Goal: Task Accomplishment & Management: Manage account settings

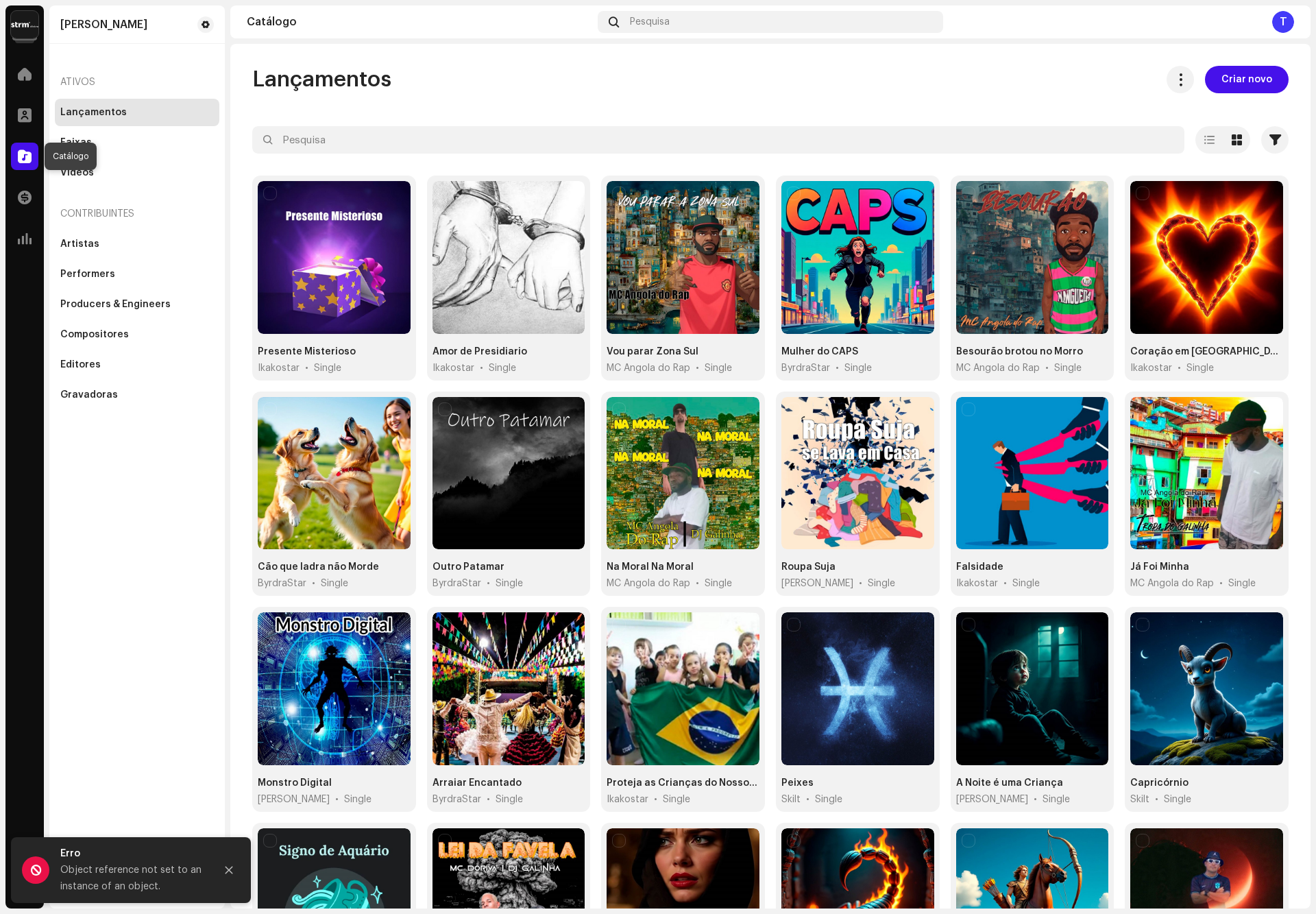
click at [28, 161] on span at bounding box center [25, 157] width 13 height 11
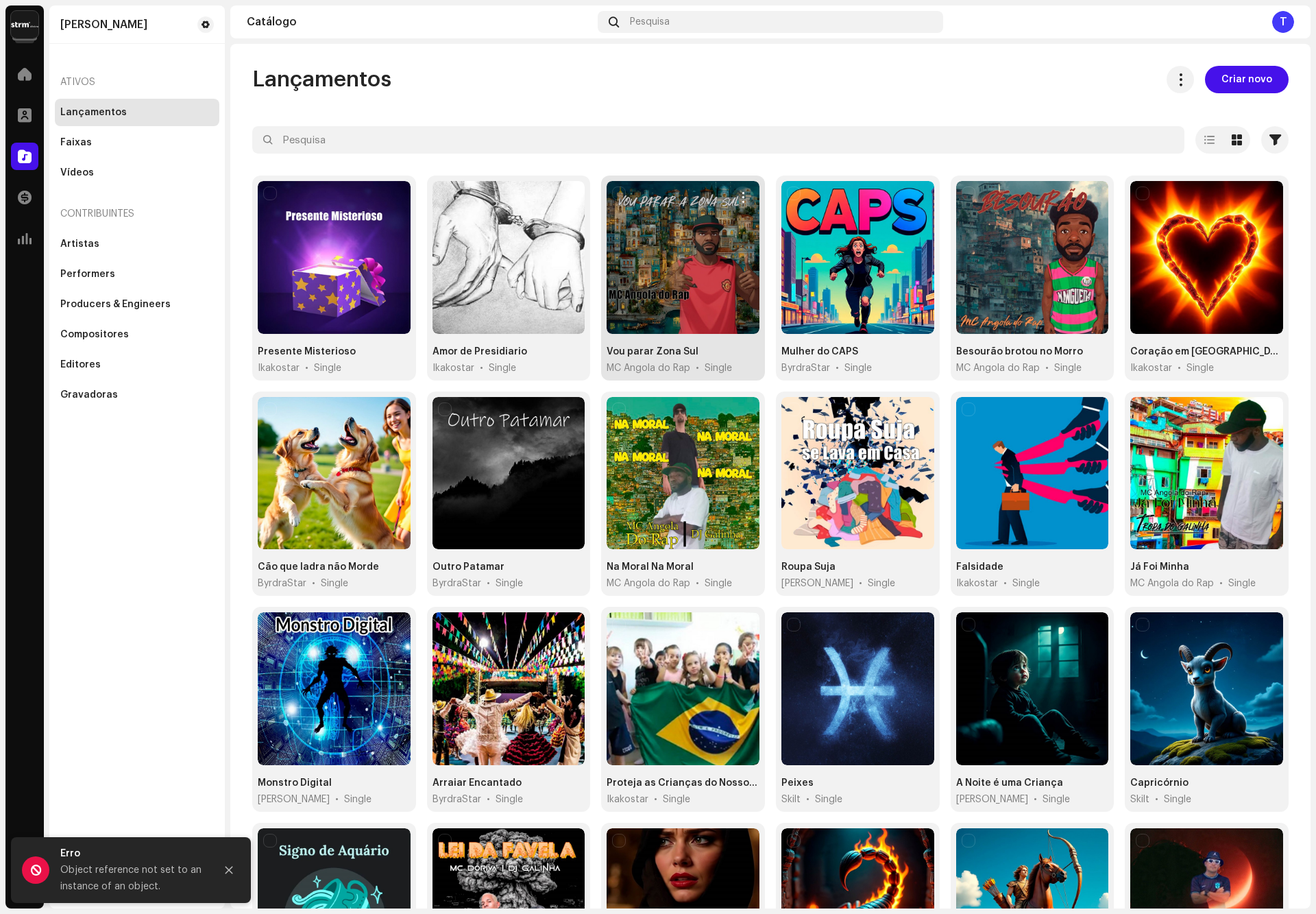
click at [658, 310] on div at bounding box center [683, 257] width 153 height 153
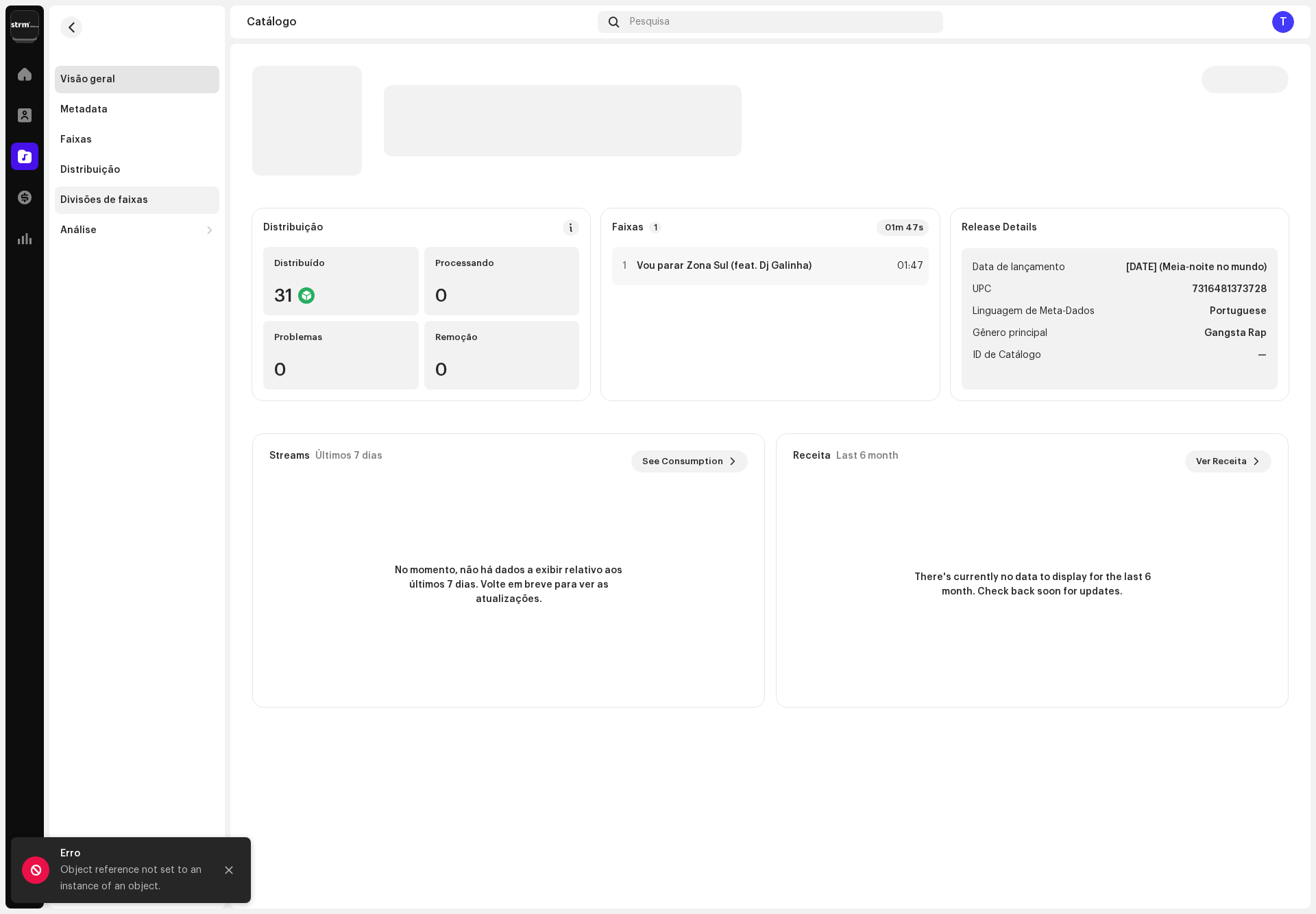
click at [148, 203] on div "Divisões de faixas" at bounding box center [137, 200] width 154 height 11
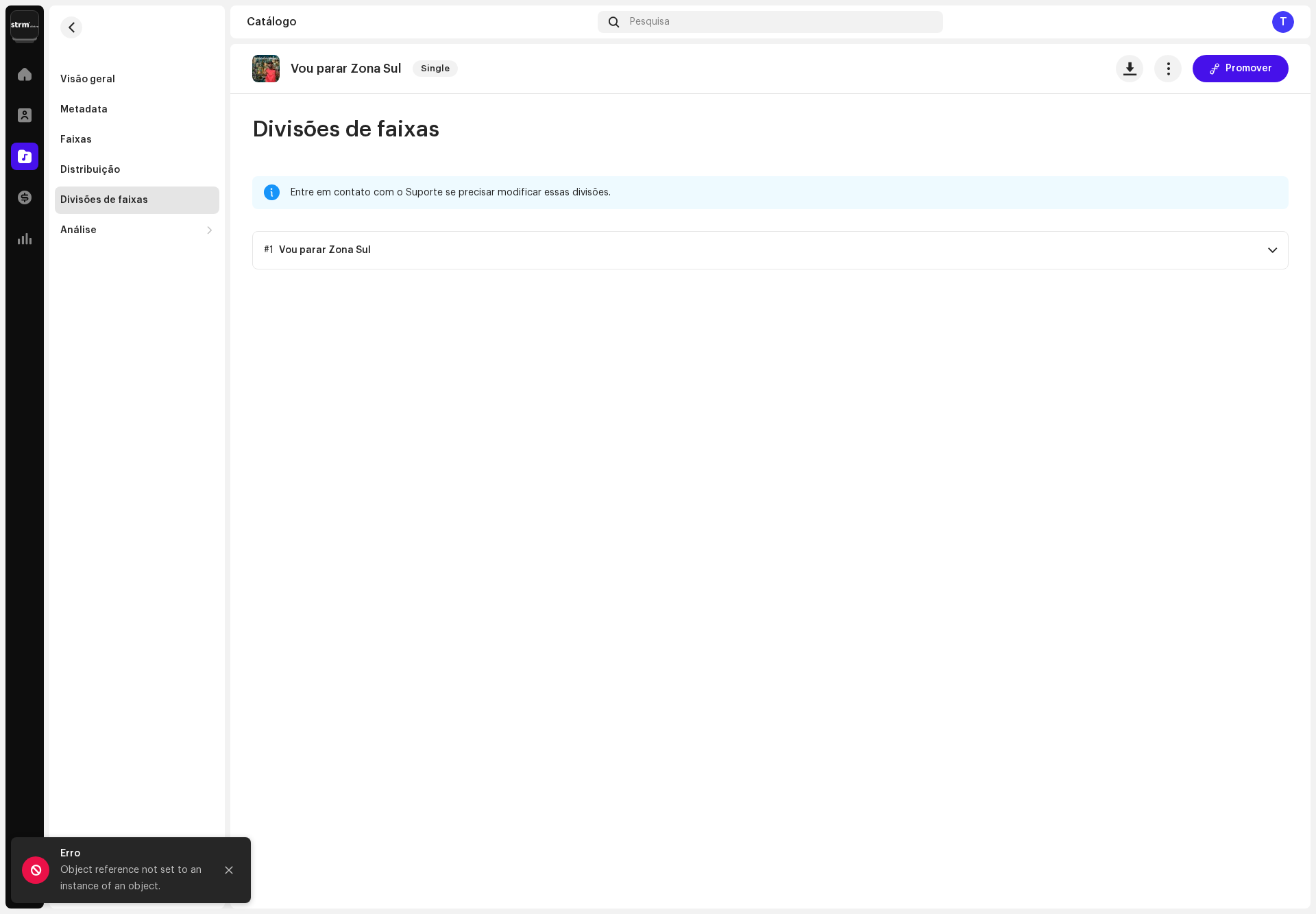
click at [842, 249] on p-accordion-header "#1 Vou parar Zona Sul" at bounding box center [771, 250] width 1037 height 39
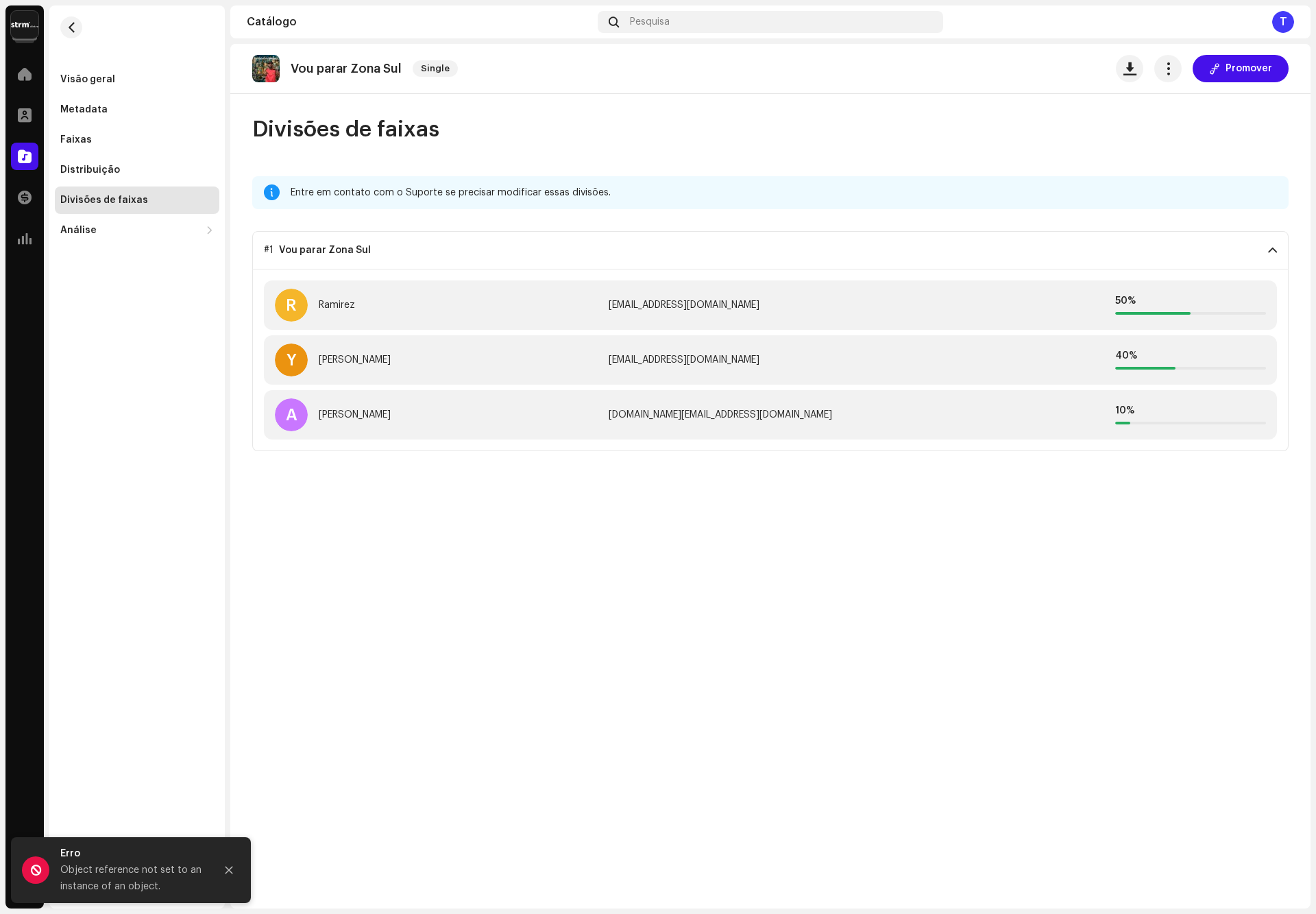
click at [770, 249] on p-accordion-header "#1 Vou parar Zona Sul" at bounding box center [771, 250] width 1037 height 39
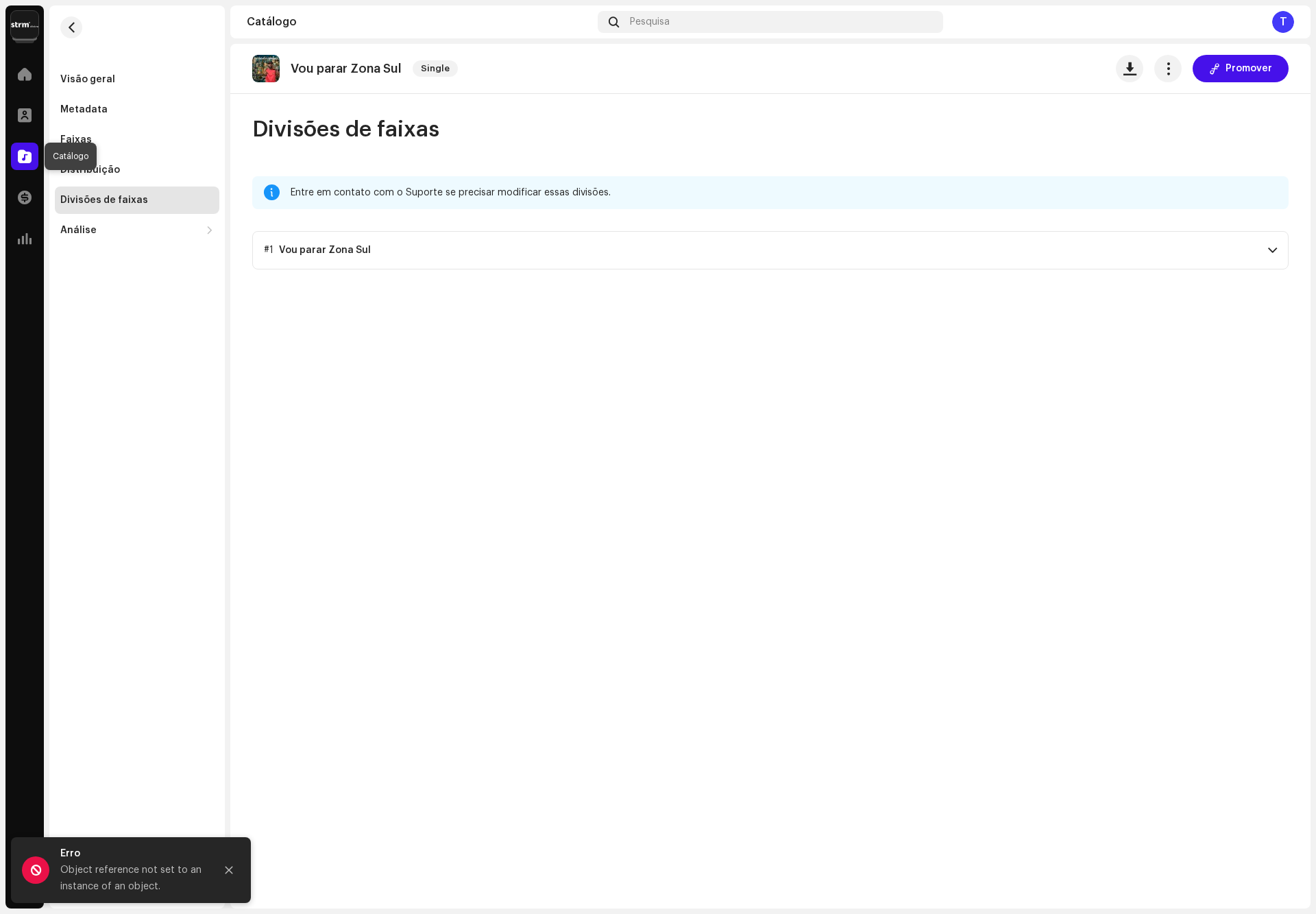
click at [21, 157] on span at bounding box center [25, 157] width 13 height 11
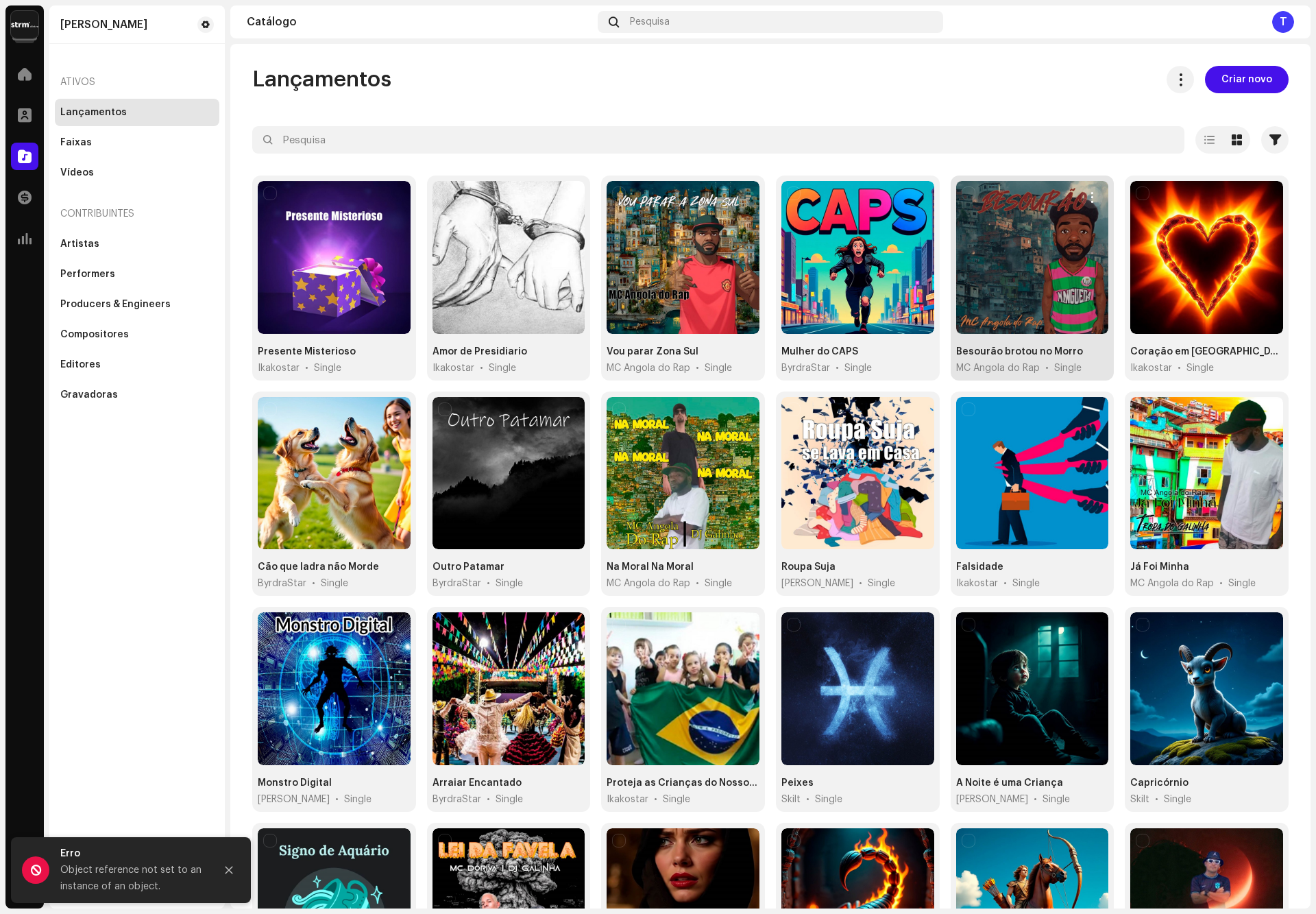
click at [1018, 286] on div at bounding box center [1032, 257] width 153 height 153
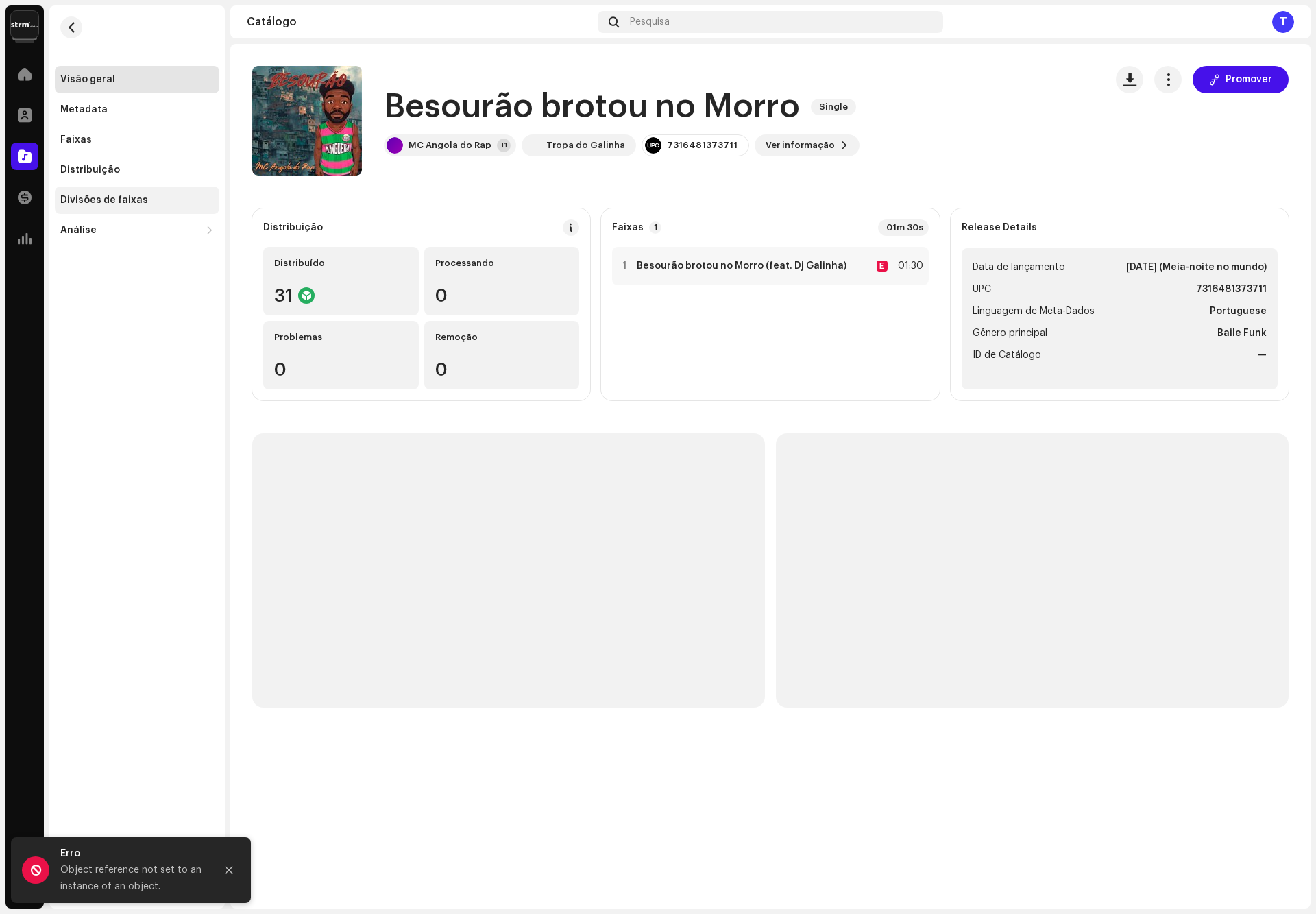
click at [145, 200] on div "Divisões de faixas" at bounding box center [137, 200] width 154 height 11
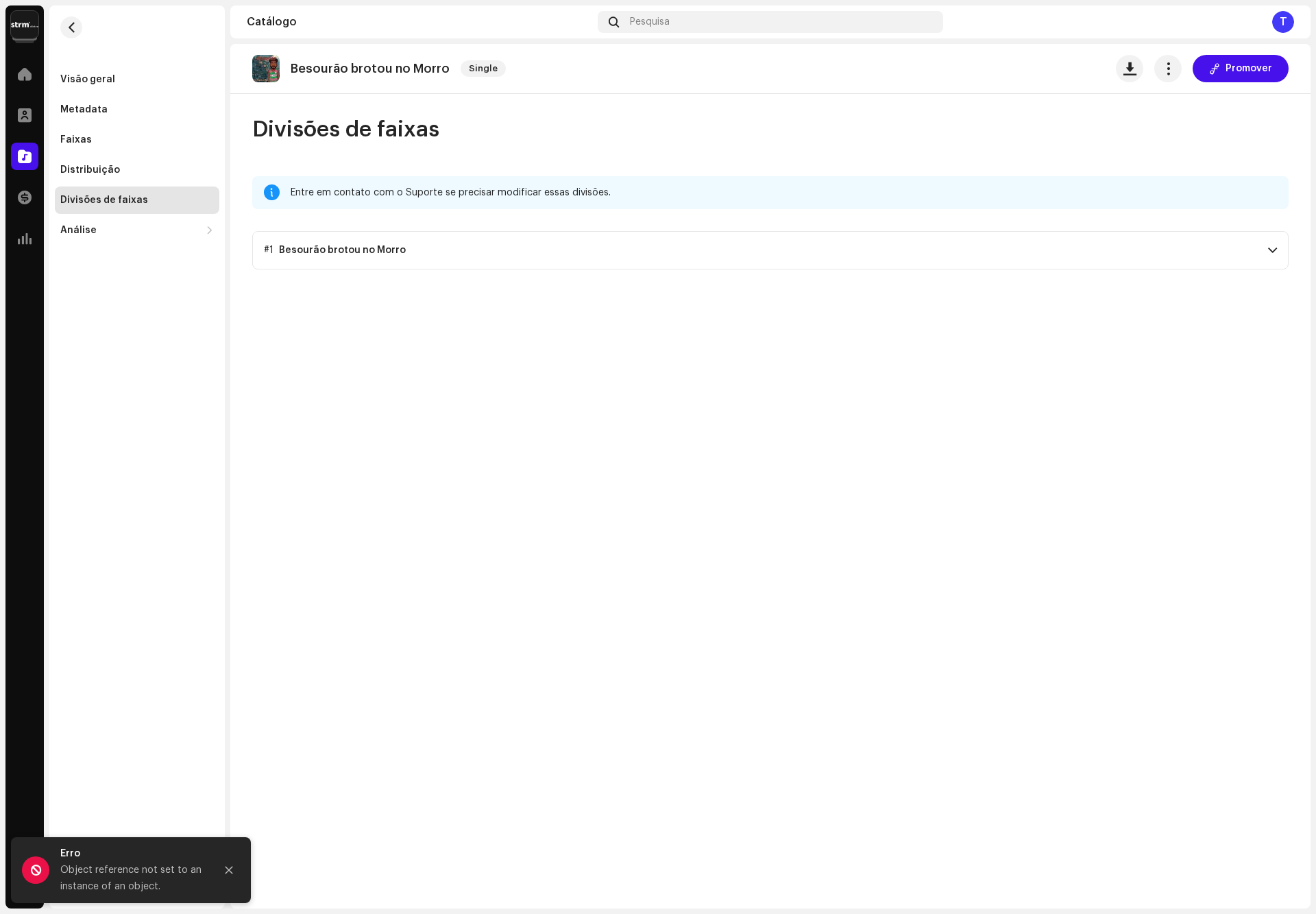
click at [959, 260] on p-accordion-header "#1 Besourão brotou no Morro" at bounding box center [771, 250] width 1037 height 39
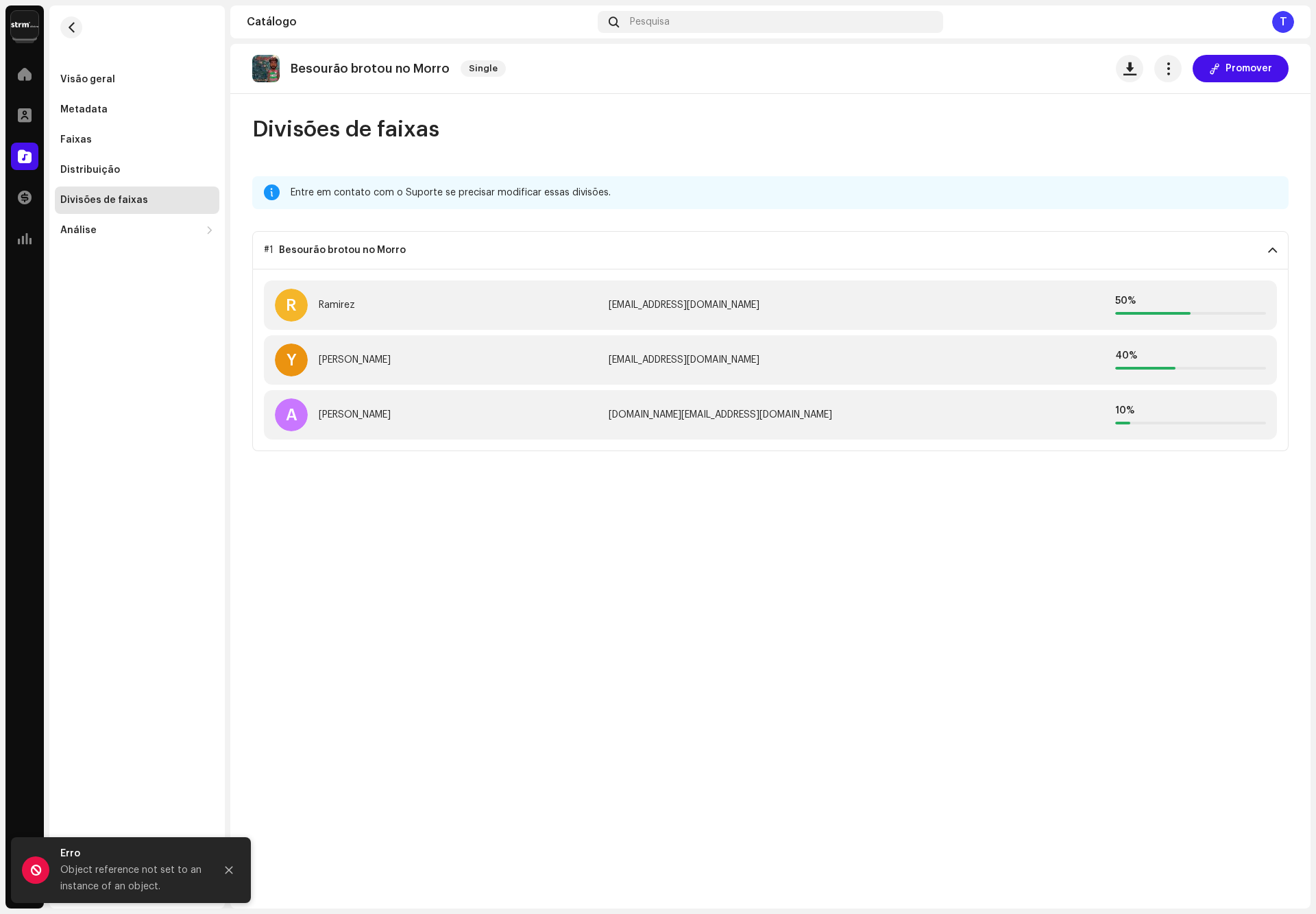
click at [959, 260] on p-accordion-header "#1 Besourão brotou no Morro" at bounding box center [771, 250] width 1037 height 39
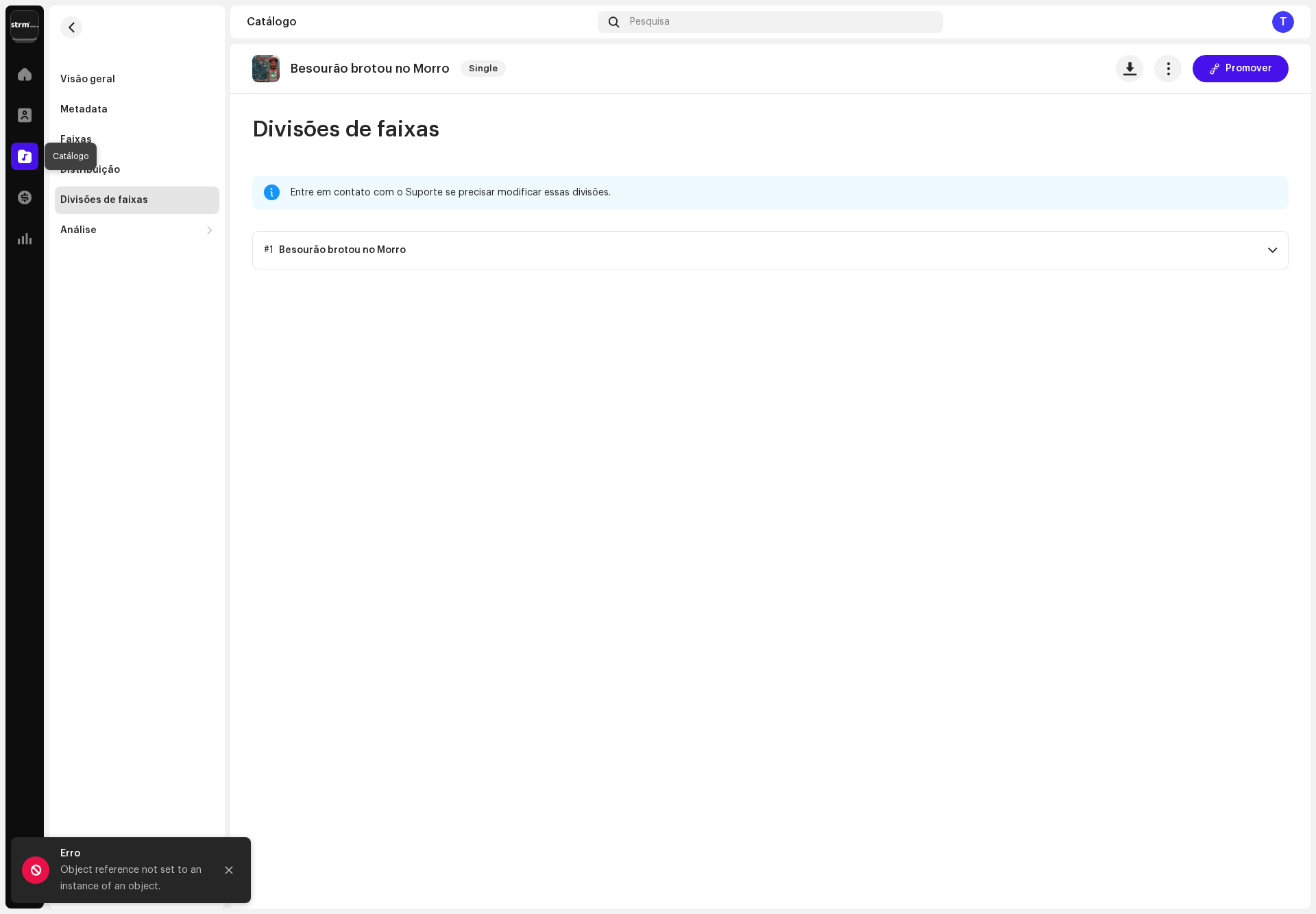
click at [27, 155] on span at bounding box center [25, 157] width 13 height 11
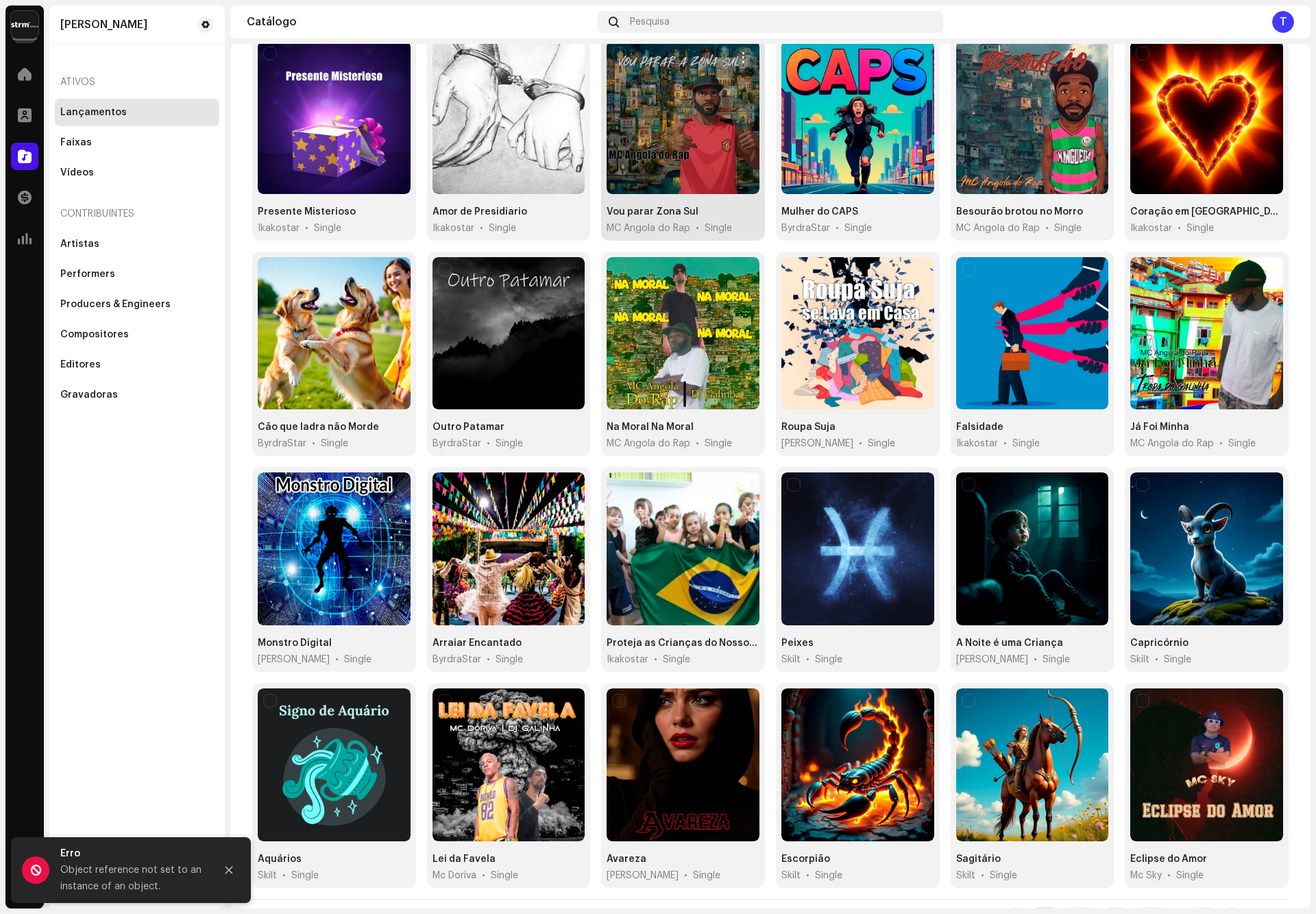
scroll to position [156, 0]
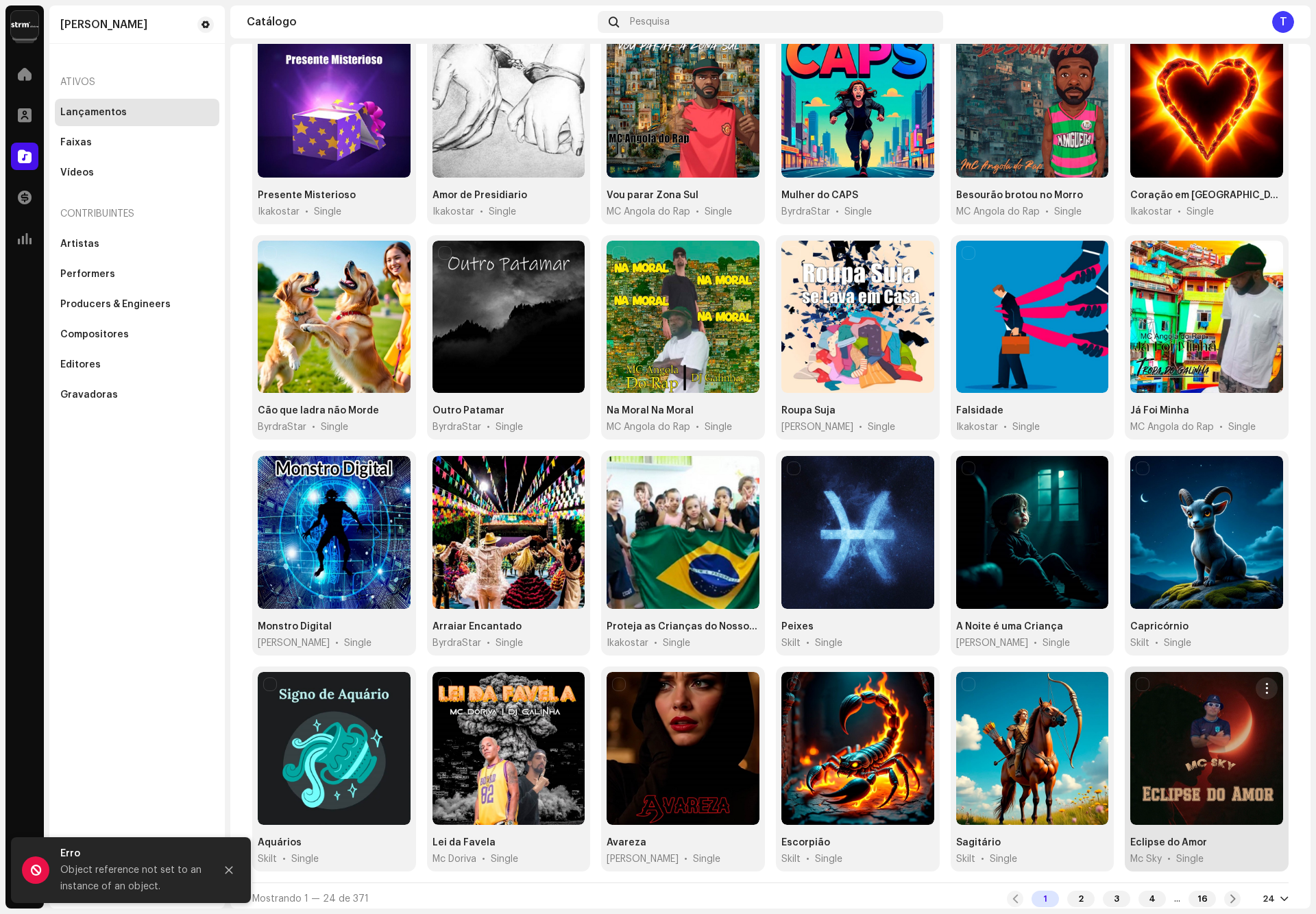
click at [1169, 782] on div at bounding box center [1206, 748] width 153 height 153
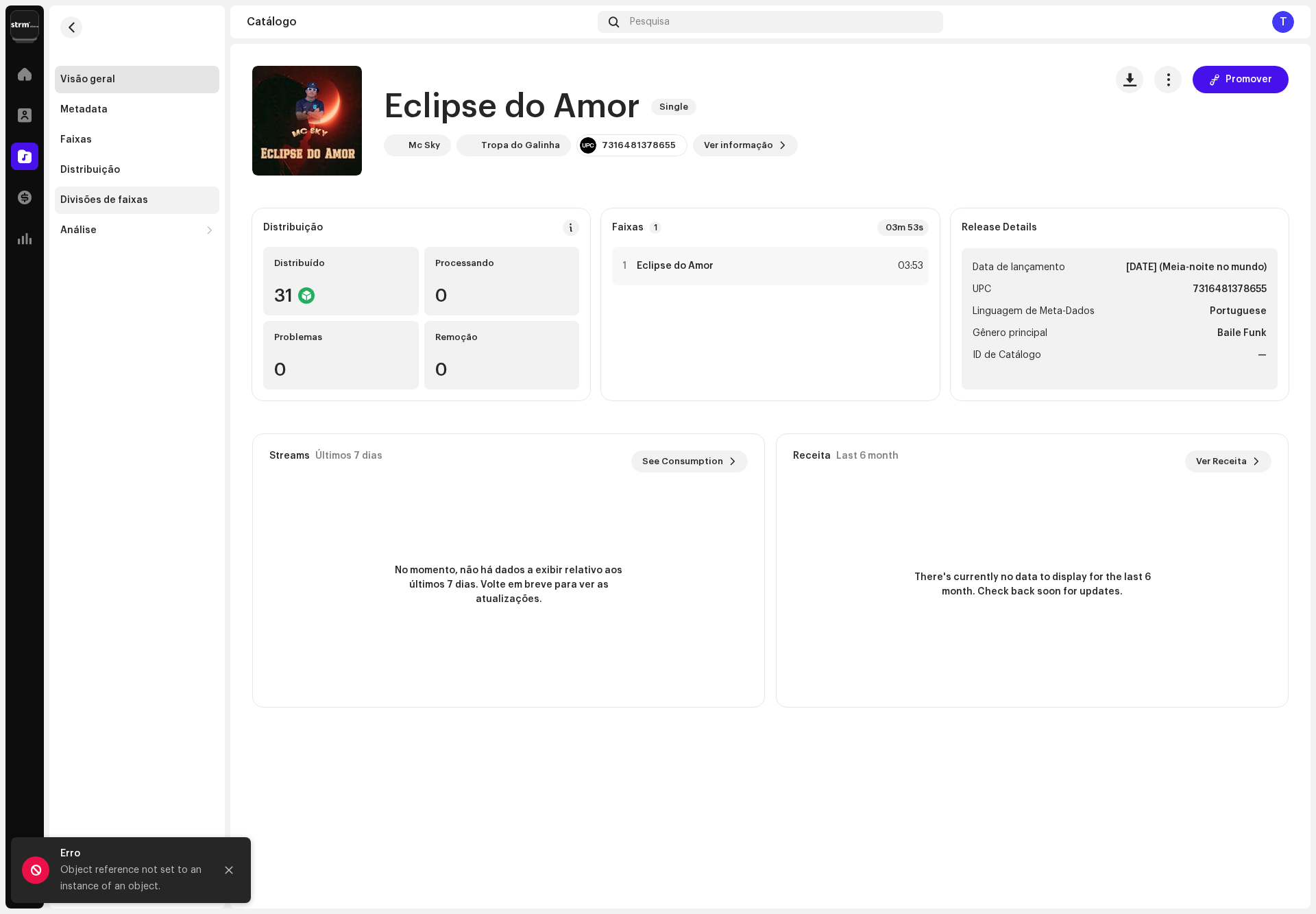
click at [100, 195] on div "Divisões de faixas" at bounding box center [104, 200] width 88 height 11
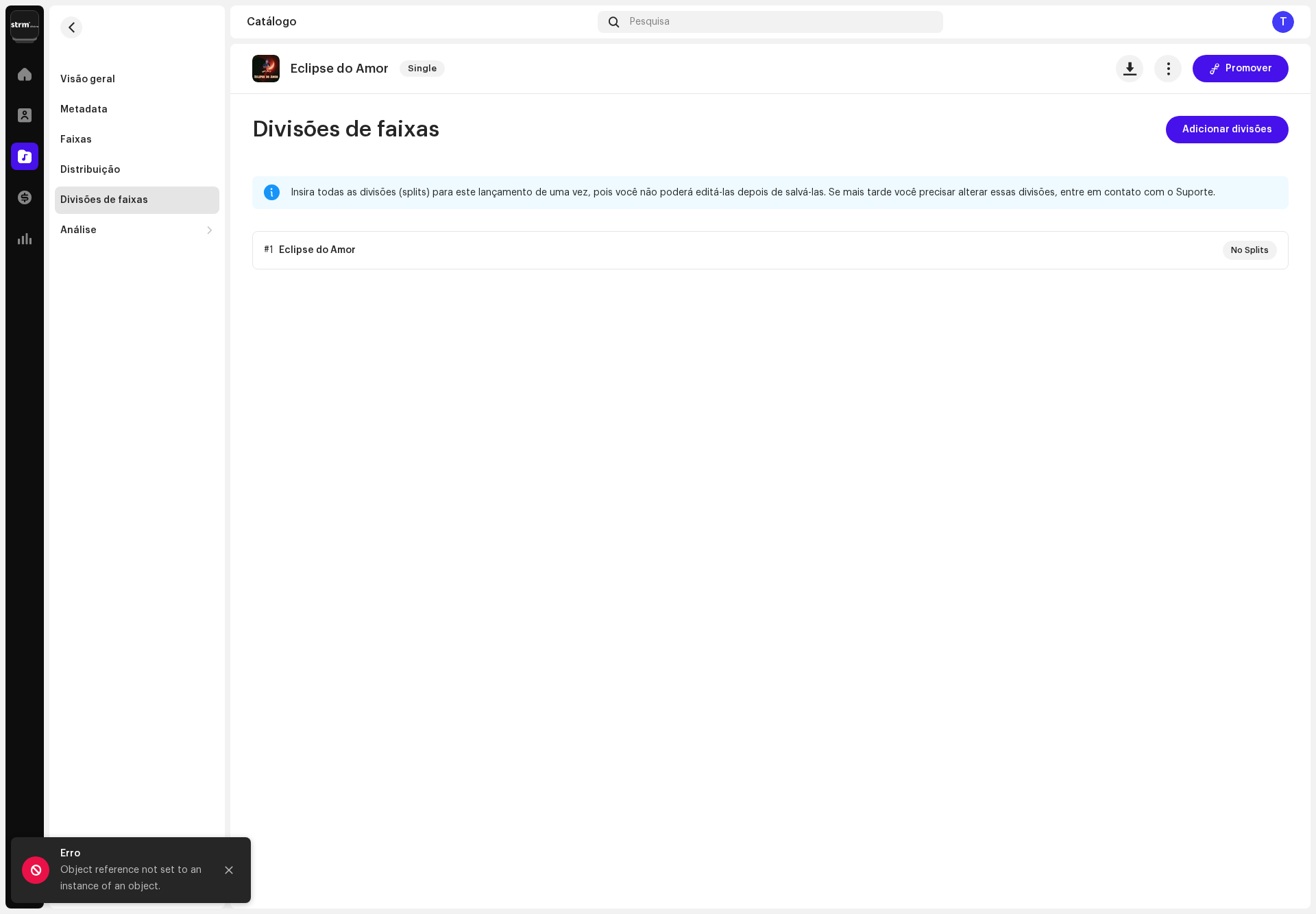
click at [381, 256] on p-accordion "#1 Eclipse do Amor No Splits" at bounding box center [771, 250] width 1037 height 39
click at [1220, 131] on span "Adicionar divisões" at bounding box center [1227, 129] width 89 height 28
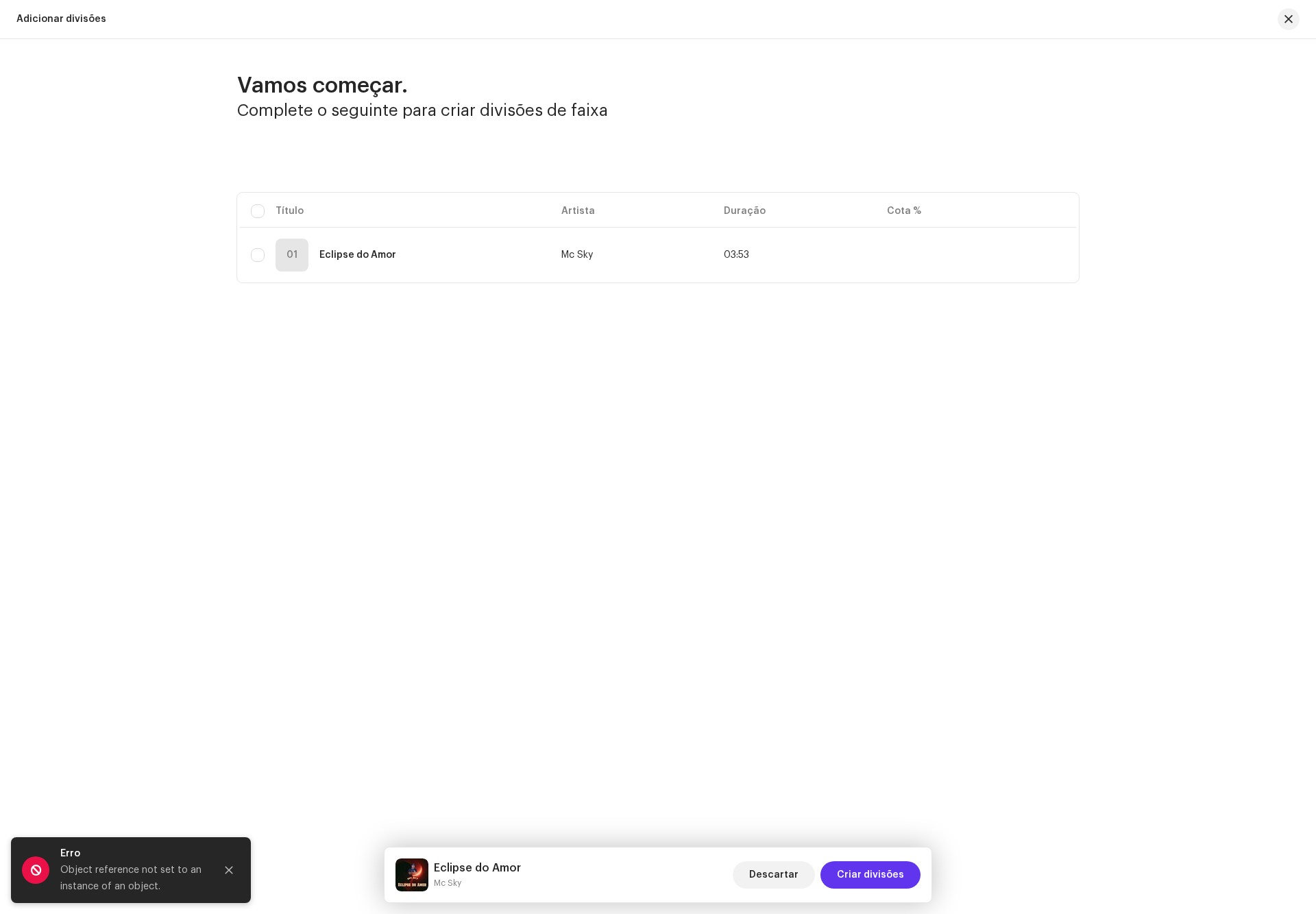
click at [891, 870] on span "Criar divisões" at bounding box center [870, 874] width 67 height 28
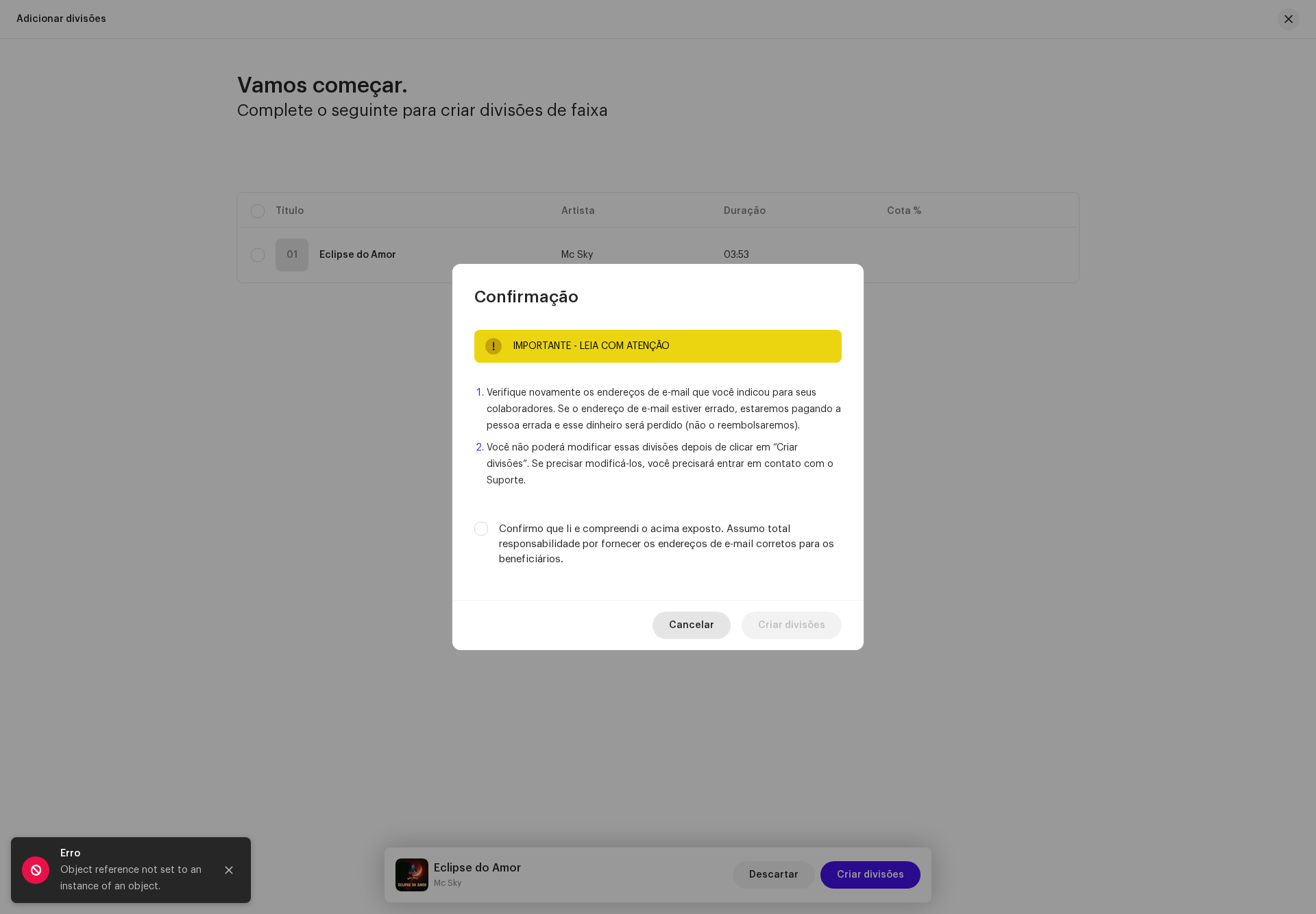
click at [696, 616] on span "Cancelar" at bounding box center [691, 625] width 45 height 28
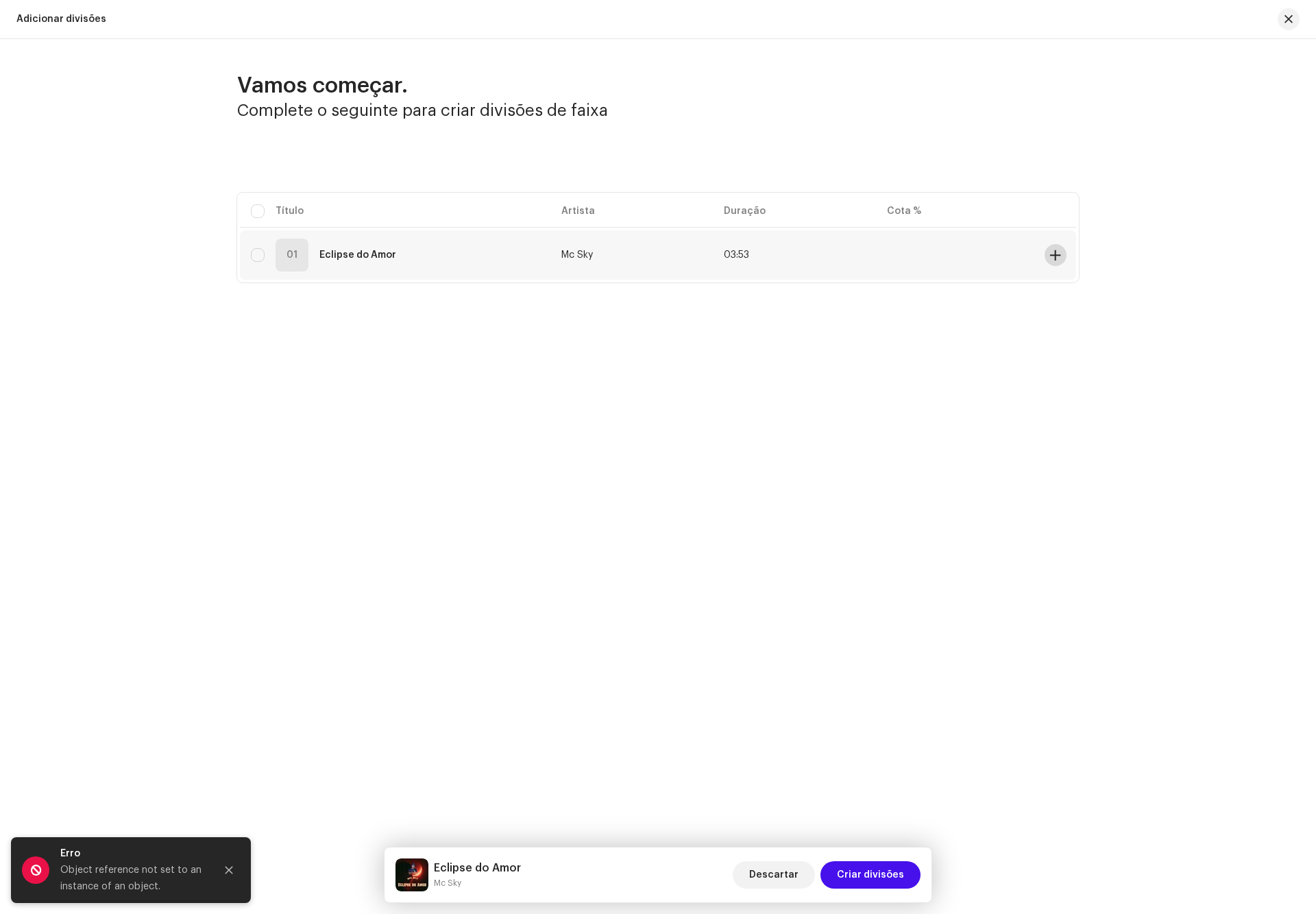
click at [1051, 255] on span at bounding box center [1055, 255] width 10 height 11
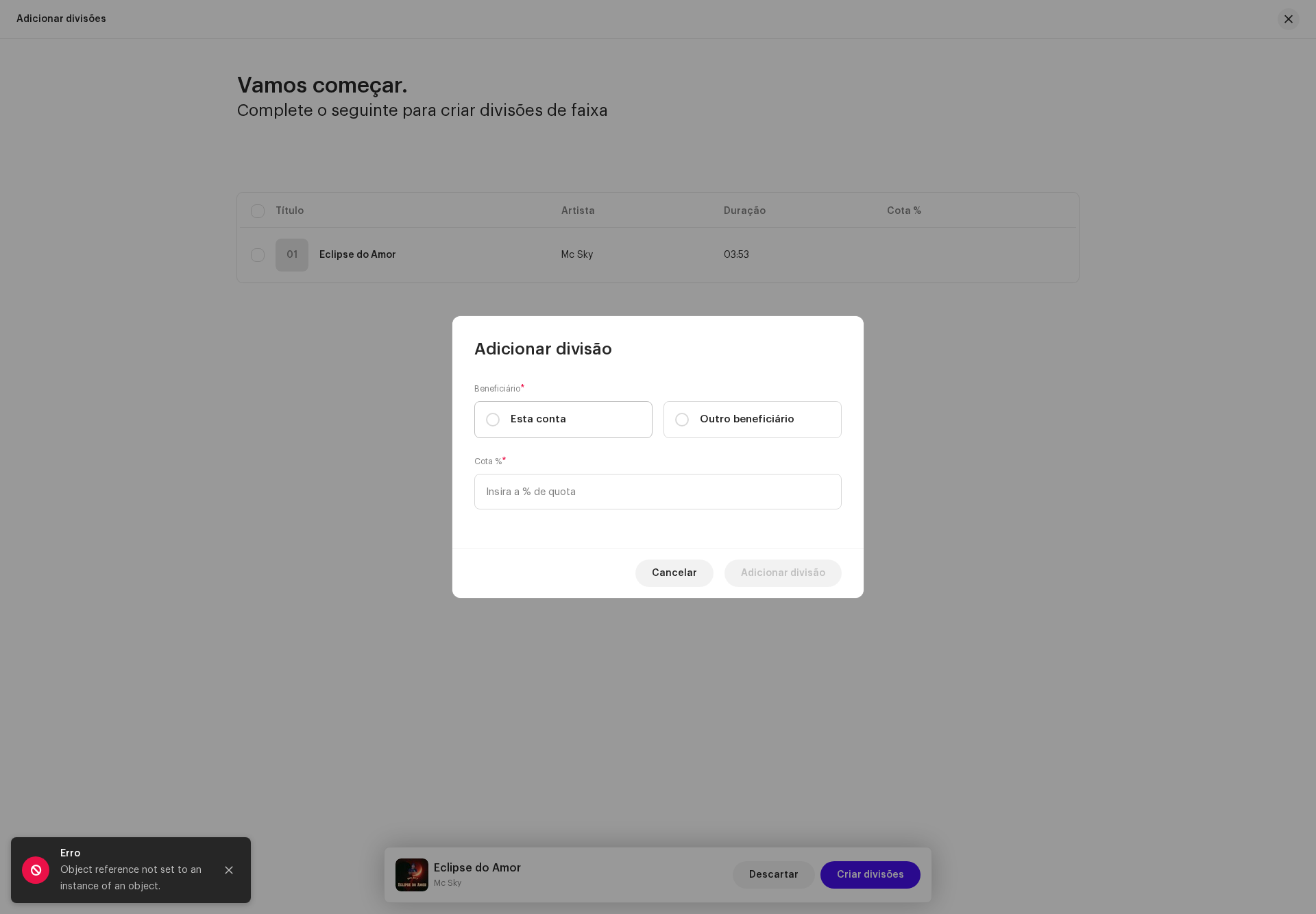
click at [537, 428] on label "Esta conta" at bounding box center [563, 419] width 178 height 37
click at [499, 427] on input "Esta conta" at bounding box center [492, 419] width 13 height 13
radio input "true"
click at [578, 492] on input at bounding box center [658, 491] width 367 height 36
type input "40,00"
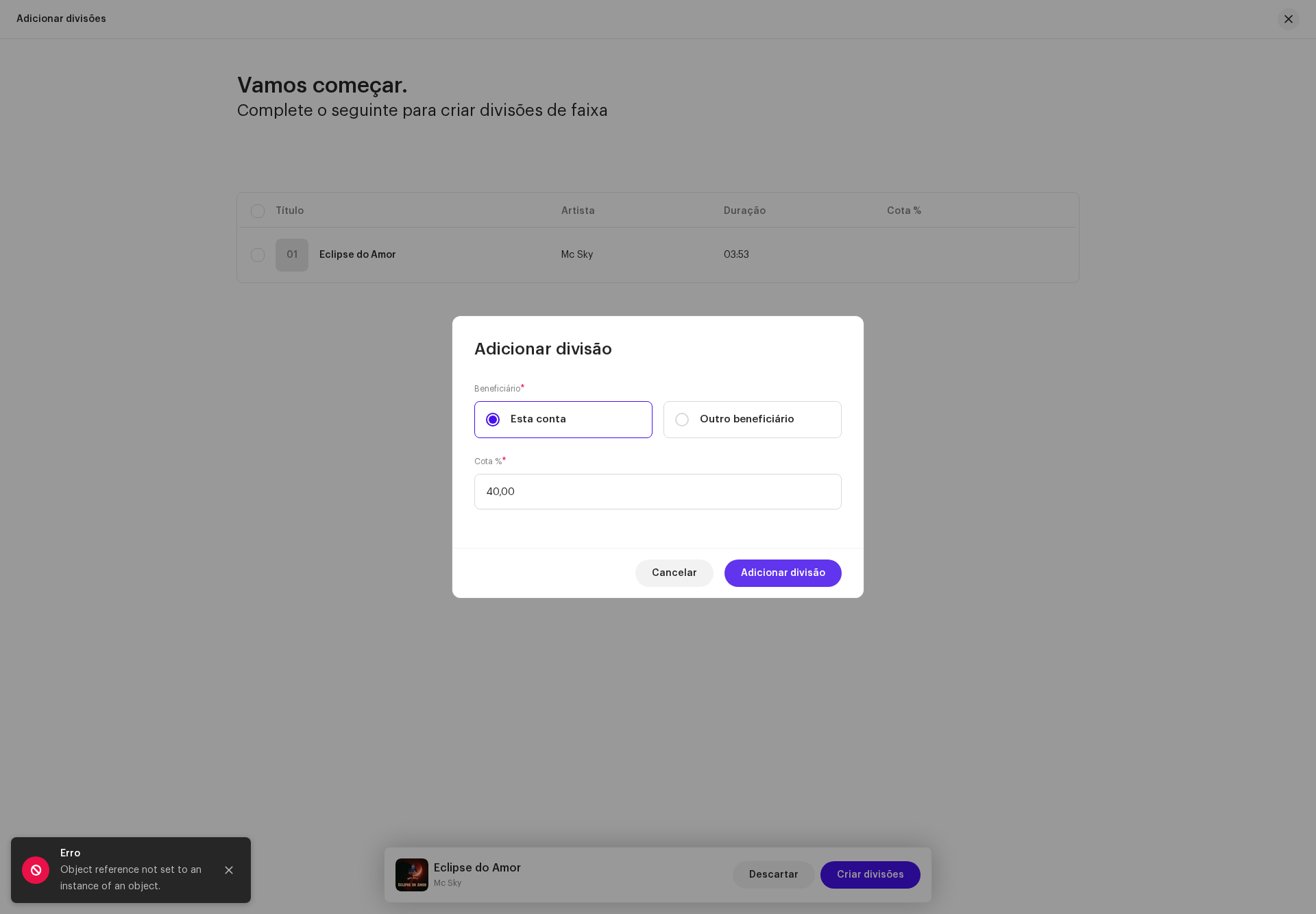
click at [812, 571] on span "Adicionar divisão" at bounding box center [783, 573] width 85 height 28
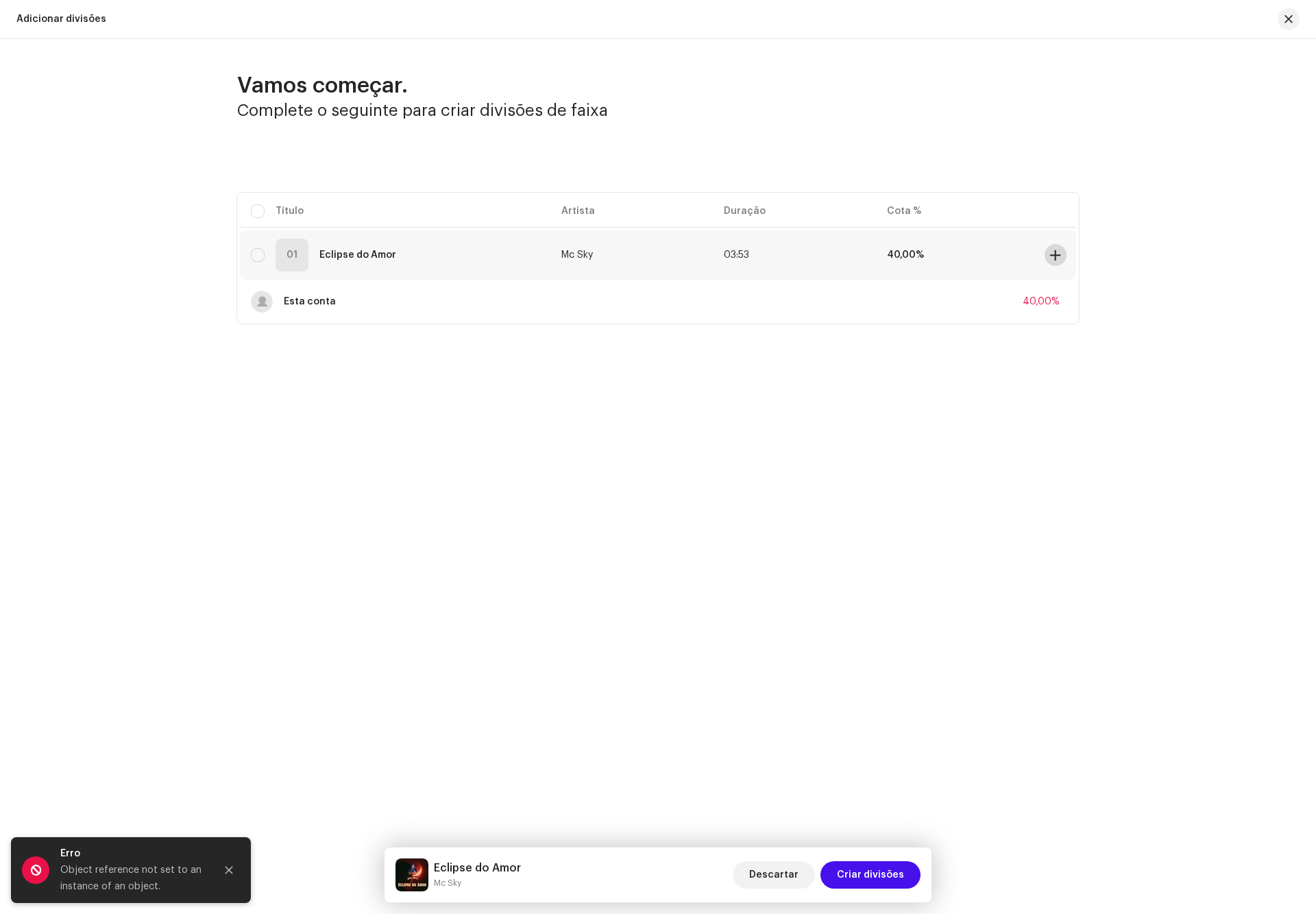
click at [1060, 256] on span at bounding box center [1055, 255] width 10 height 11
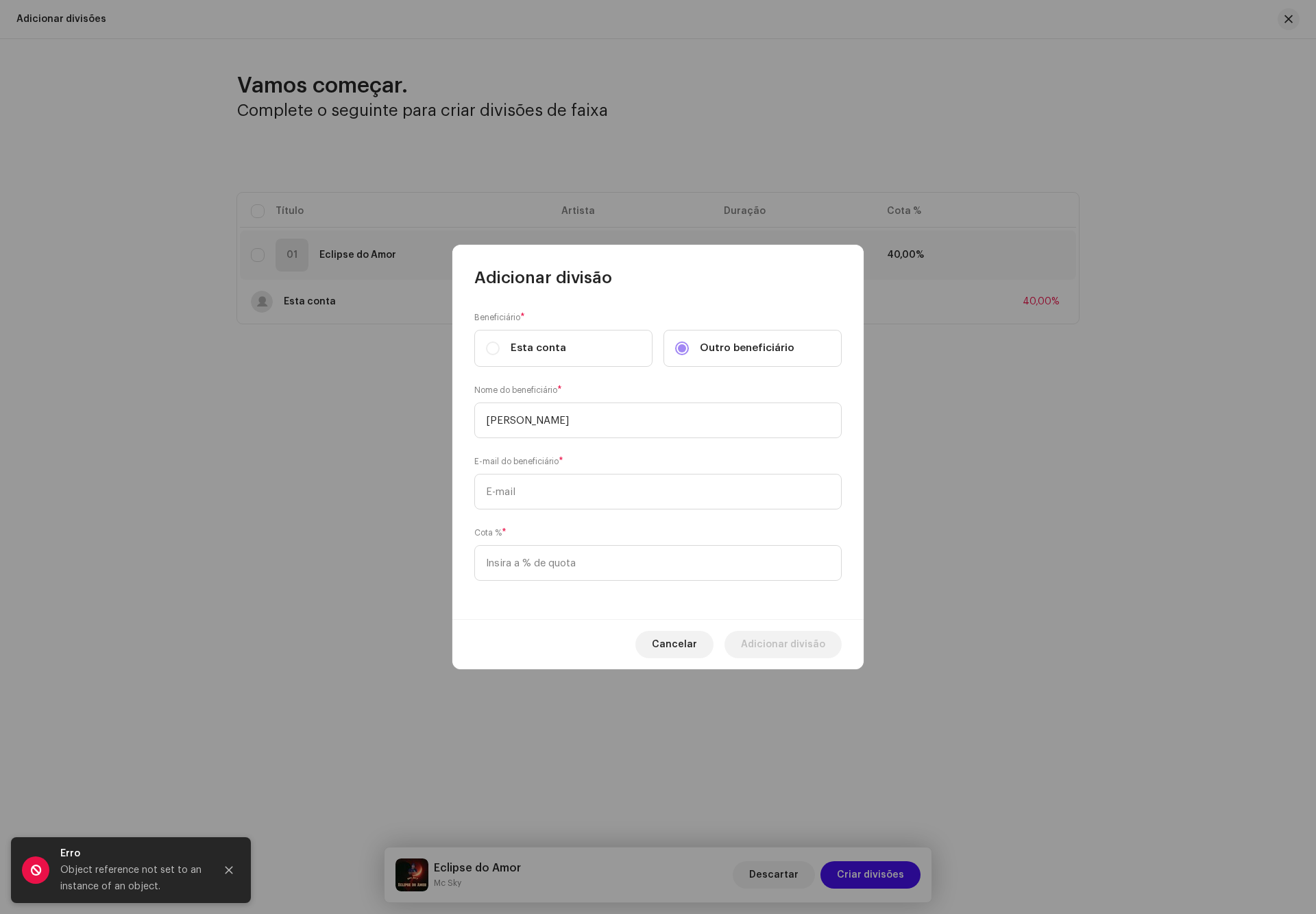
type input "Renato"
click at [628, 491] on input "text" at bounding box center [658, 491] width 367 height 36
paste input "[EMAIL_ADDRESS][DOMAIN_NAME]"
type input "[EMAIL_ADDRESS][DOMAIN_NAME]"
click at [613, 559] on input at bounding box center [658, 563] width 367 height 36
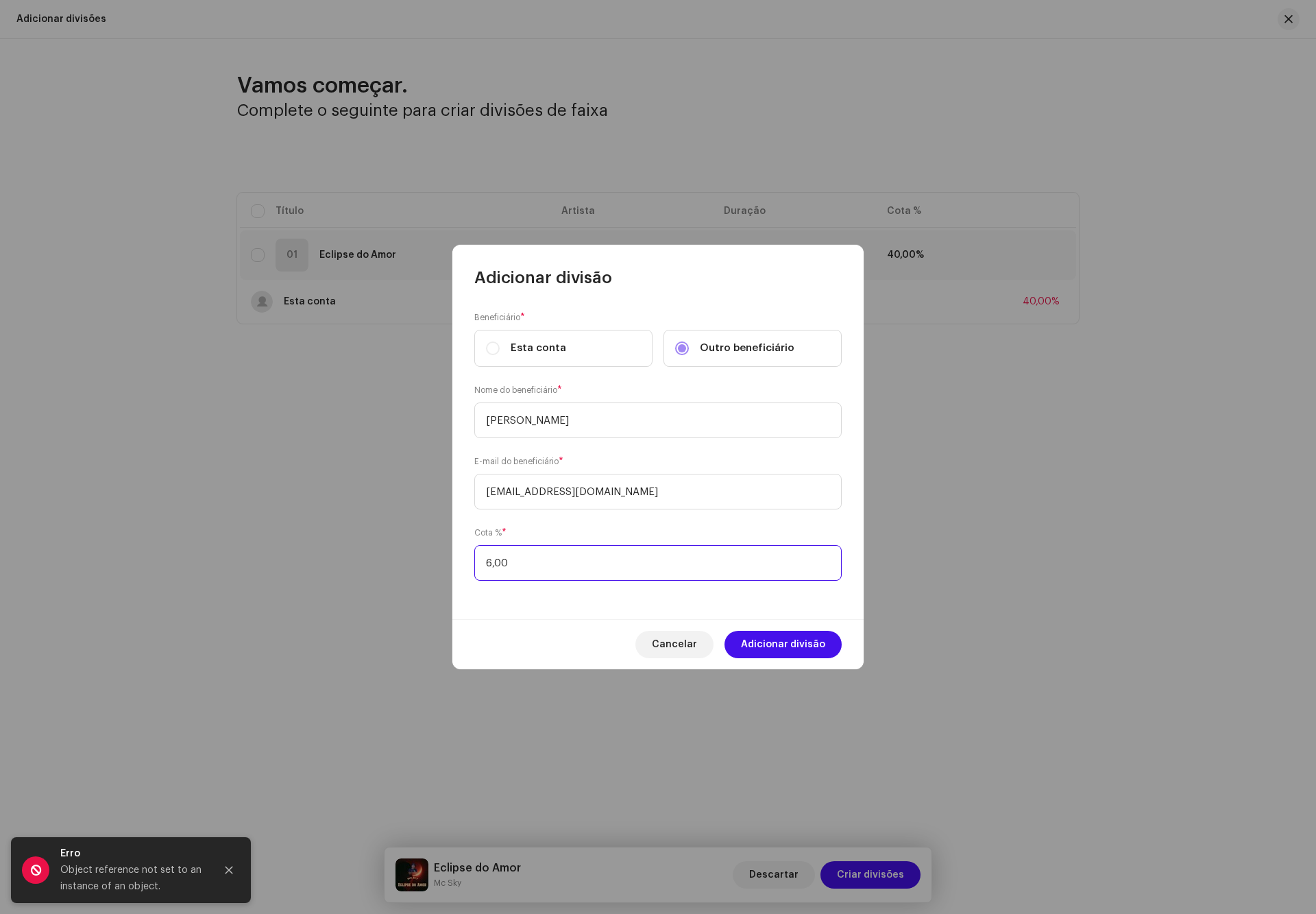
type input "60,00"
click at [763, 643] on span "Adicionar divisão" at bounding box center [783, 644] width 85 height 28
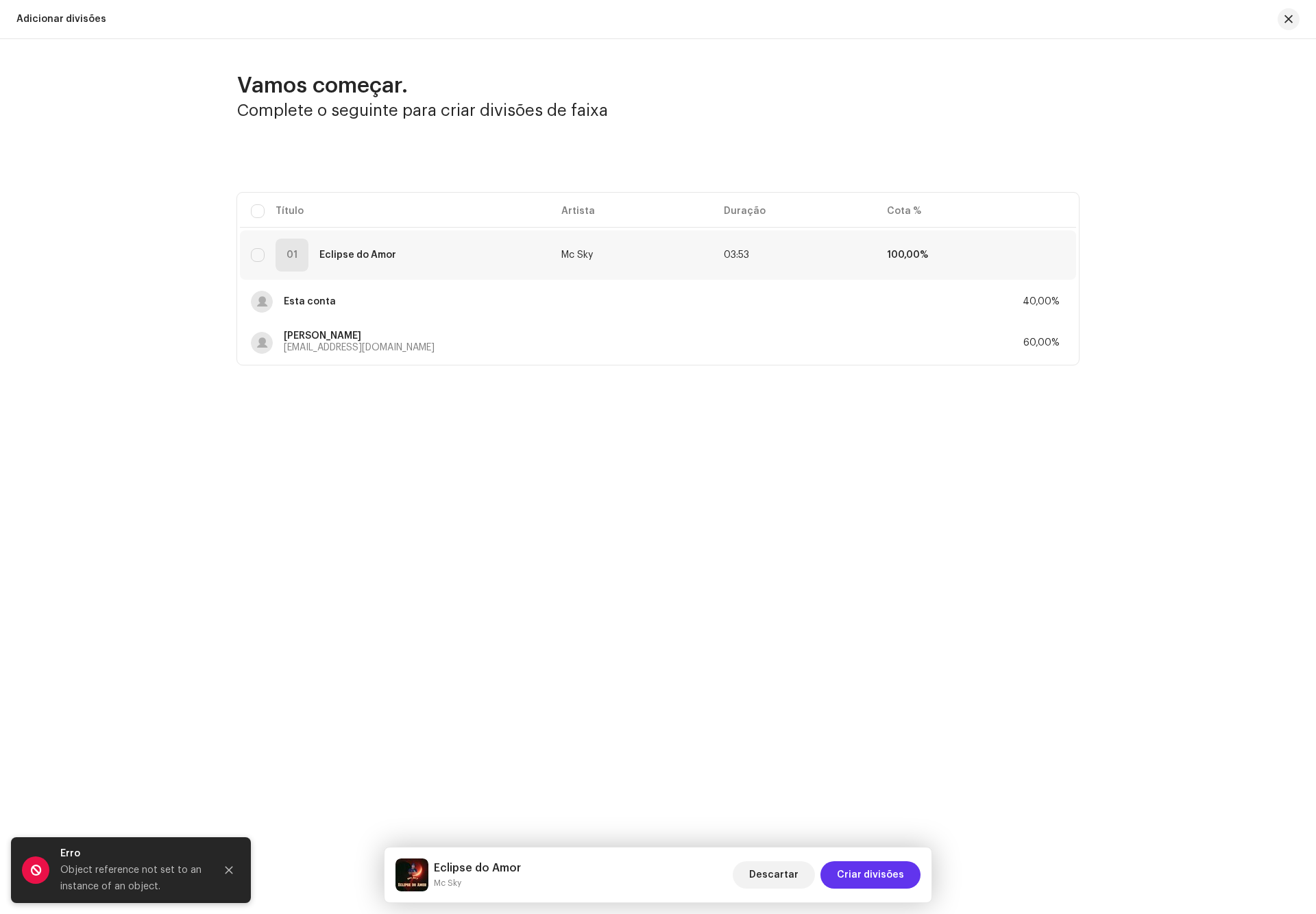
click at [873, 877] on span "Criar divisões" at bounding box center [870, 874] width 67 height 28
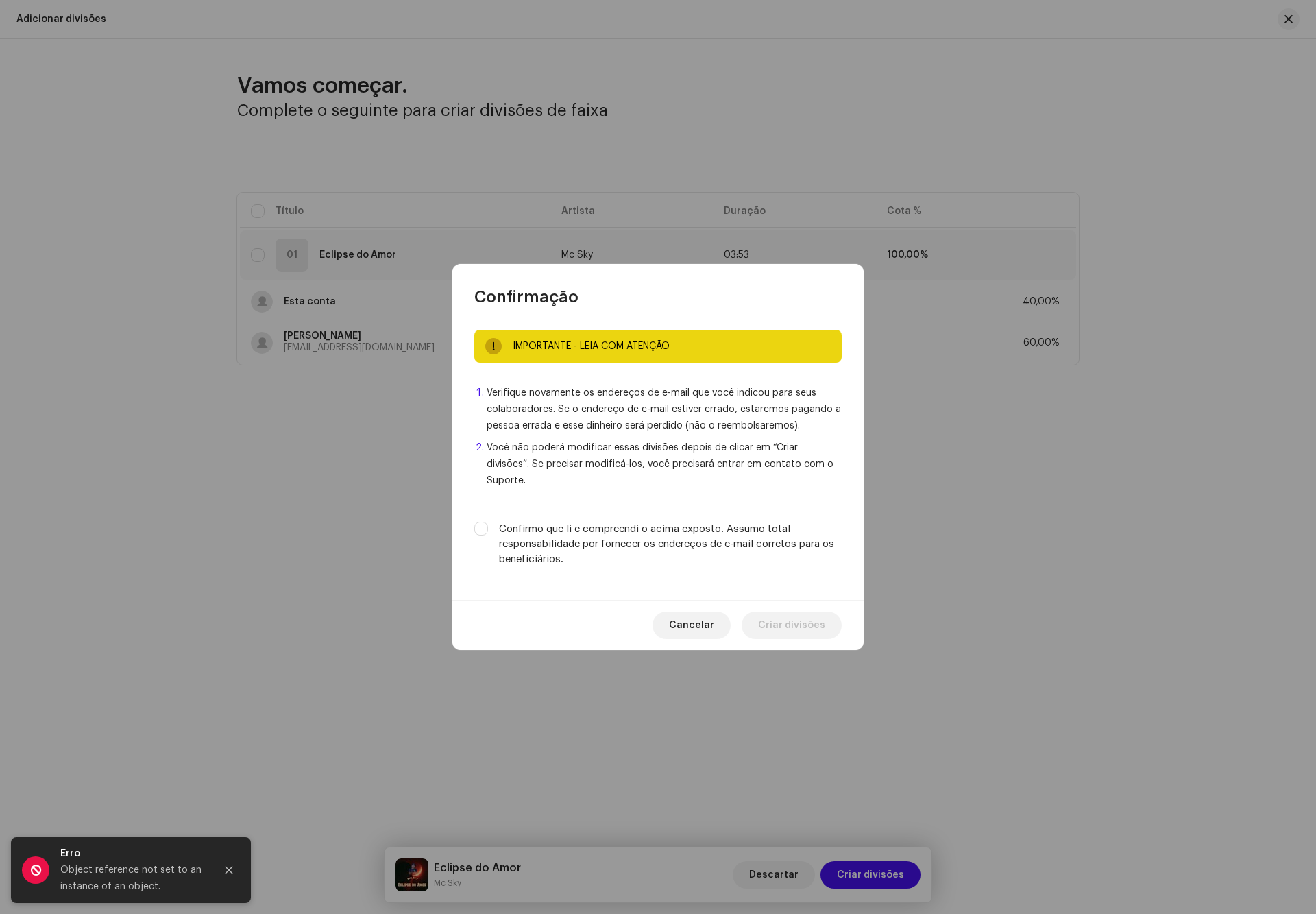
click at [595, 533] on label "Confirmo que li e compreendi o acima exposto. Assumo total responsabilidade por…" at bounding box center [670, 544] width 343 height 45
click at [488, 533] on input "Confirmo que li e compreendi o acima exposto. Assumo total responsabilidade por…" at bounding box center [480, 528] width 13 height 13
checkbox input "true"
click at [765, 612] on span "Criar divisões" at bounding box center [791, 625] width 67 height 28
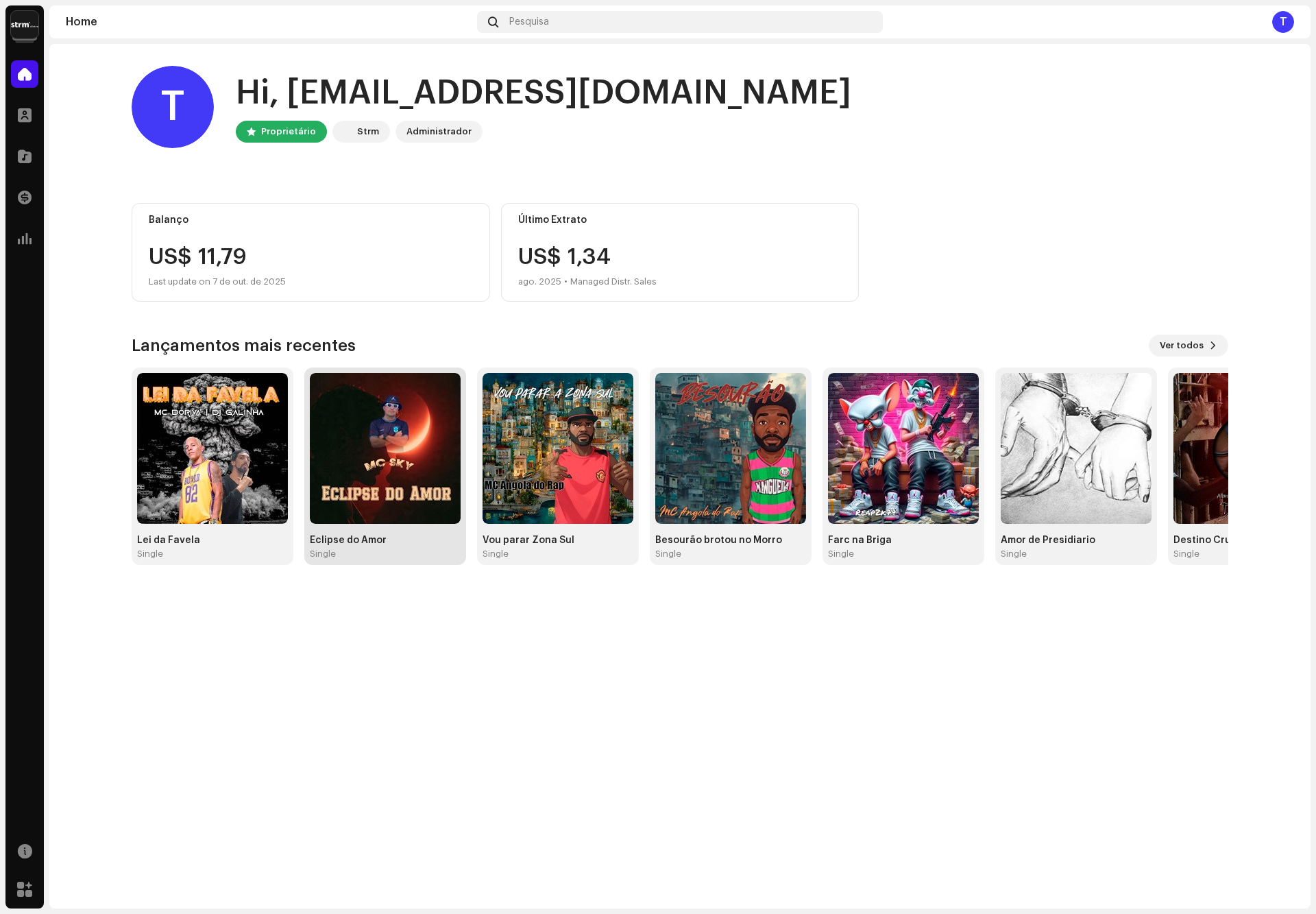
click at [423, 408] on img at bounding box center [385, 448] width 151 height 151
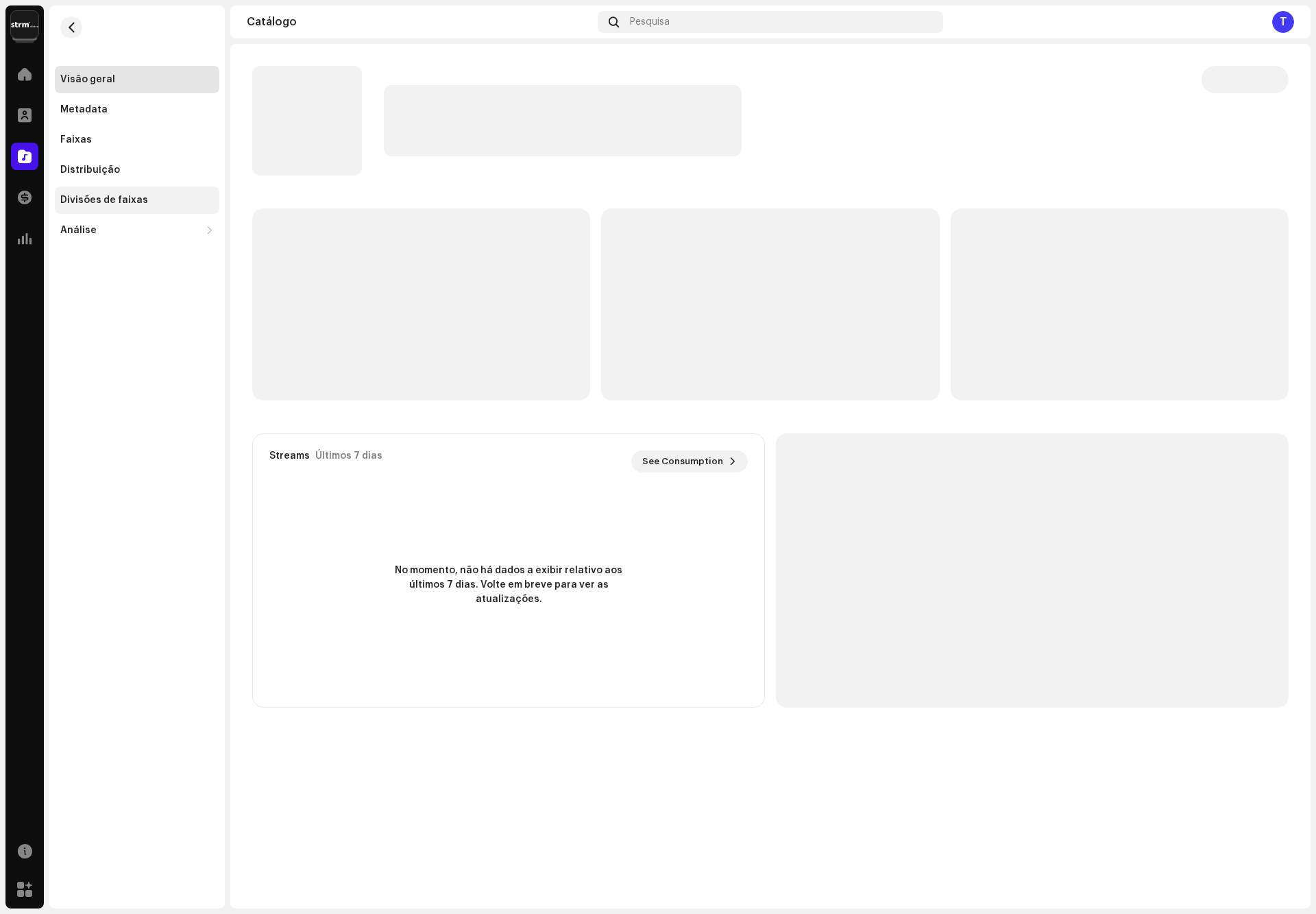
click at [131, 204] on div "Divisões de faixas" at bounding box center [104, 200] width 88 height 11
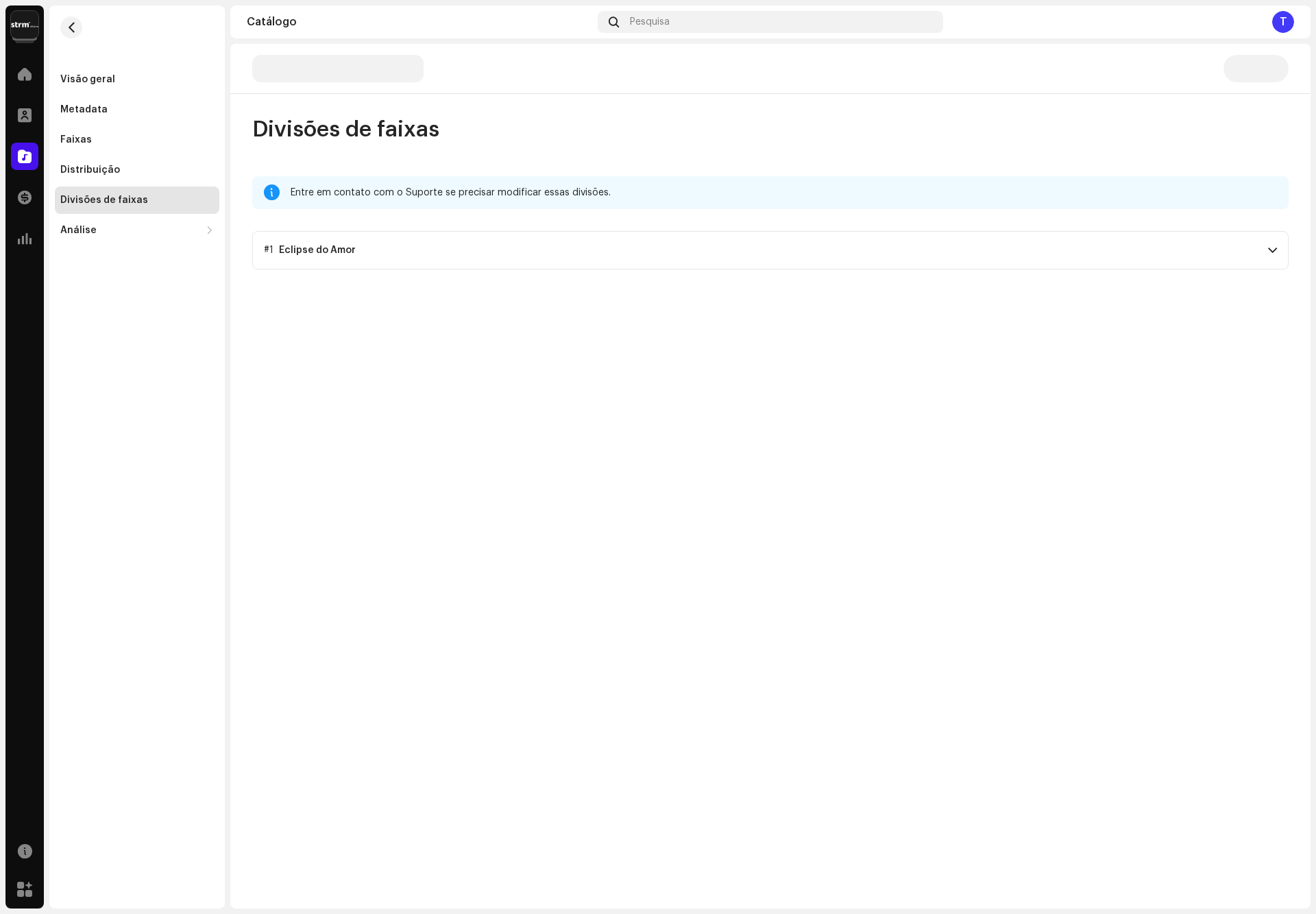
click at [378, 253] on p-accordion-header "#1 Eclipse do Amor" at bounding box center [771, 250] width 1037 height 39
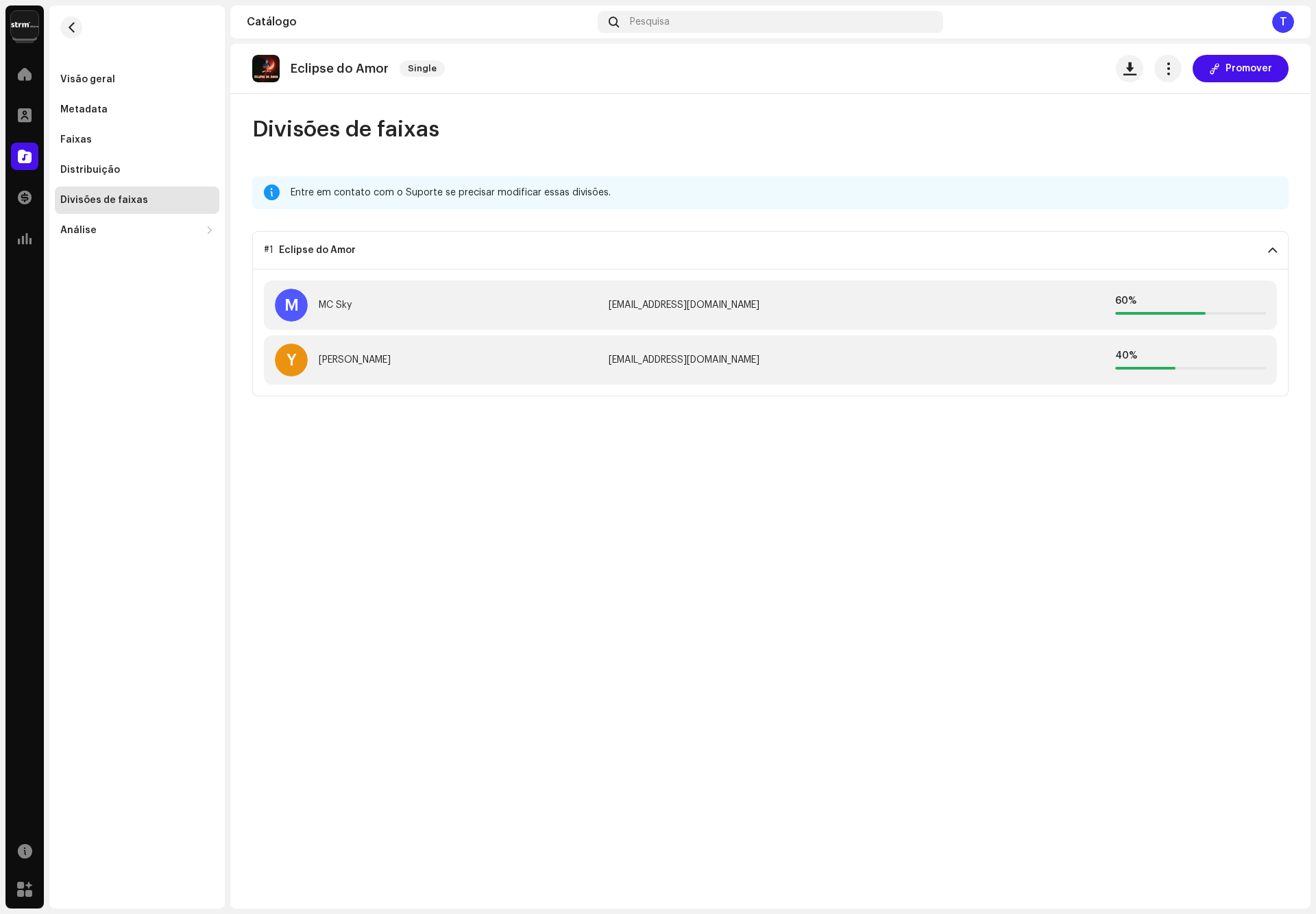
click at [379, 253] on p-accordion-header "#1 Eclipse do Amor" at bounding box center [771, 250] width 1037 height 39
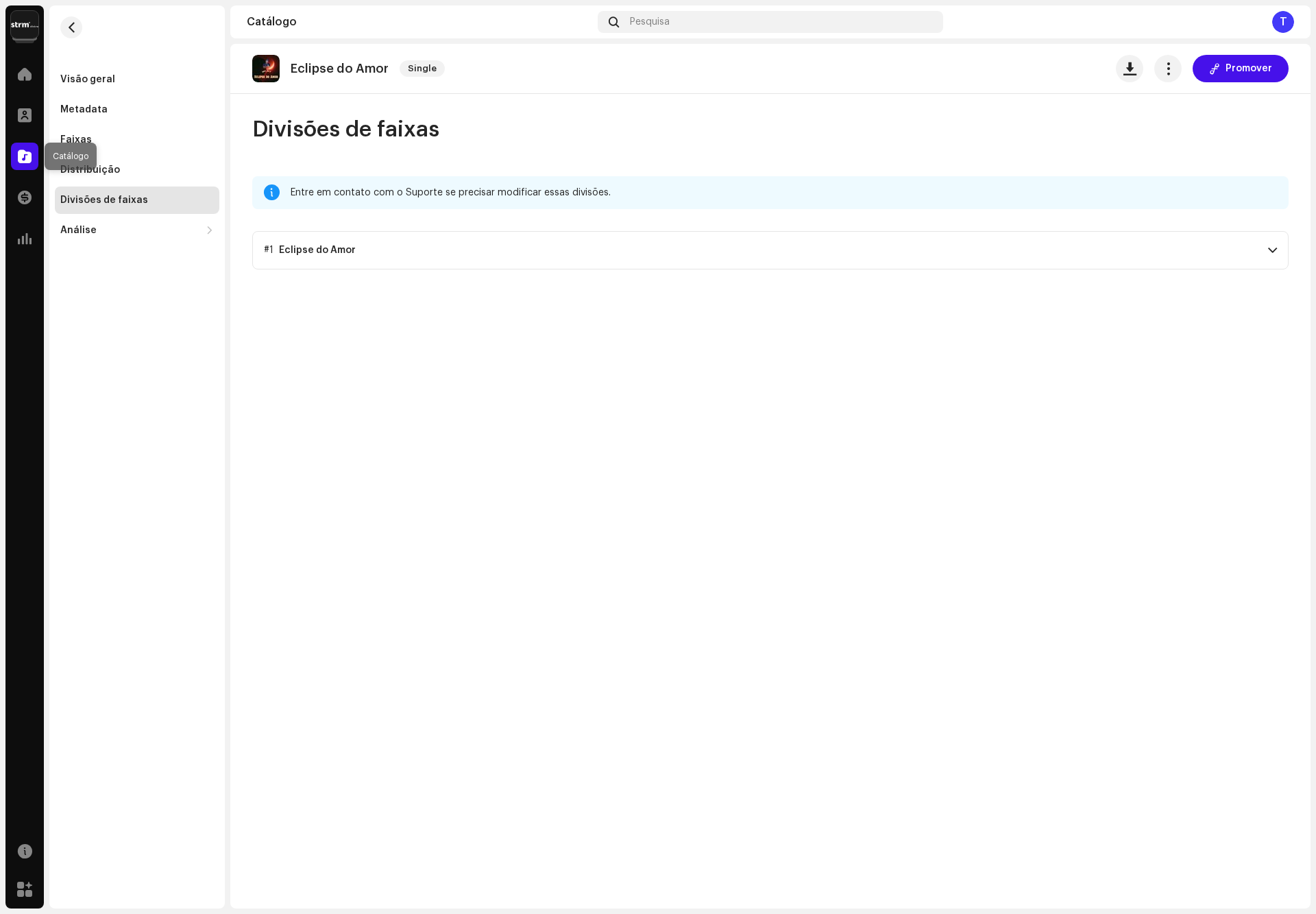
click at [25, 161] on span at bounding box center [25, 157] width 13 height 11
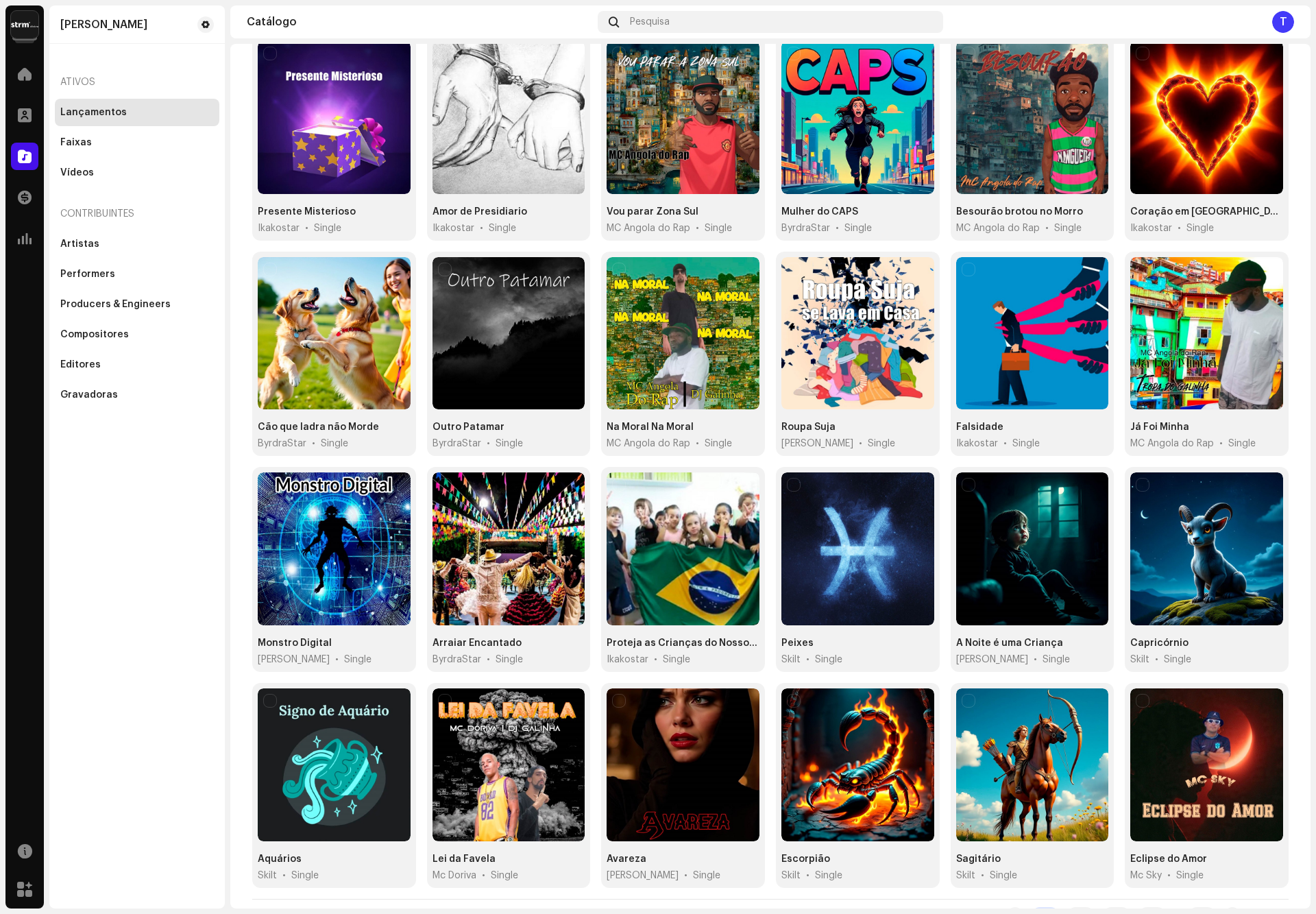
scroll to position [156, 0]
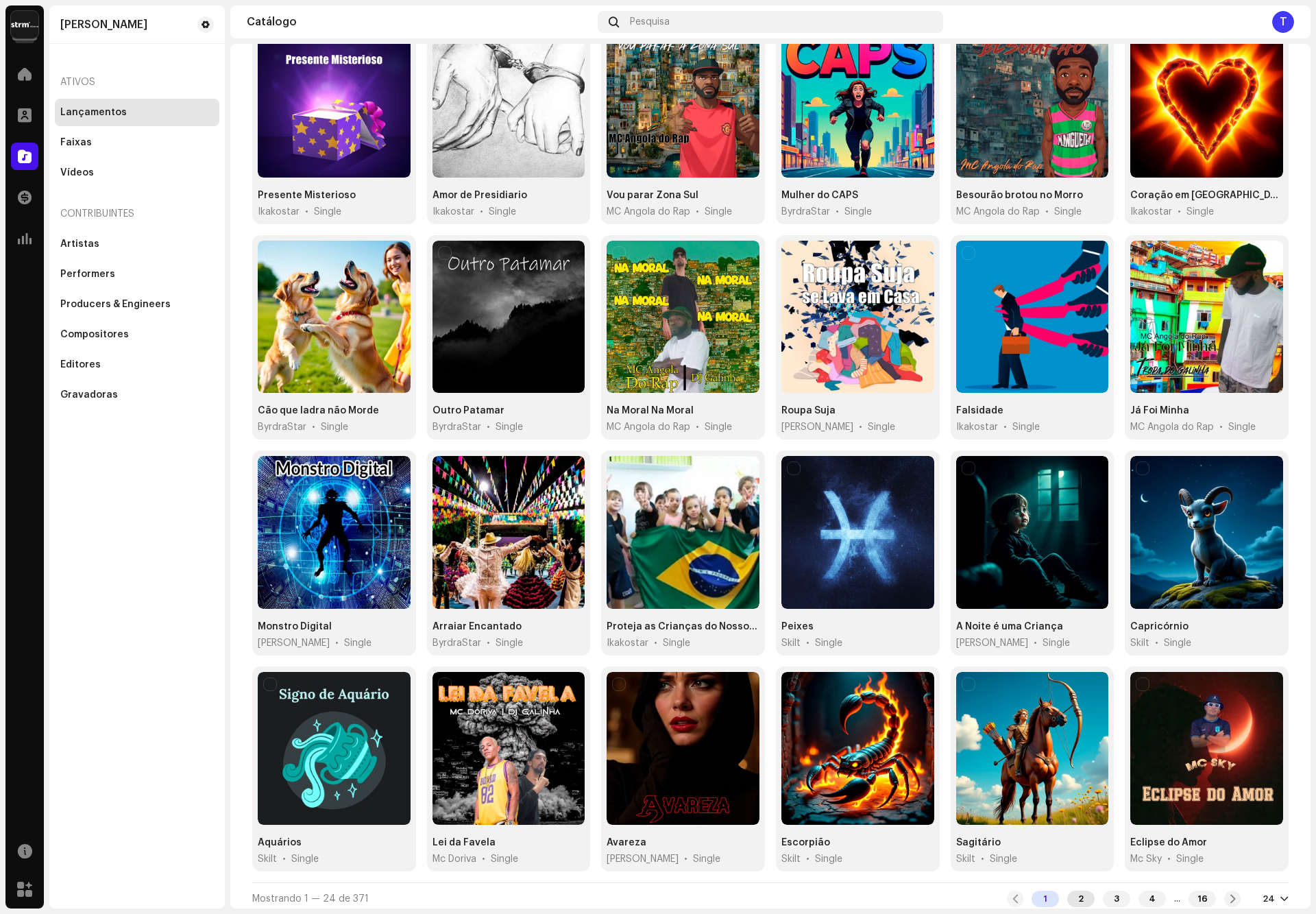
click at [1068, 893] on div "2" at bounding box center [1081, 898] width 28 height 17
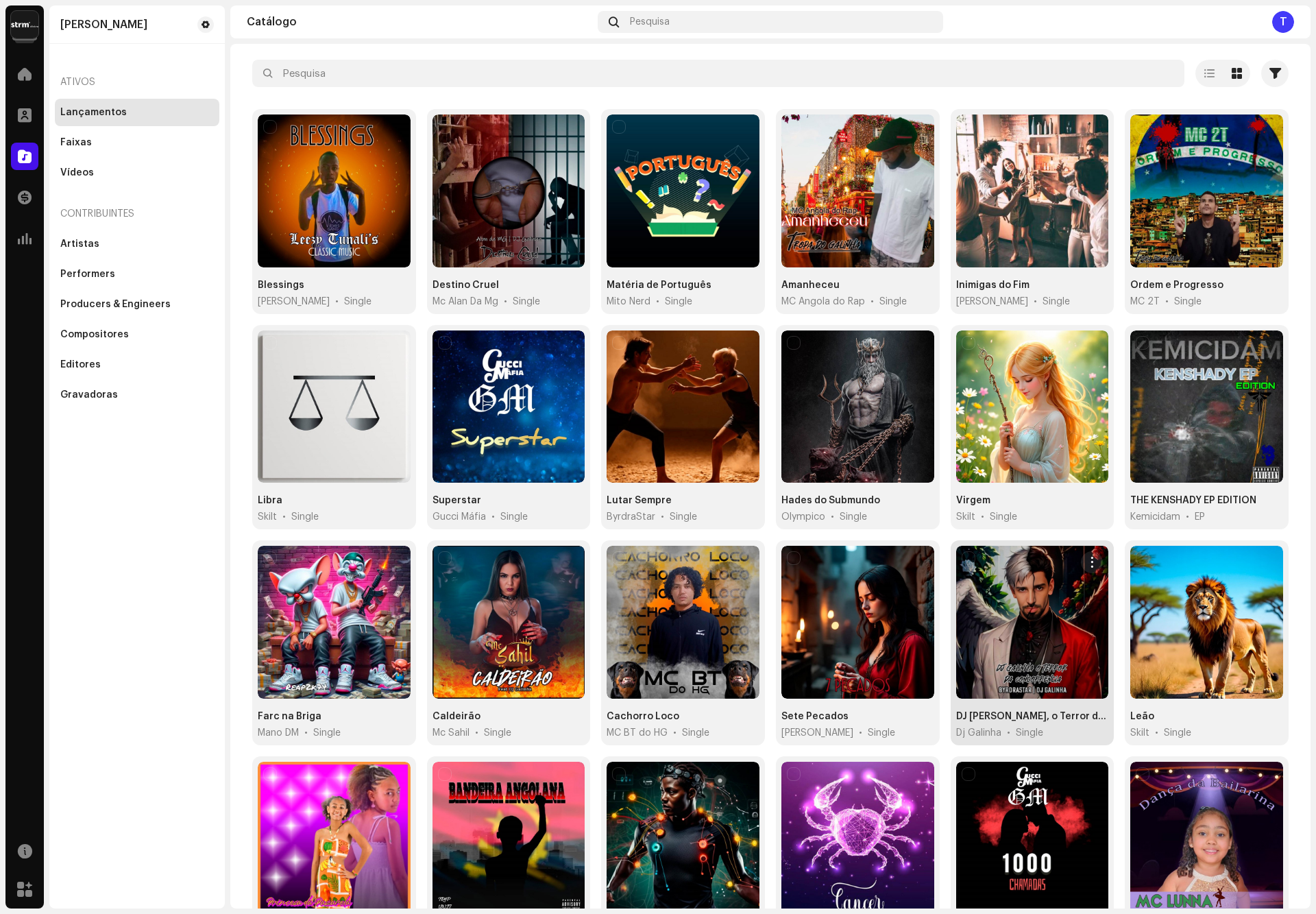
scroll to position [156, 0]
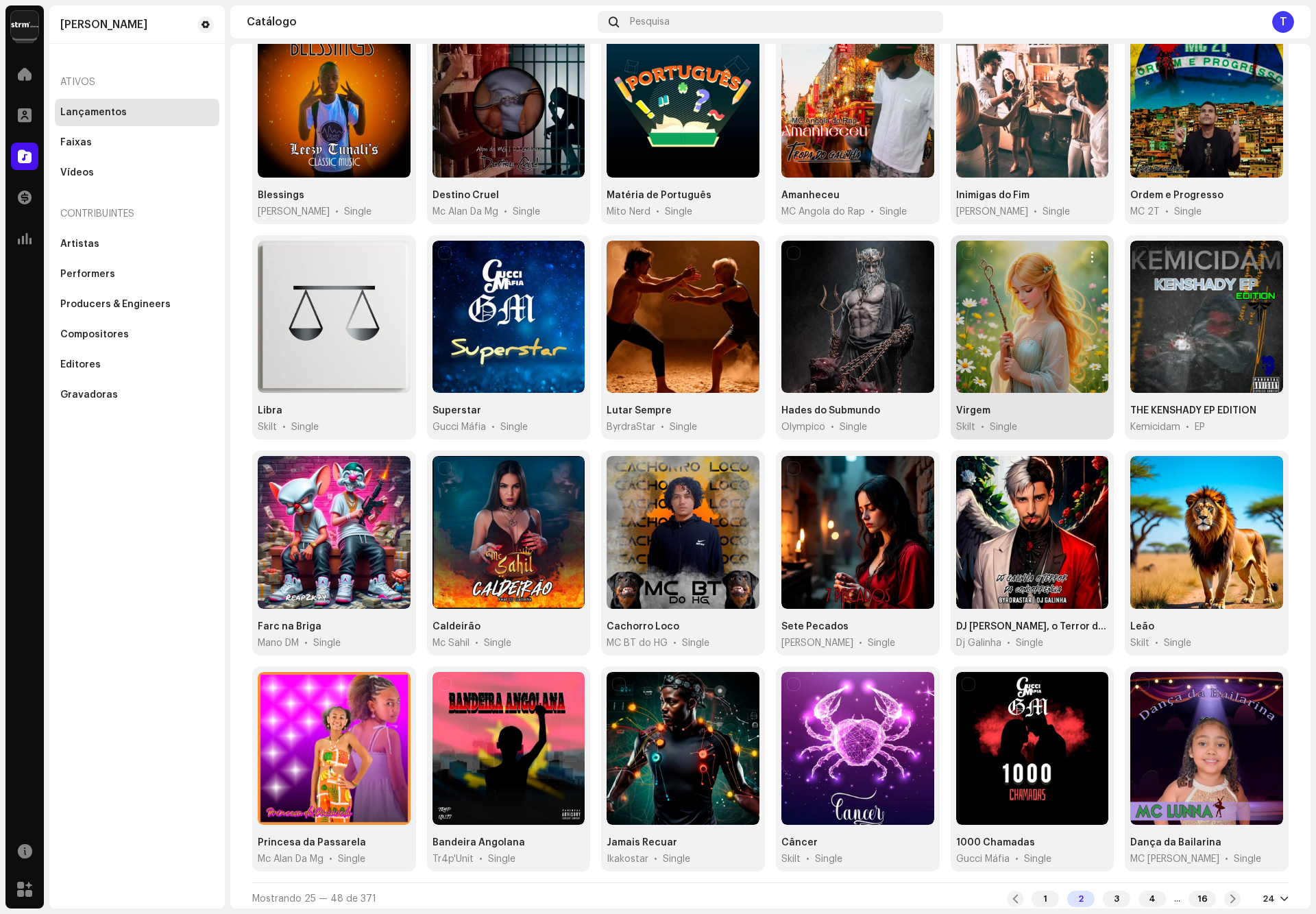
click at [1002, 351] on div at bounding box center [1032, 317] width 153 height 153
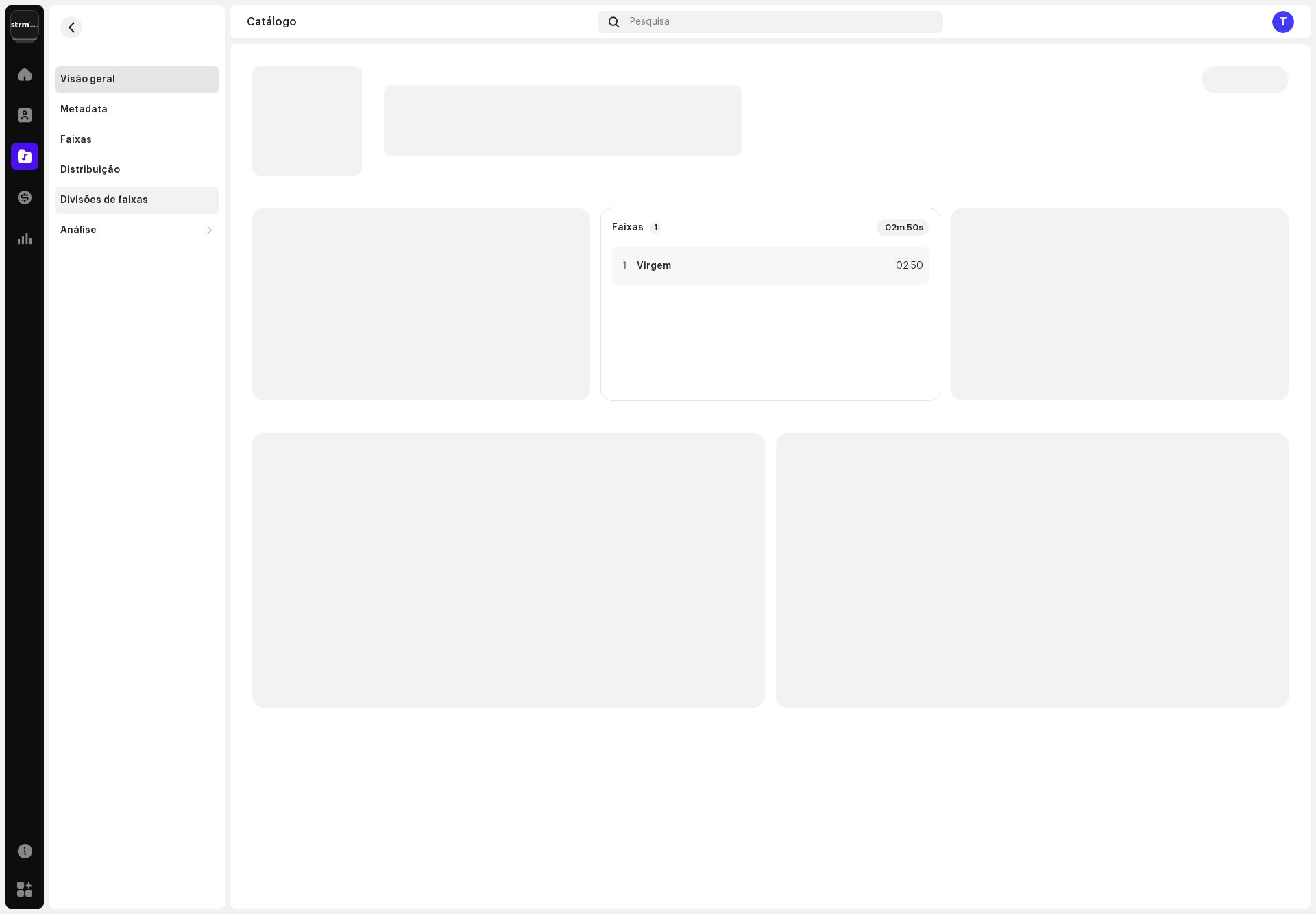
click at [116, 196] on div "Divisões de faixas" at bounding box center [104, 200] width 88 height 11
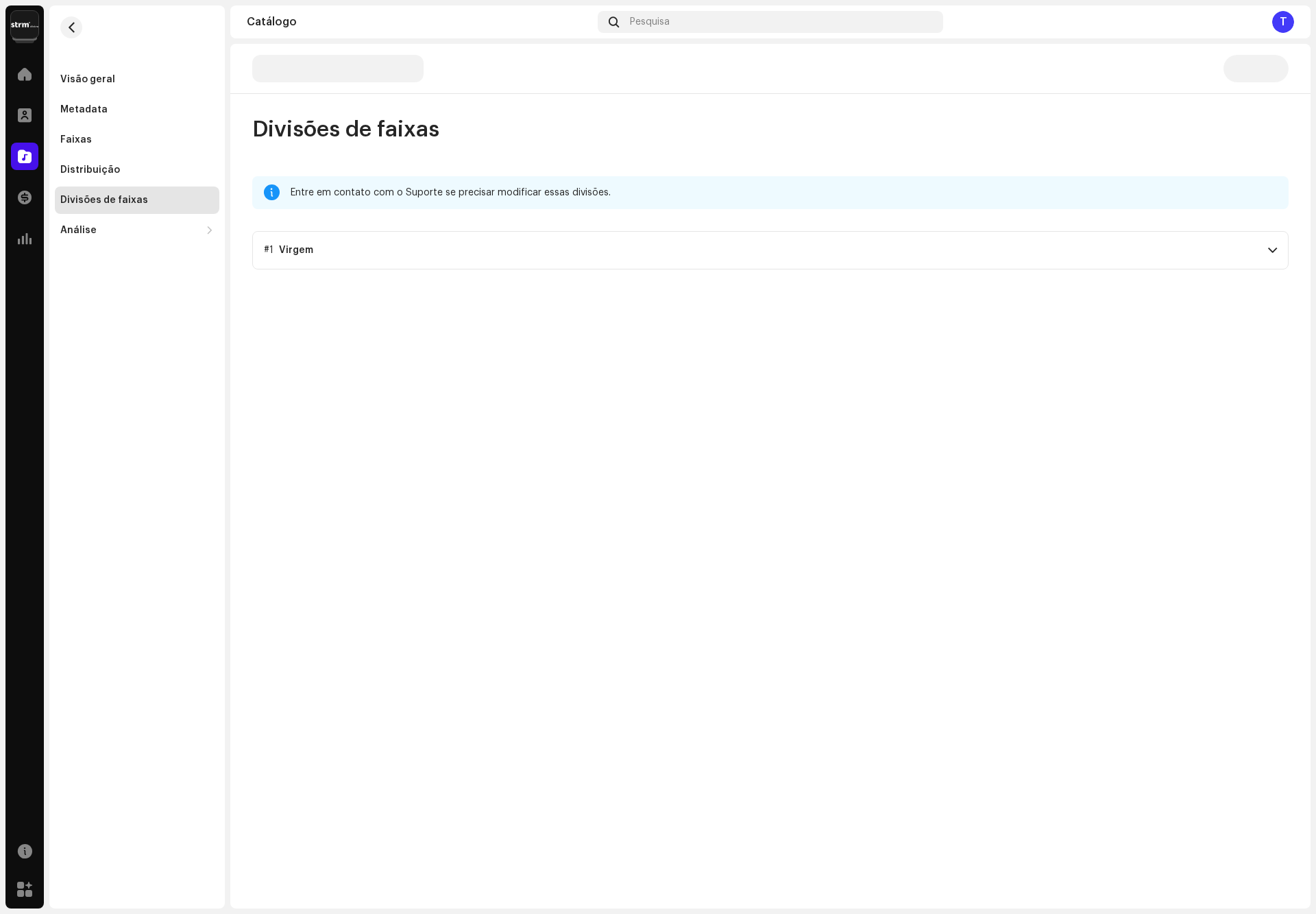
click at [348, 247] on p-accordion-header "#1 Virgem" at bounding box center [771, 250] width 1037 height 39
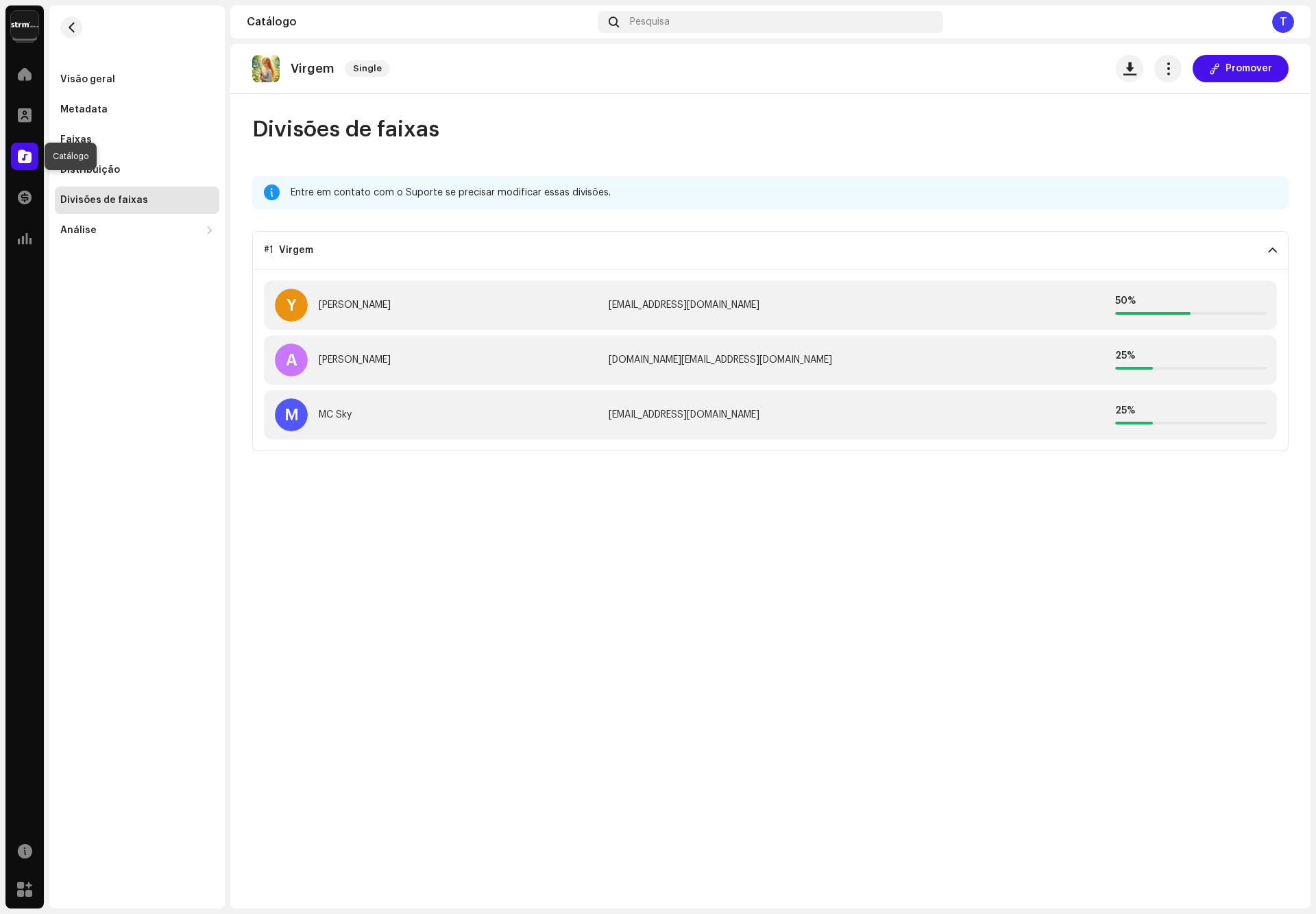
click at [23, 163] on div at bounding box center [25, 156] width 28 height 28
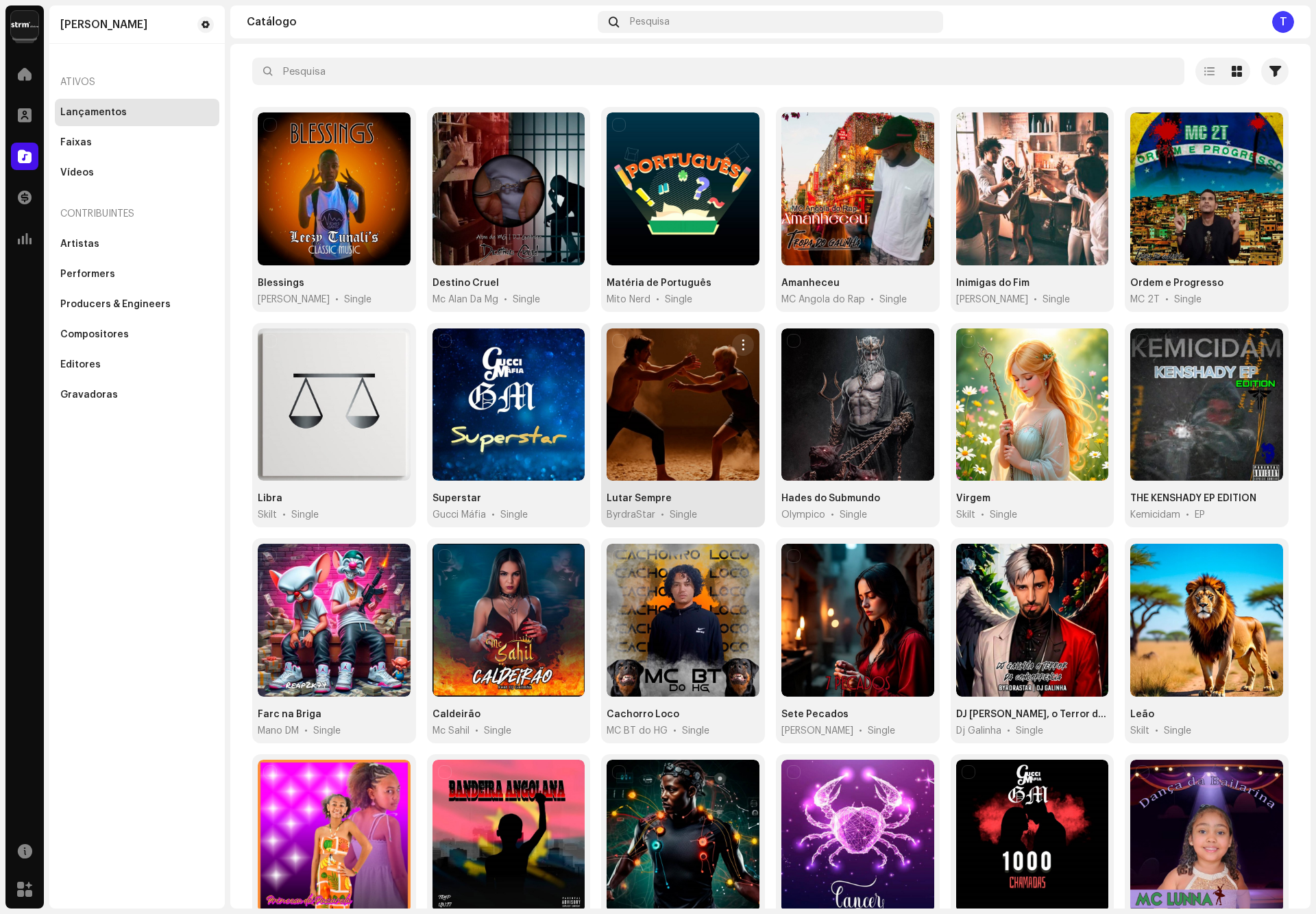
scroll to position [103, 0]
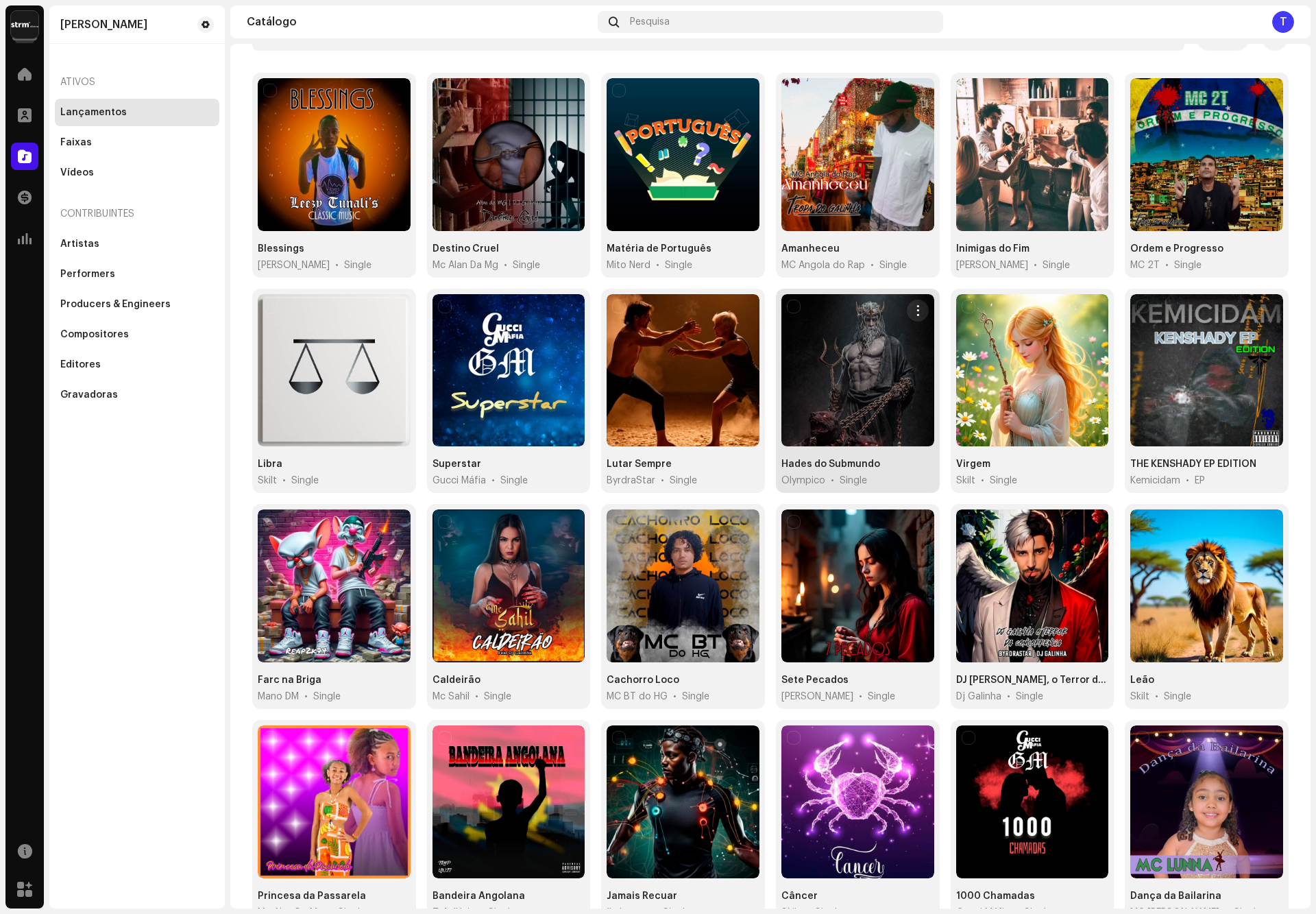
click at [842, 414] on div at bounding box center [857, 370] width 153 height 153
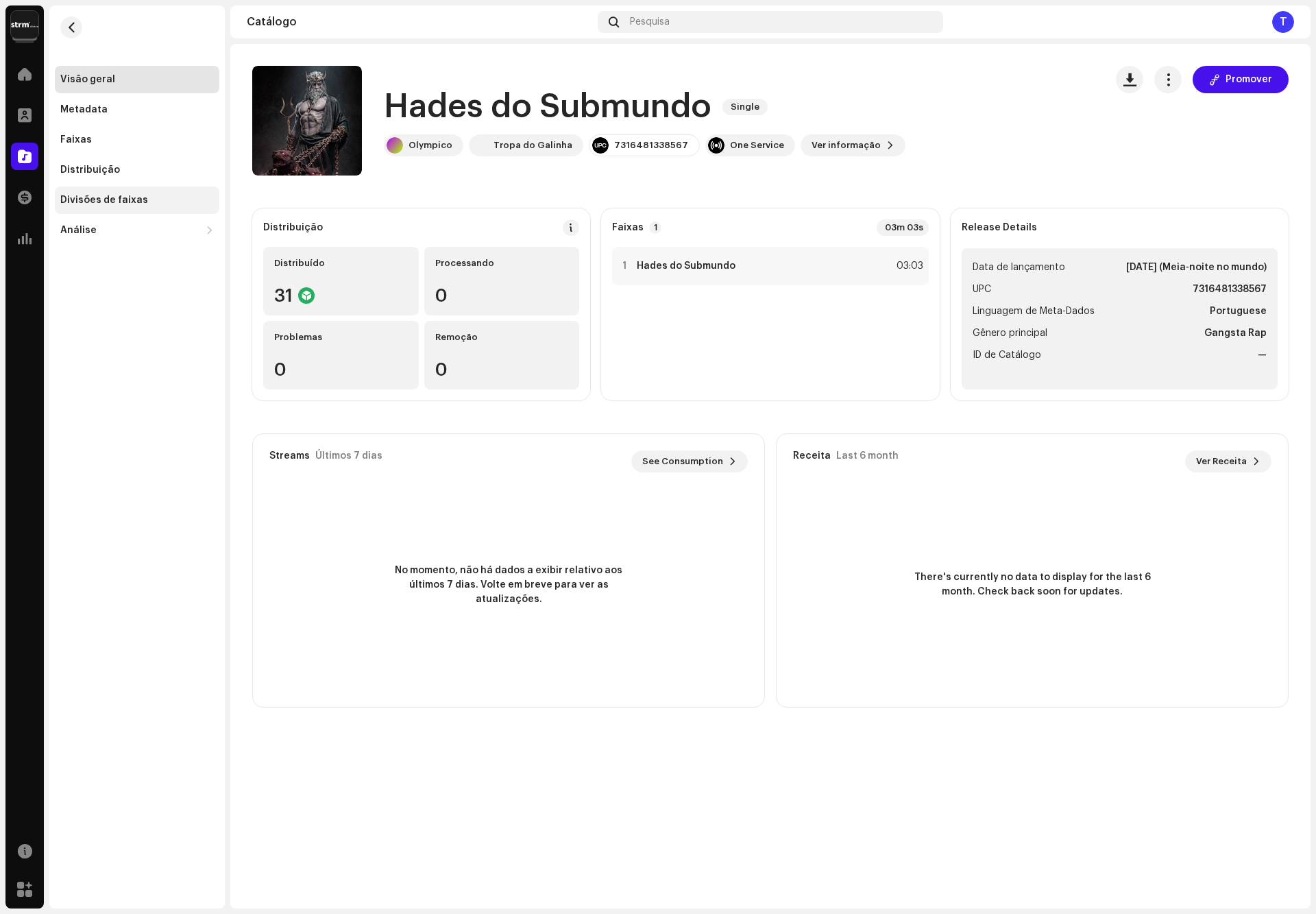
click at [136, 204] on div "Divisões de faixas" at bounding box center [104, 200] width 88 height 11
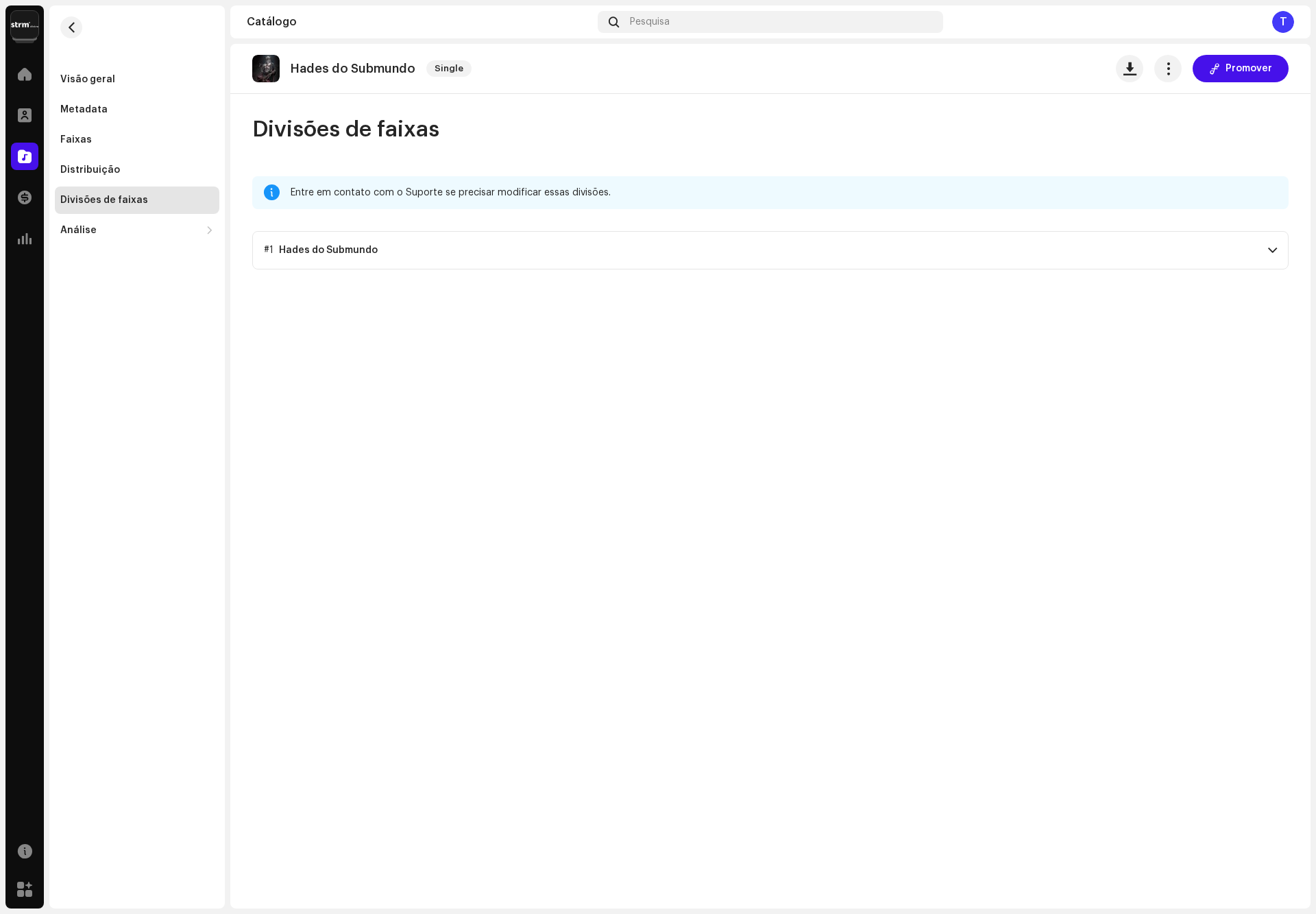
click at [434, 245] on p-accordion-header "#1 Hades do Submundo" at bounding box center [771, 250] width 1037 height 39
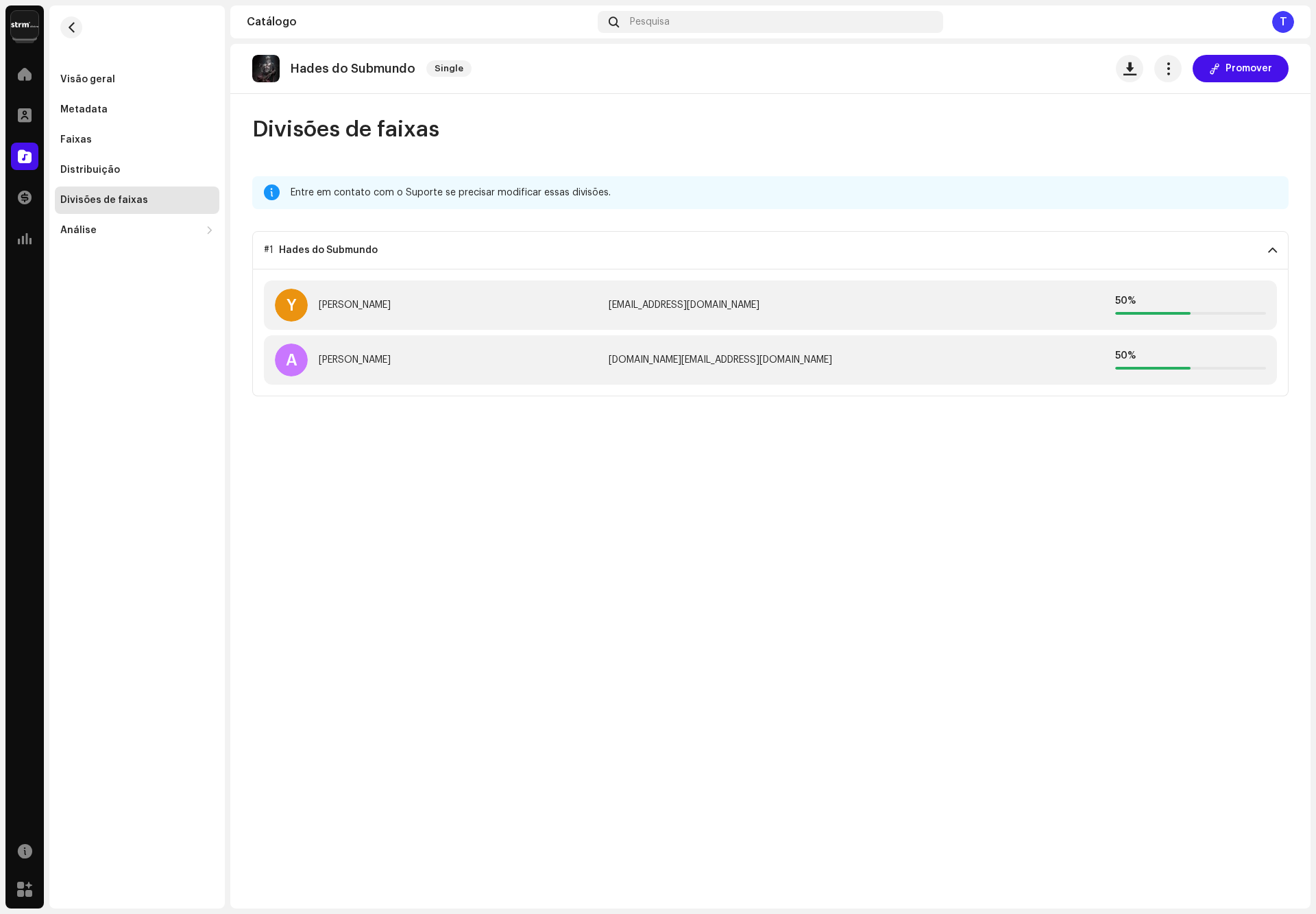
click at [434, 245] on p-accordion-header "#1 Hades do Submundo" at bounding box center [771, 250] width 1037 height 39
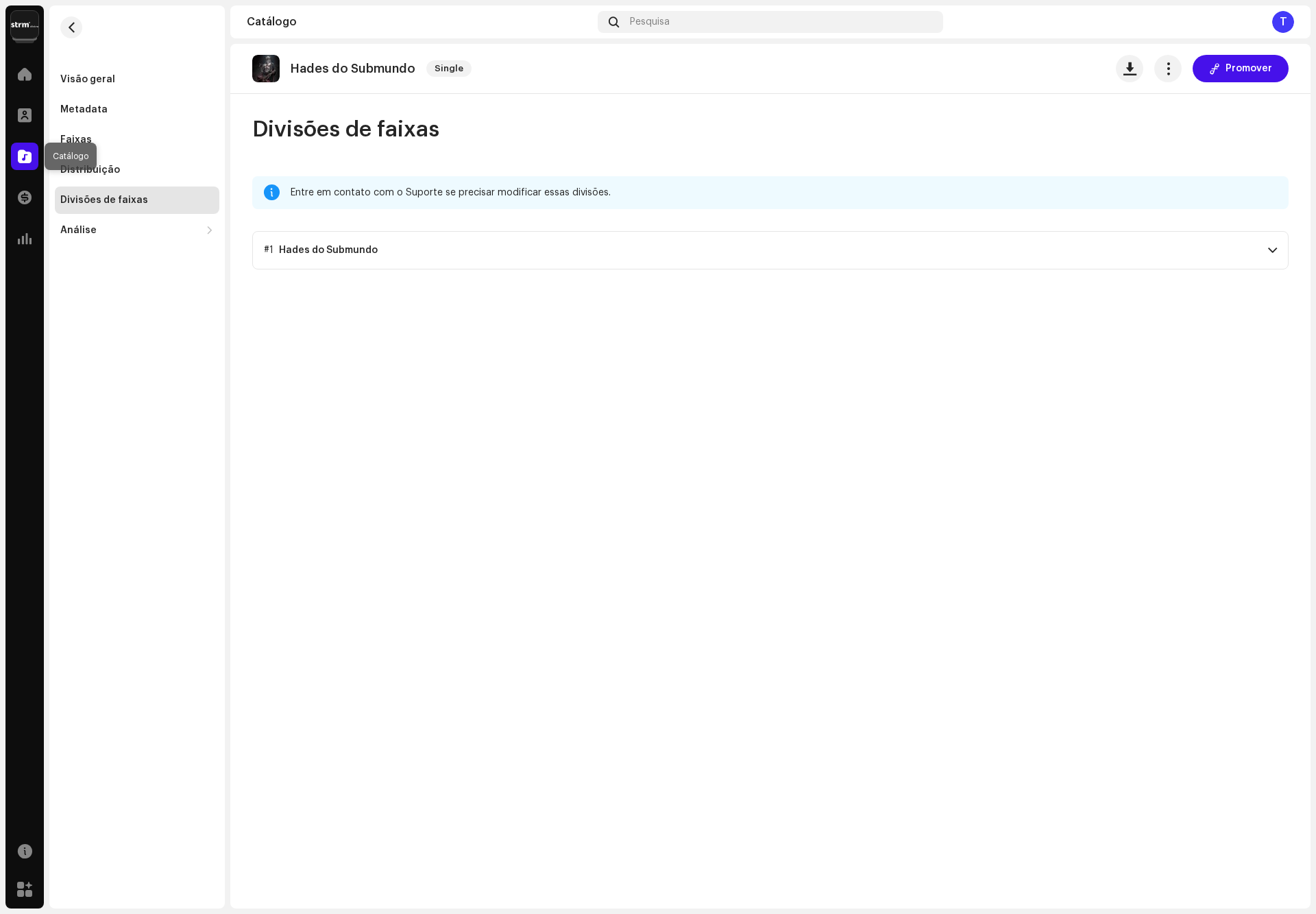
click at [28, 161] on span at bounding box center [25, 157] width 13 height 11
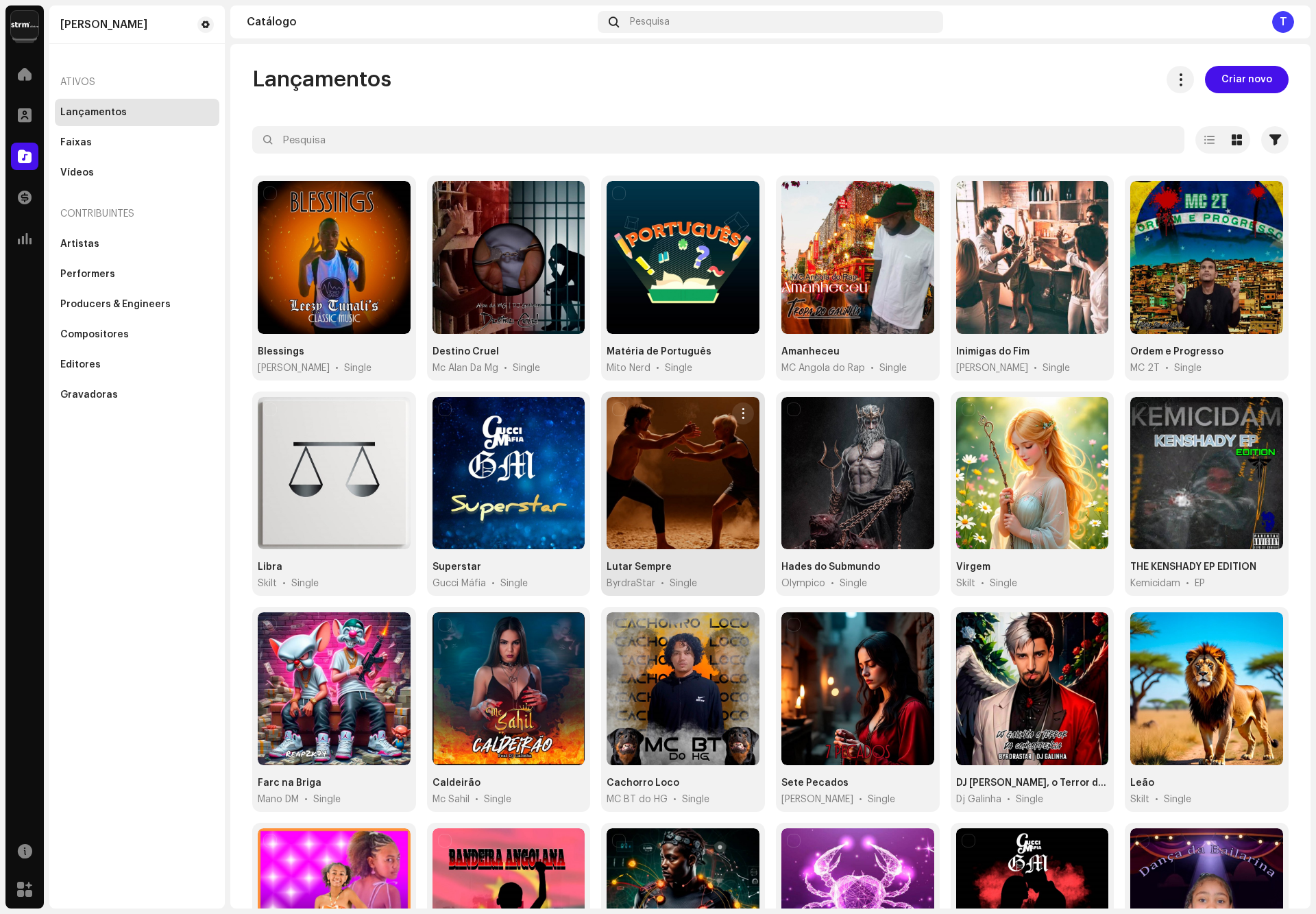
click at [704, 487] on div at bounding box center [683, 473] width 153 height 153
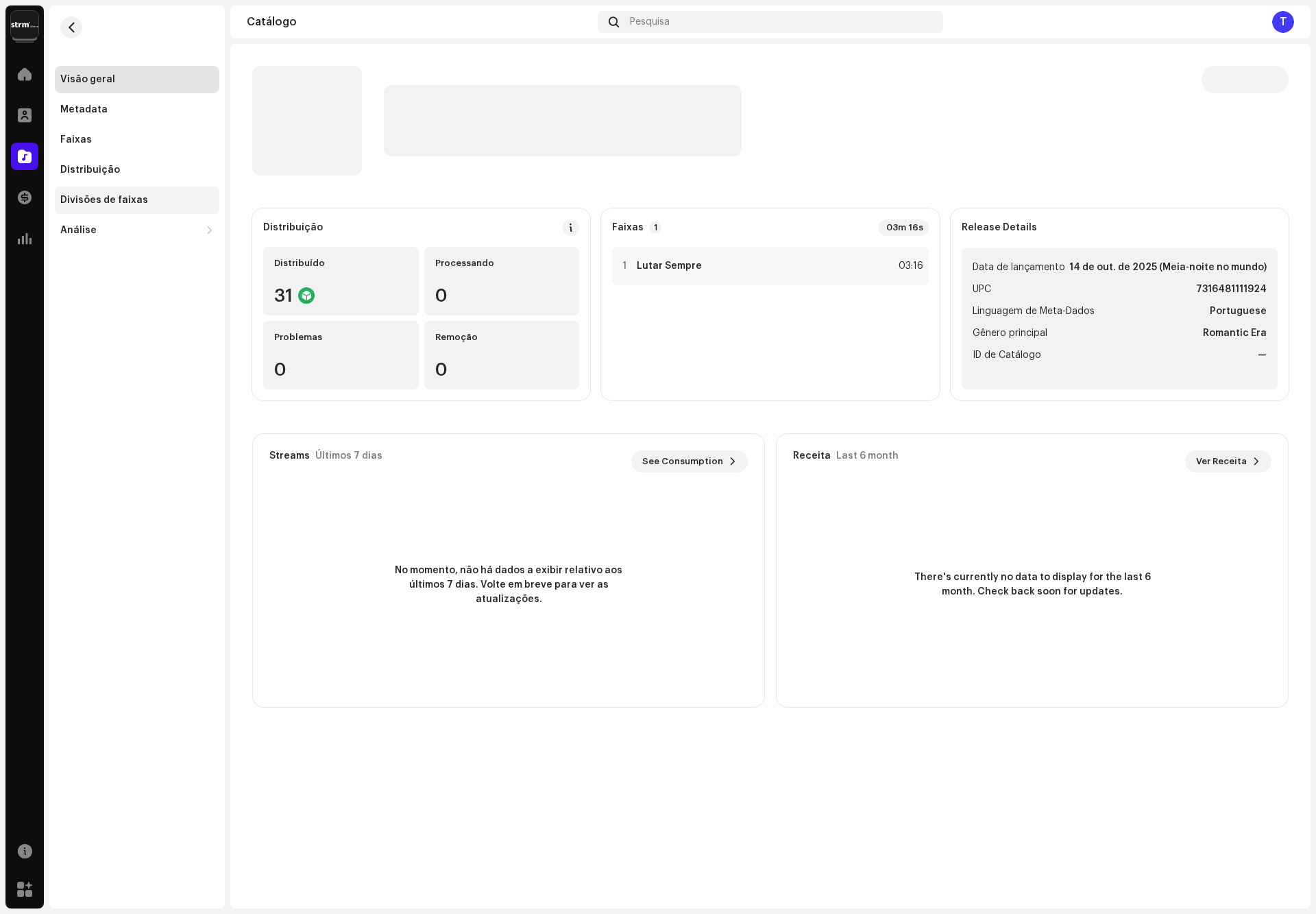
click at [136, 203] on div "Divisões de faixas" at bounding box center [104, 200] width 88 height 11
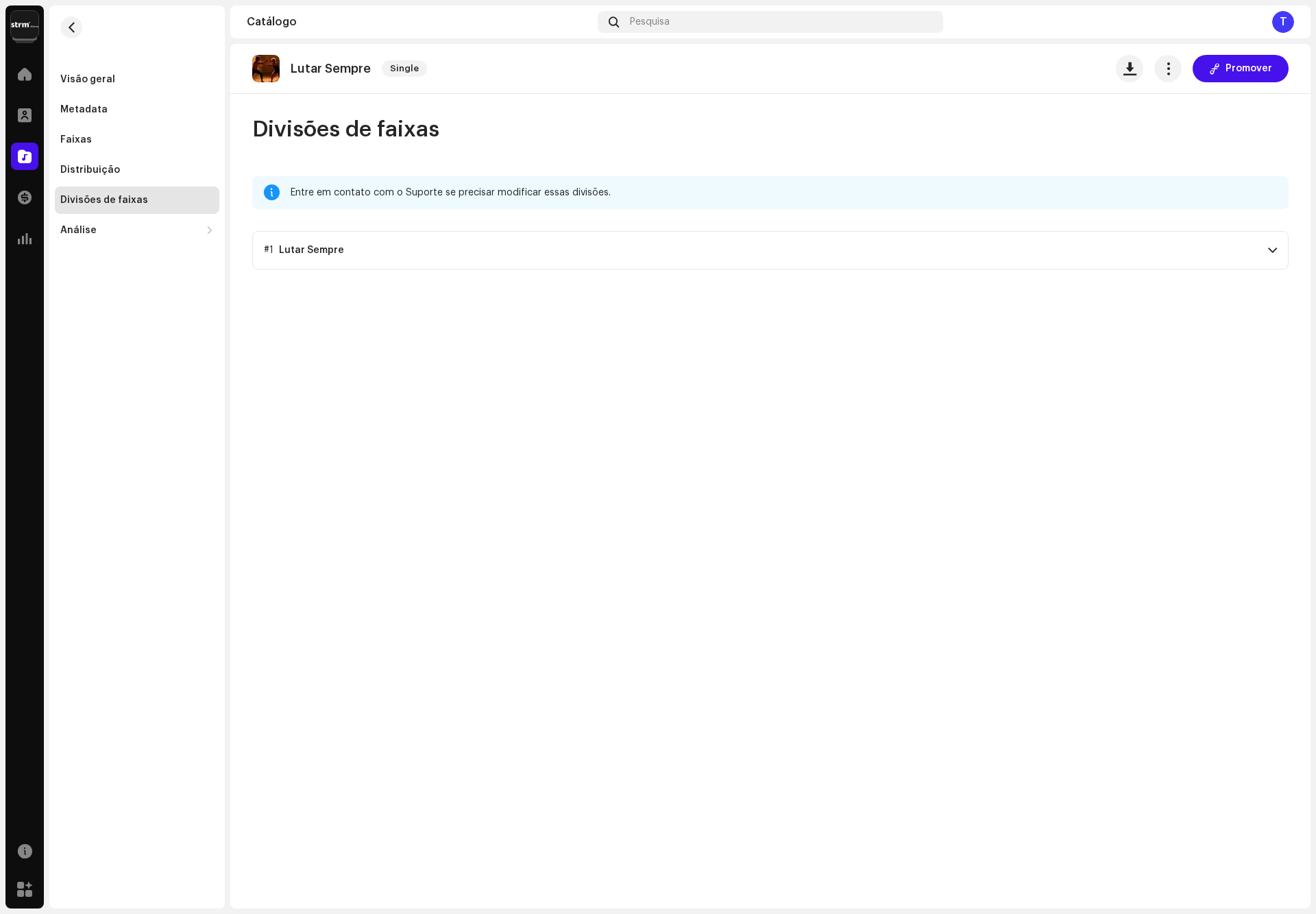
click at [355, 248] on p-accordion-header "#1 Lutar Sempre" at bounding box center [771, 250] width 1037 height 39
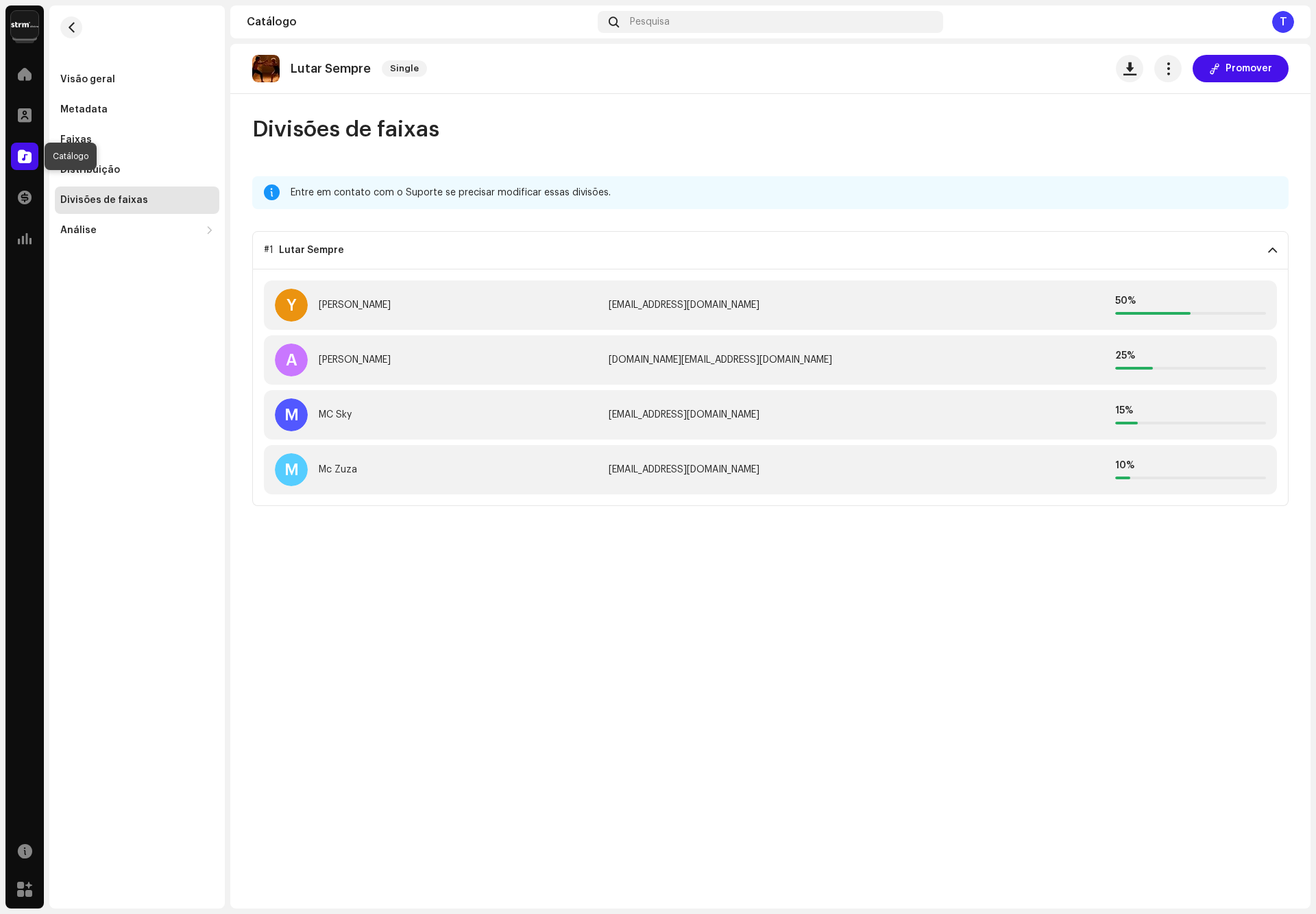
click at [31, 158] on span at bounding box center [25, 157] width 13 height 11
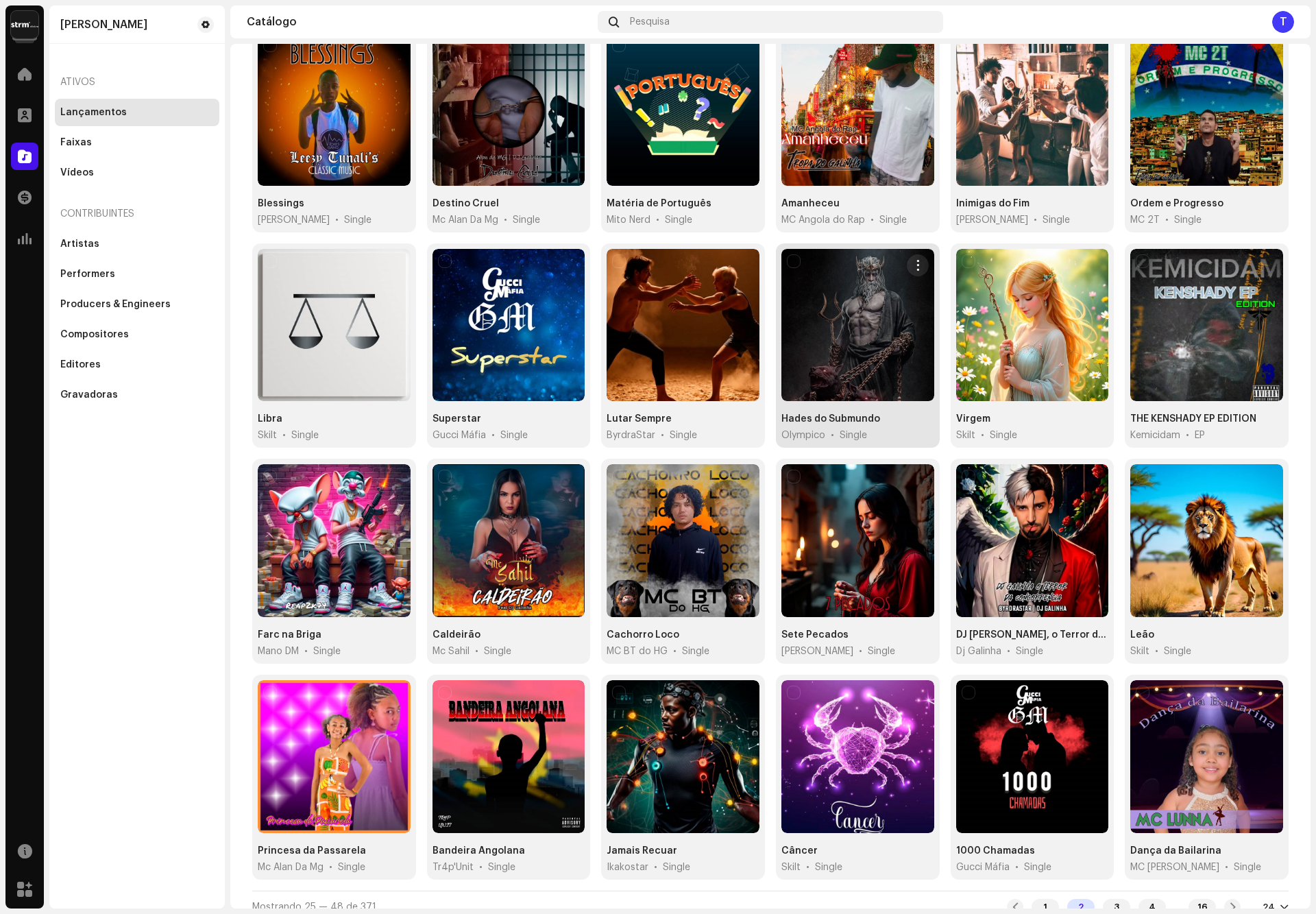
scroll to position [156, 0]
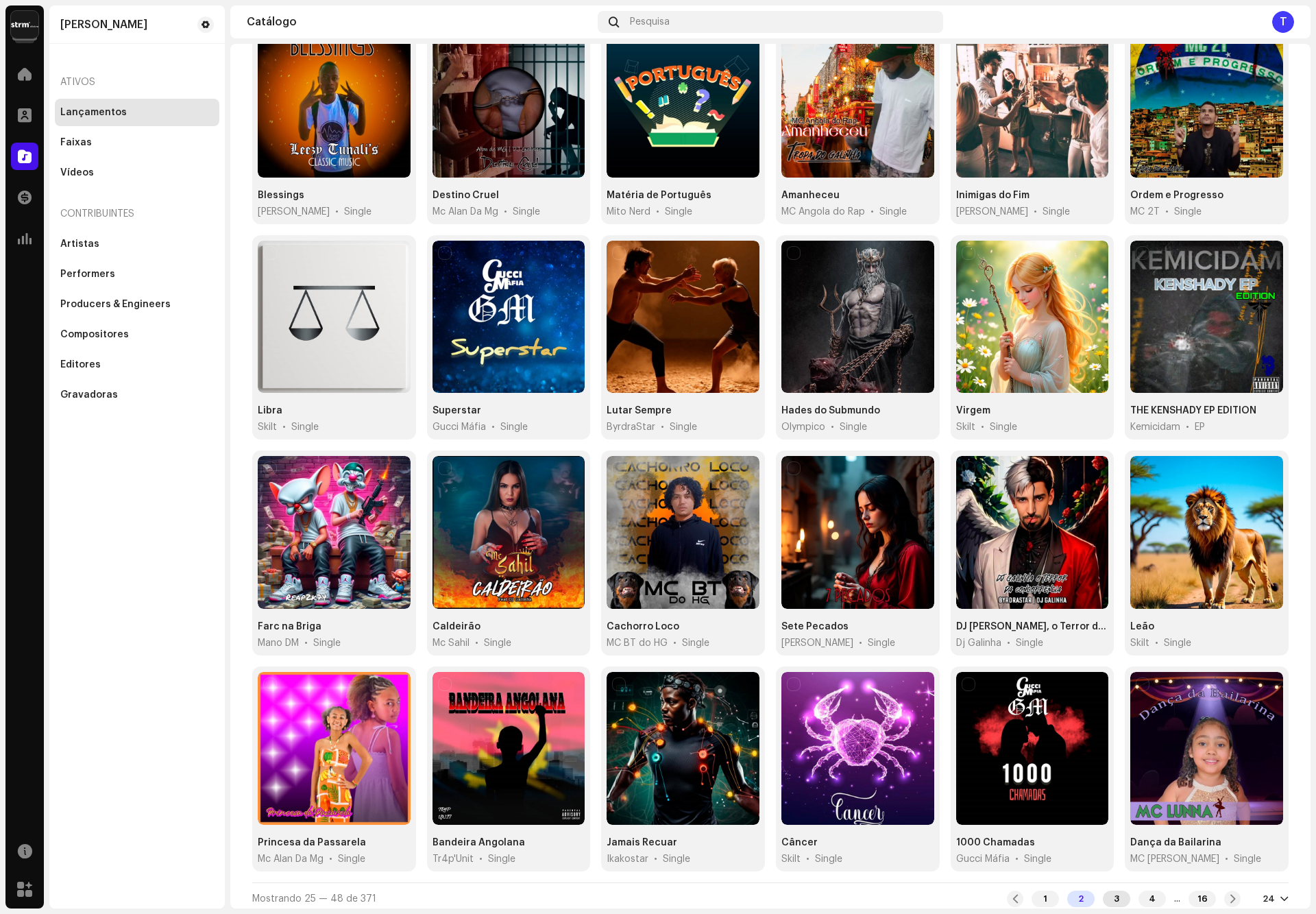
click at [1103, 894] on div "3" at bounding box center [1117, 898] width 28 height 17
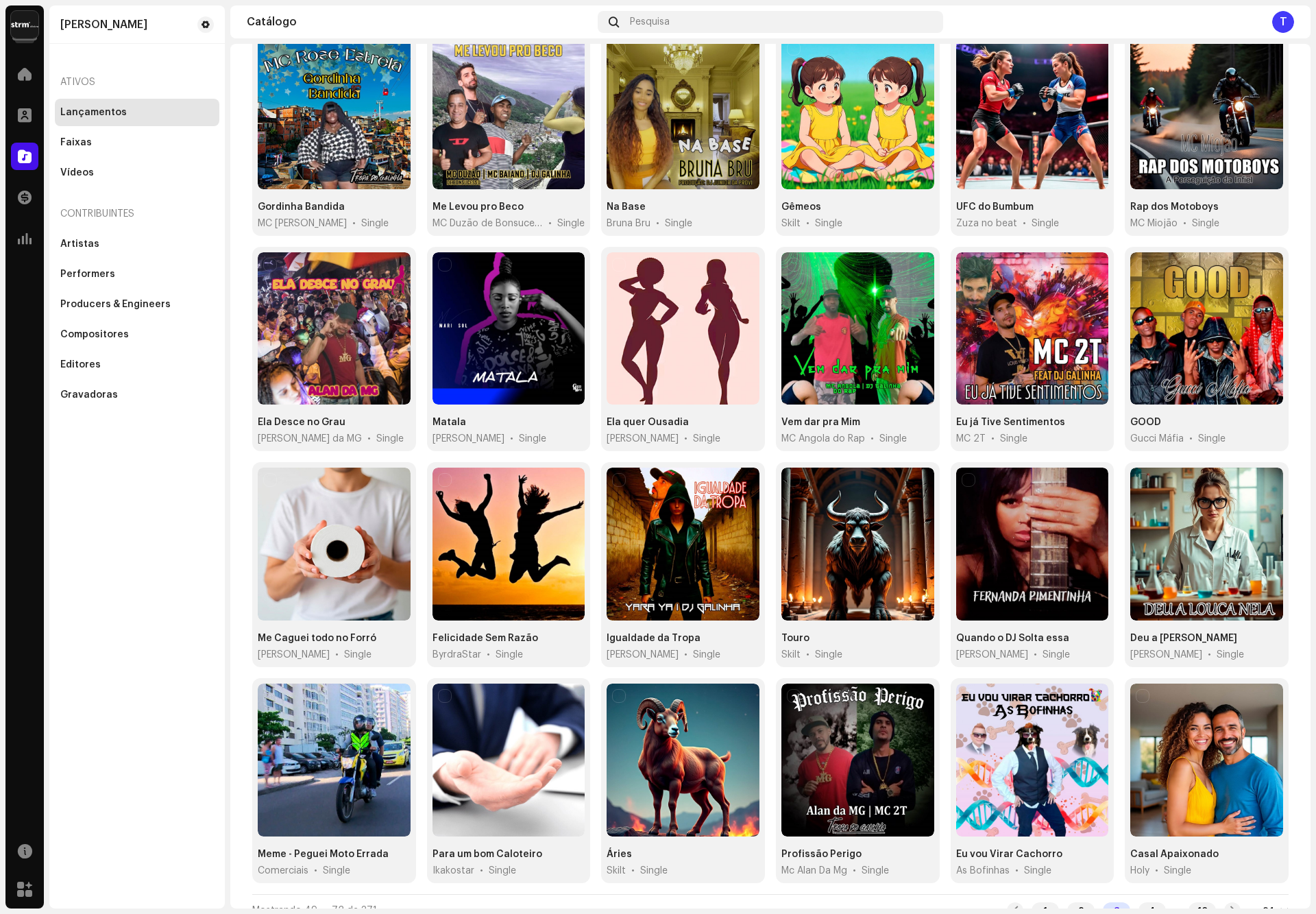
scroll to position [156, 0]
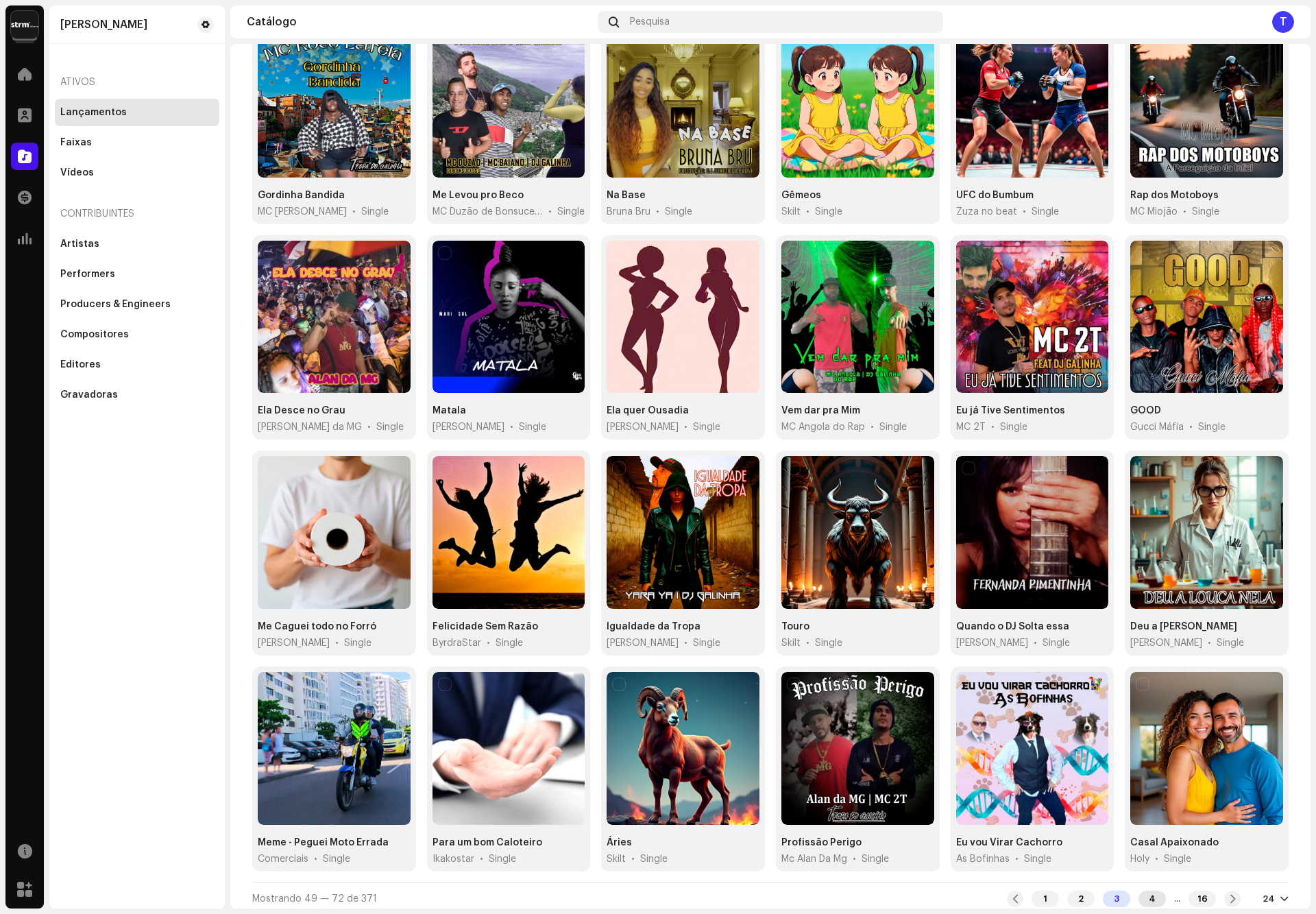
click at [1139, 897] on div "4" at bounding box center [1152, 898] width 28 height 17
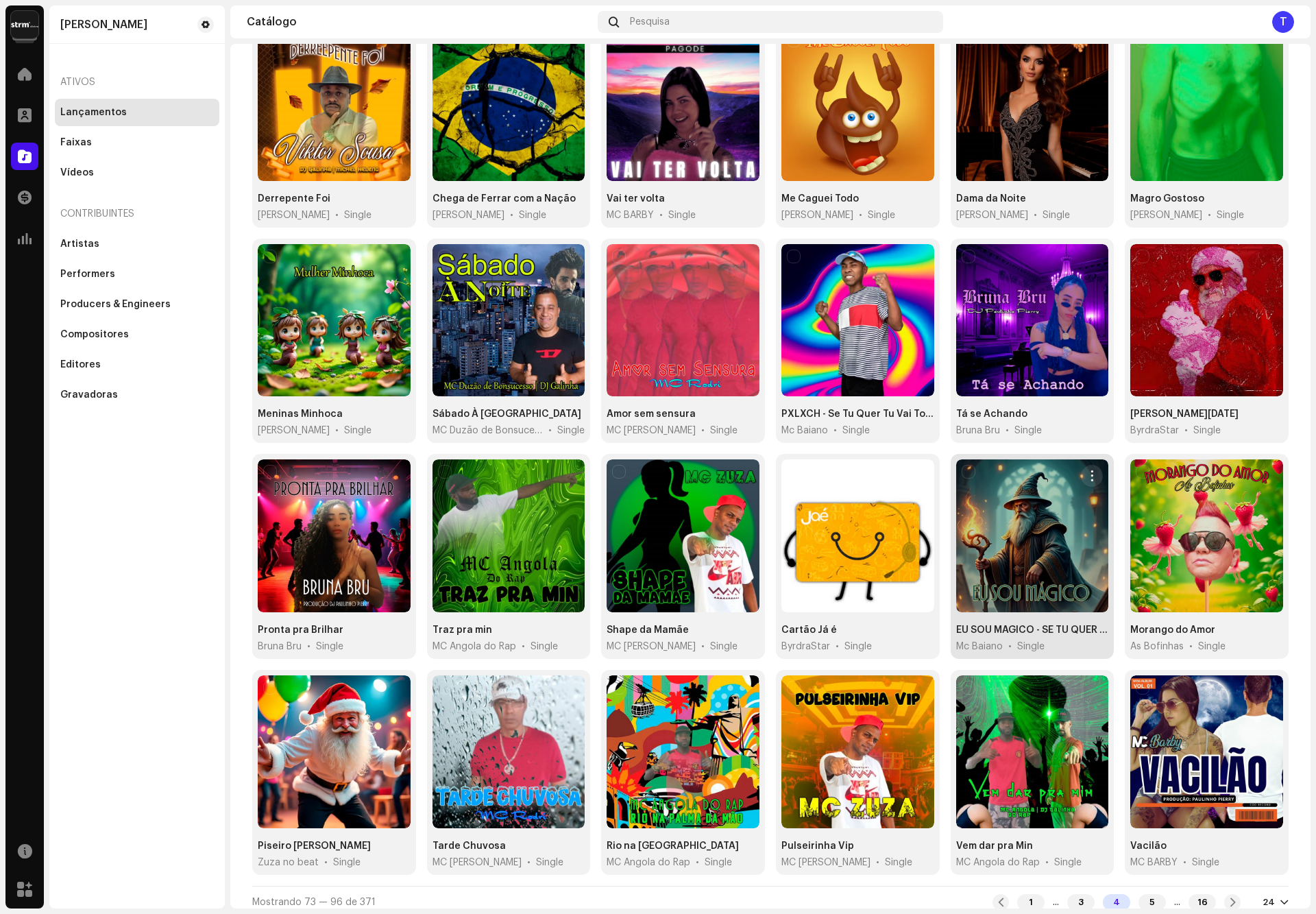
scroll to position [156, 0]
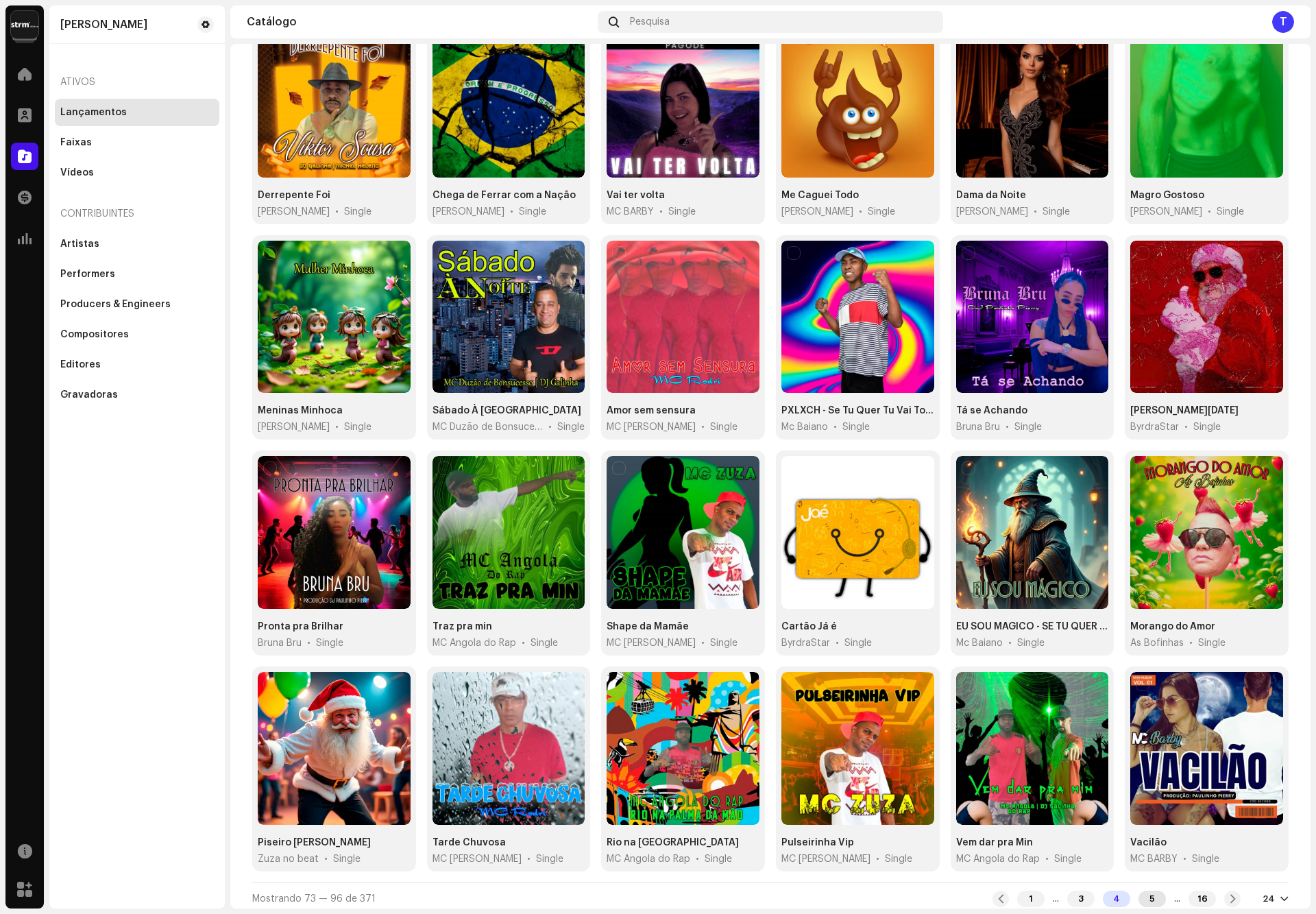
click at [1140, 890] on div "5" at bounding box center [1152, 898] width 28 height 17
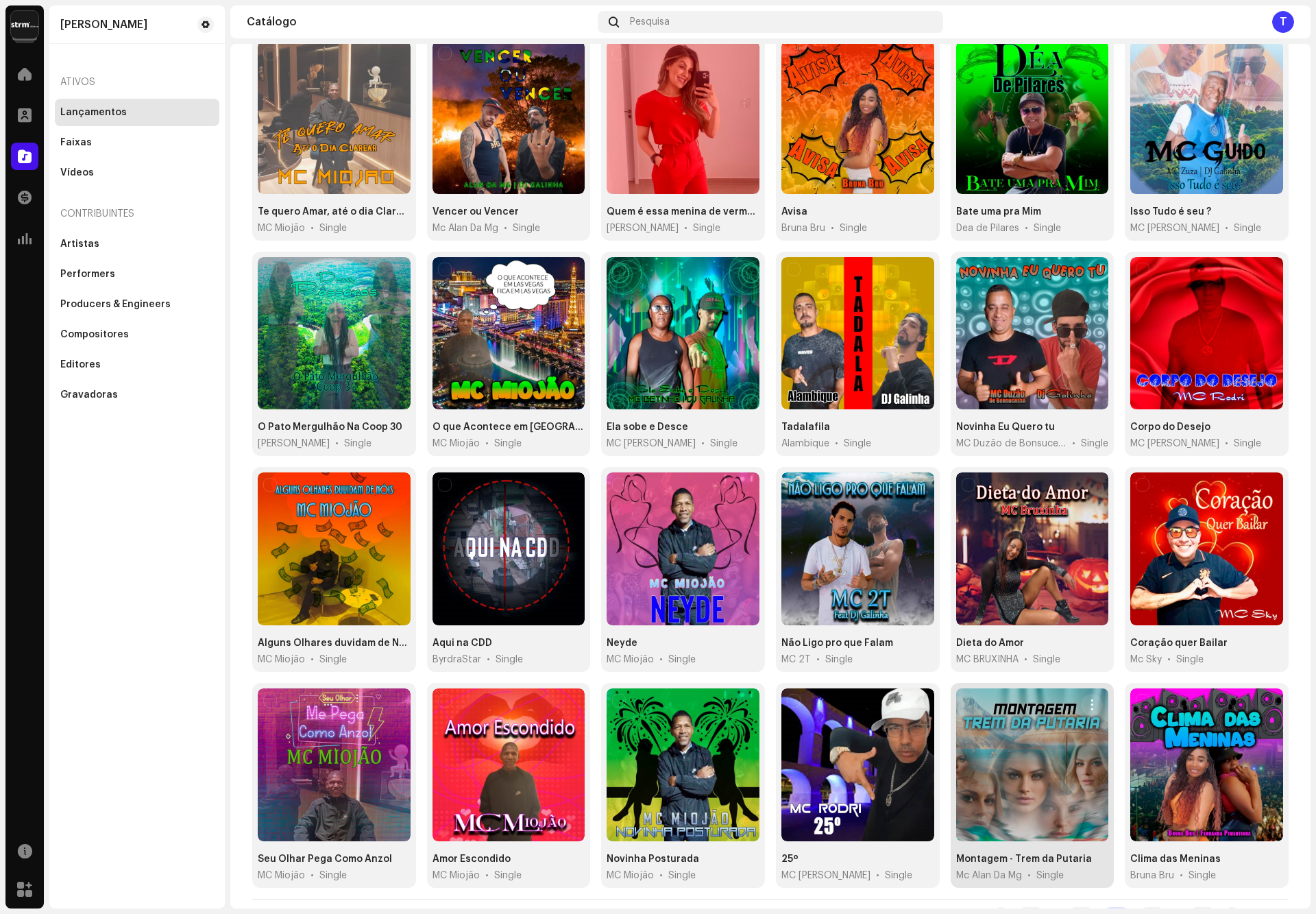
scroll to position [156, 0]
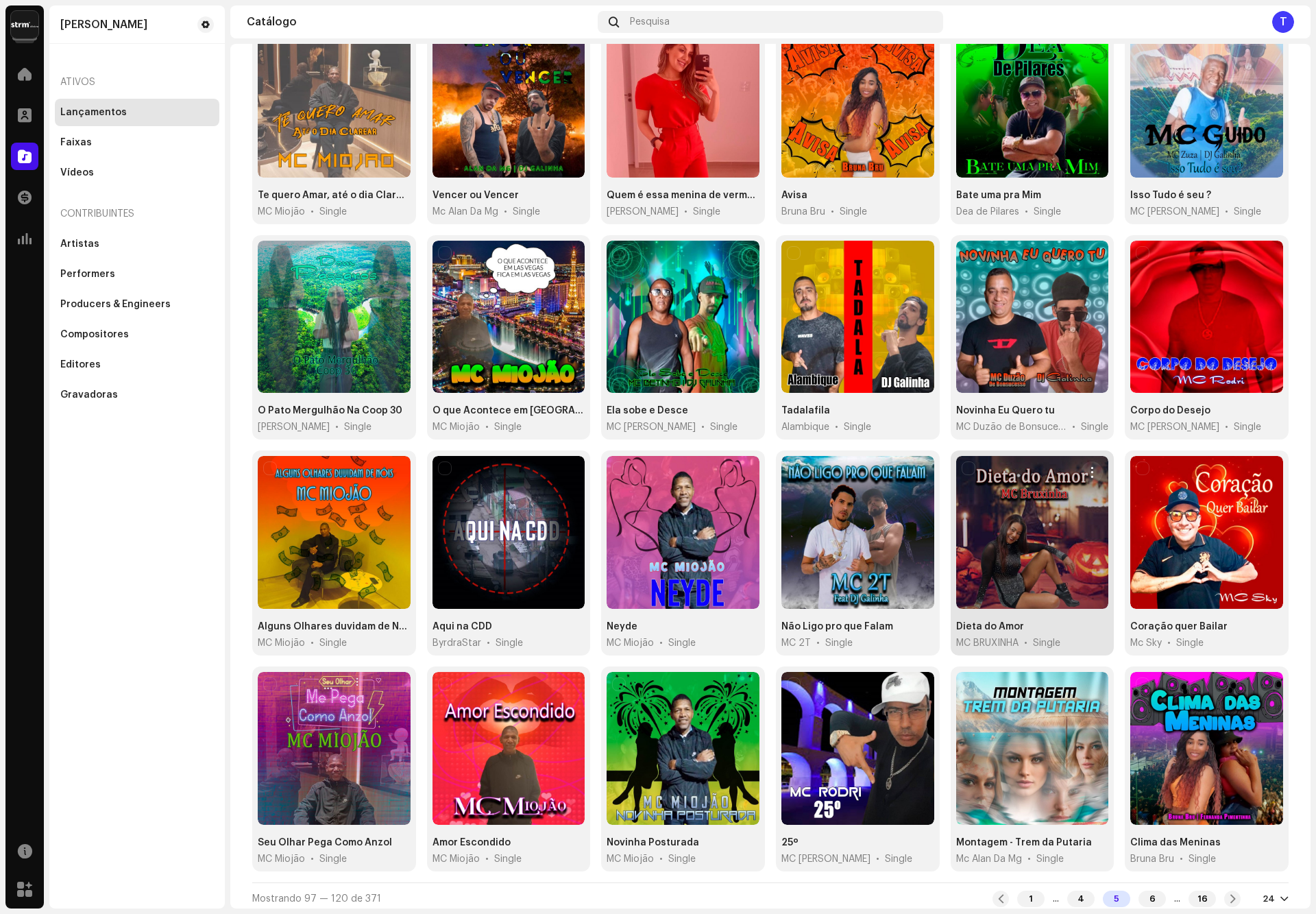
click at [1010, 601] on div at bounding box center [1032, 532] width 153 height 153
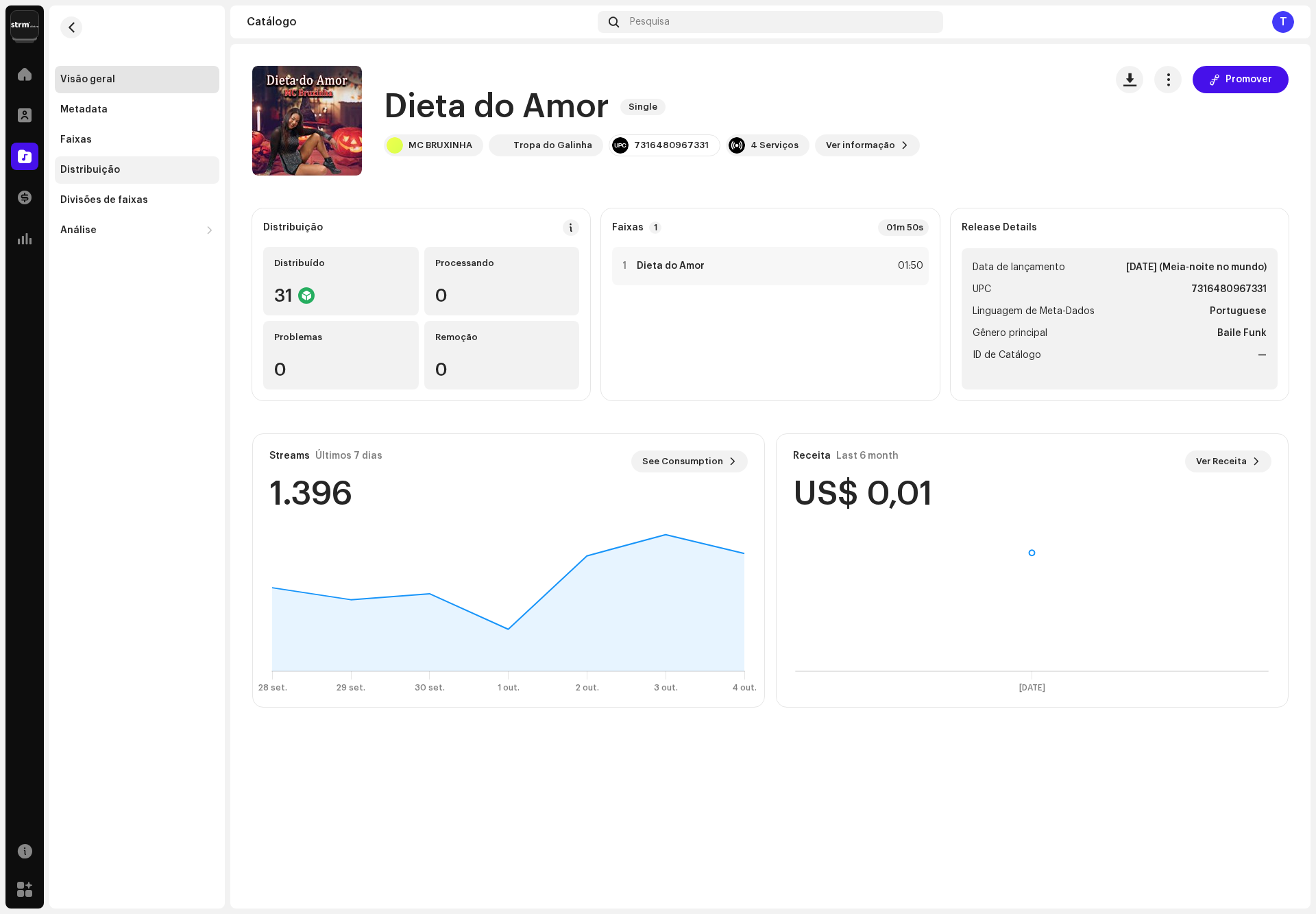
click at [126, 173] on div "Distribuição" at bounding box center [137, 170] width 154 height 11
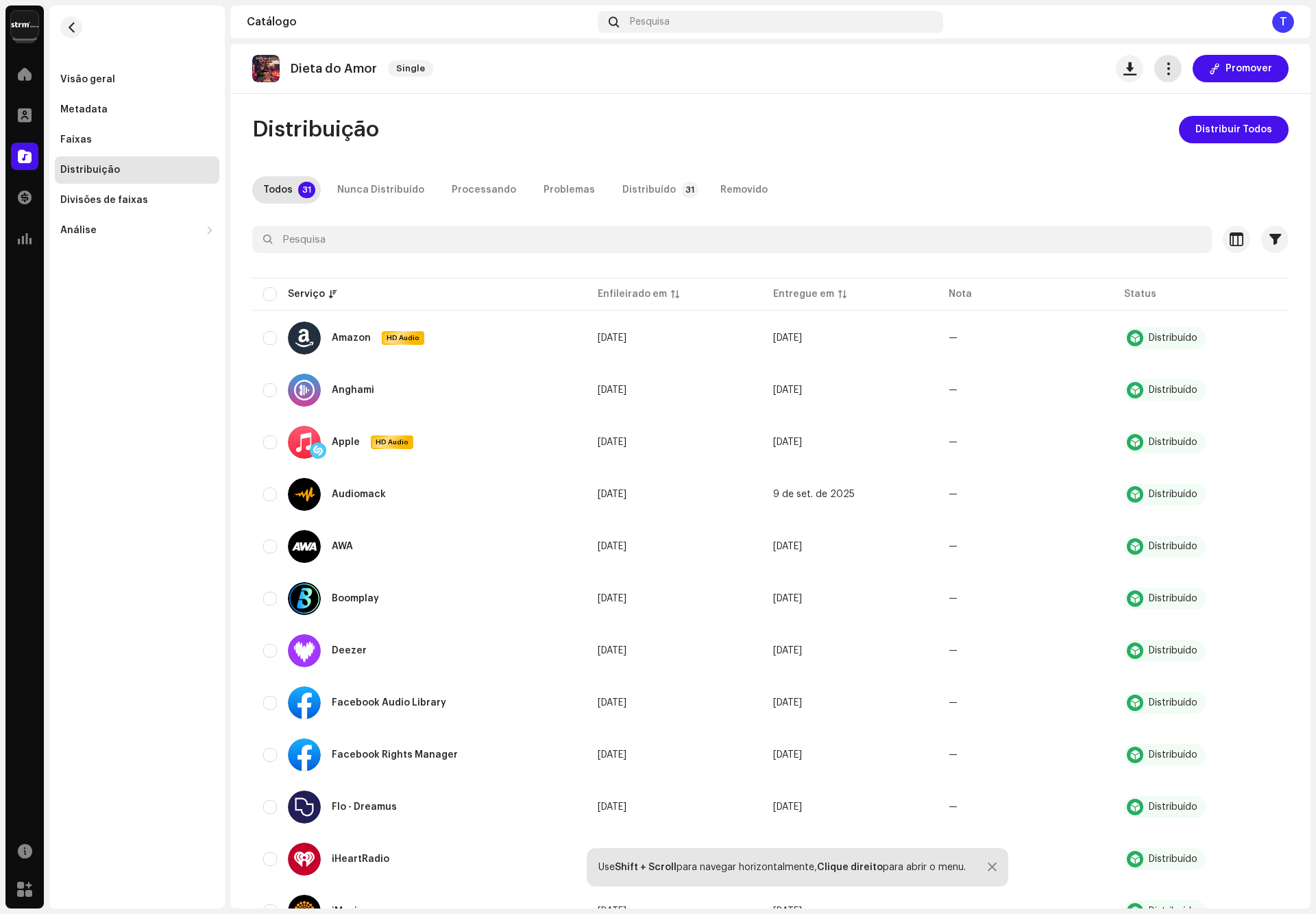
click at [1162, 64] on span "button" at bounding box center [1168, 69] width 13 height 11
click at [1174, 136] on div "Editar" at bounding box center [1223, 129] width 138 height 28
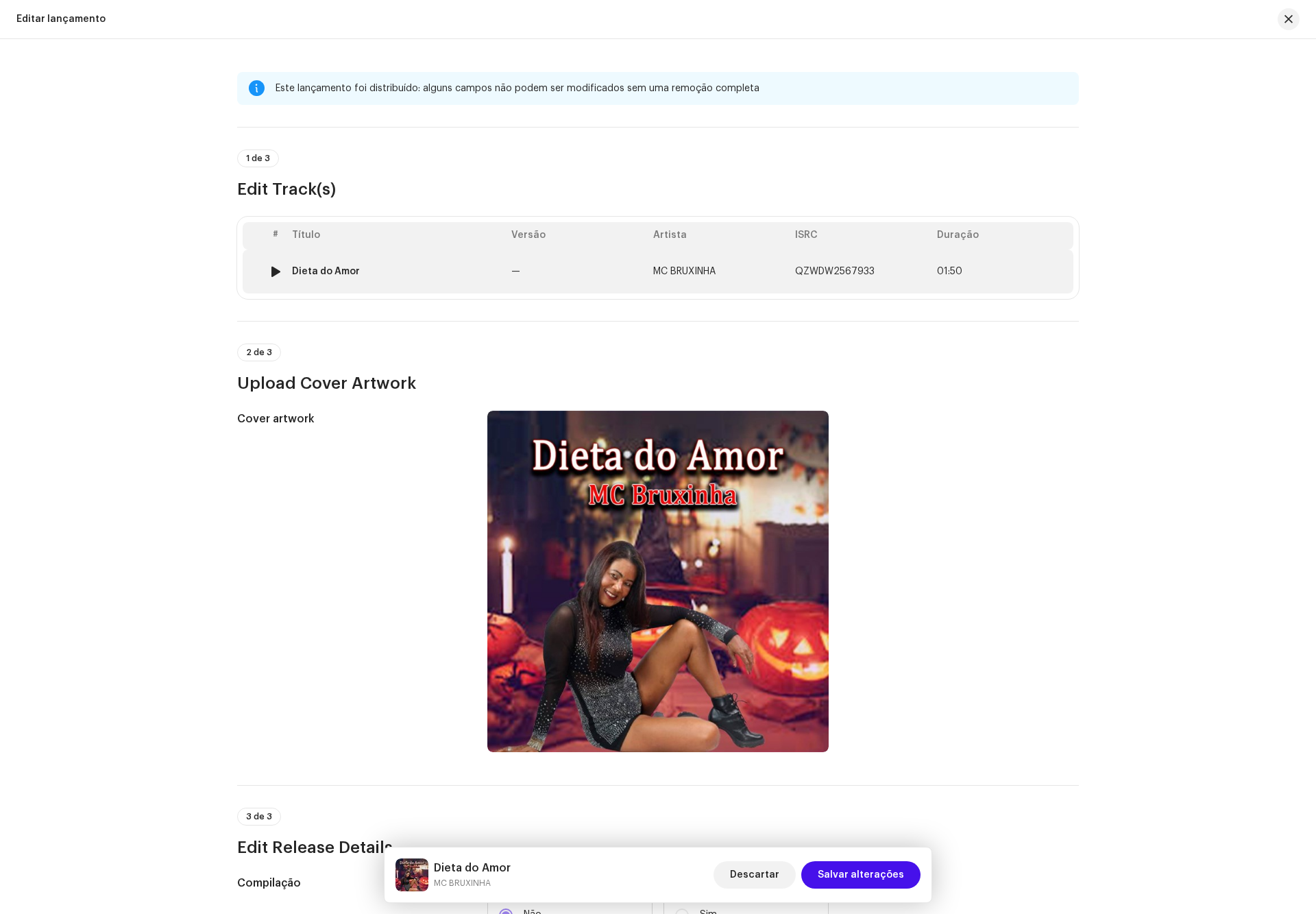
click at [395, 271] on div "Dieta do Amor" at bounding box center [396, 271] width 208 height 11
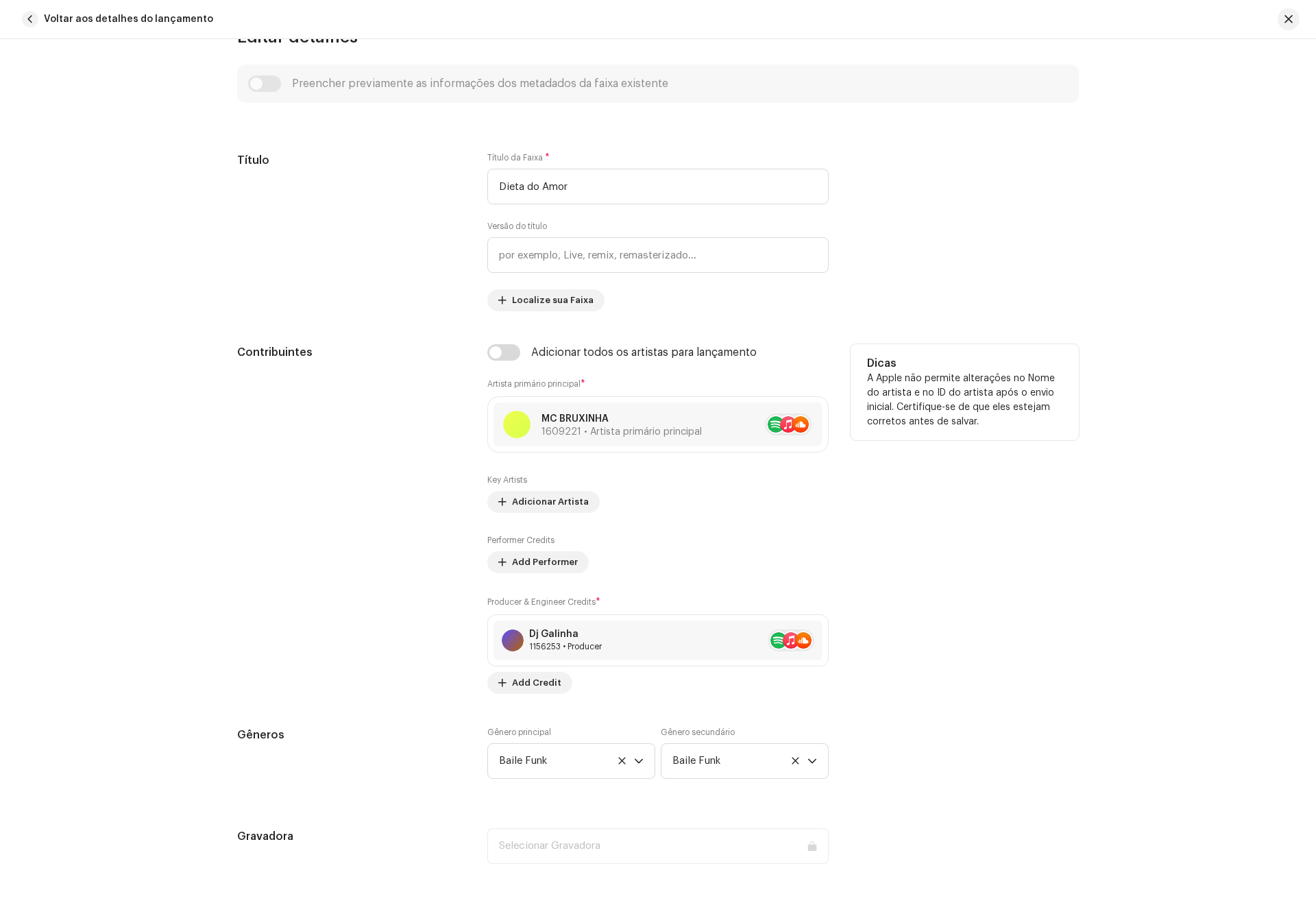
scroll to position [687, 0]
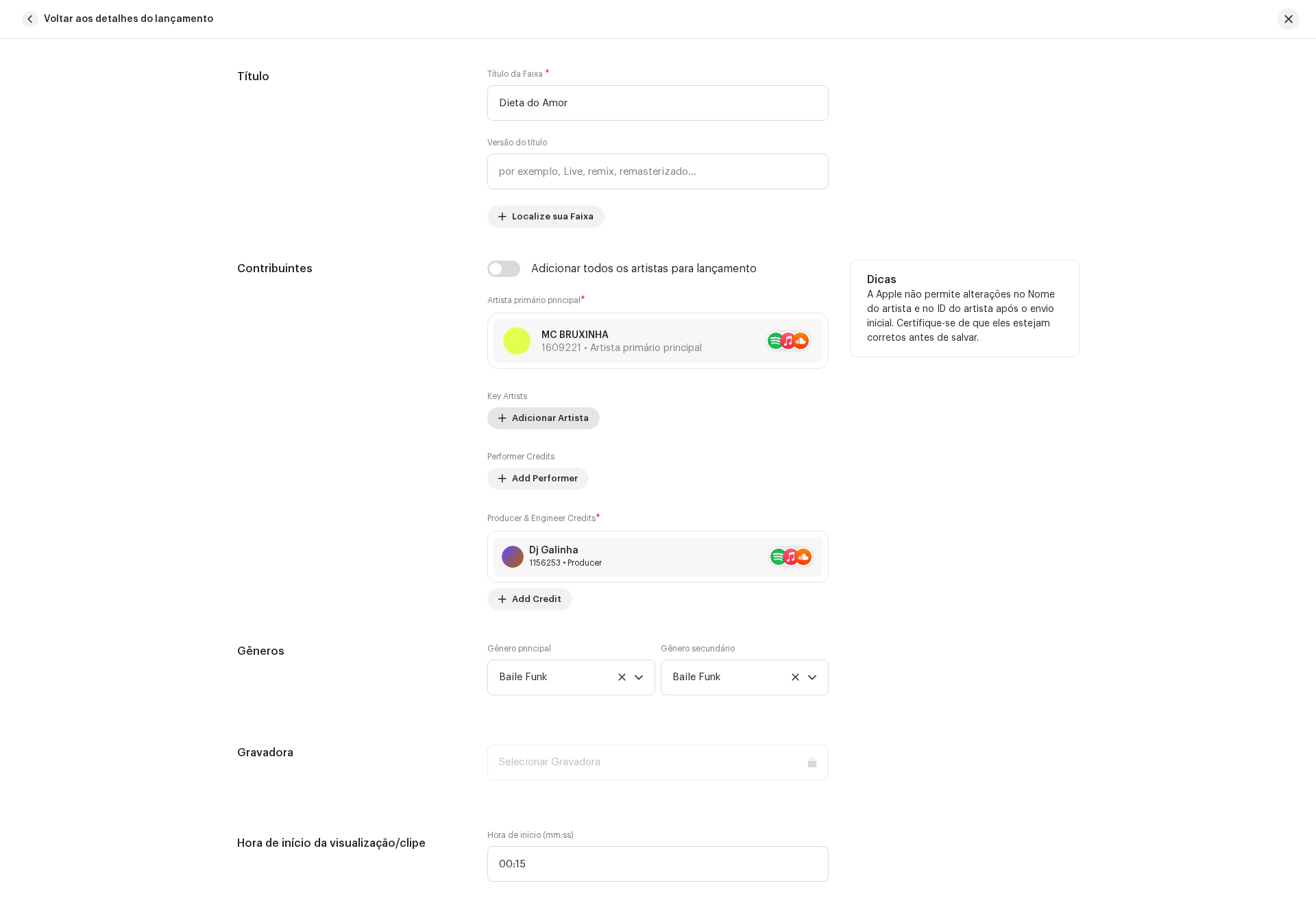
click at [549, 414] on span "Adicionar Artista" at bounding box center [550, 418] width 77 height 28
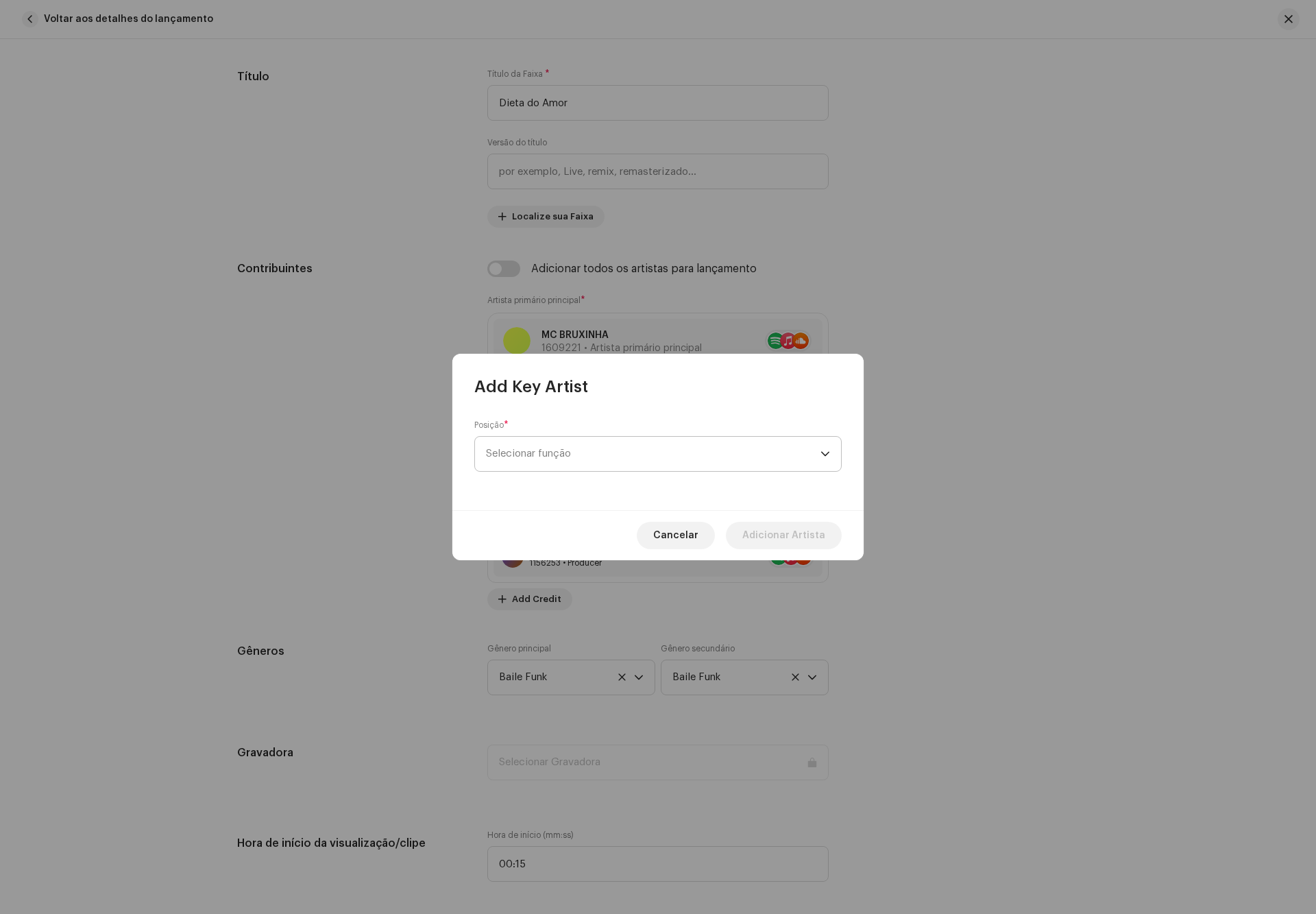
click at [551, 454] on span "Selecionar função" at bounding box center [653, 453] width 335 height 34
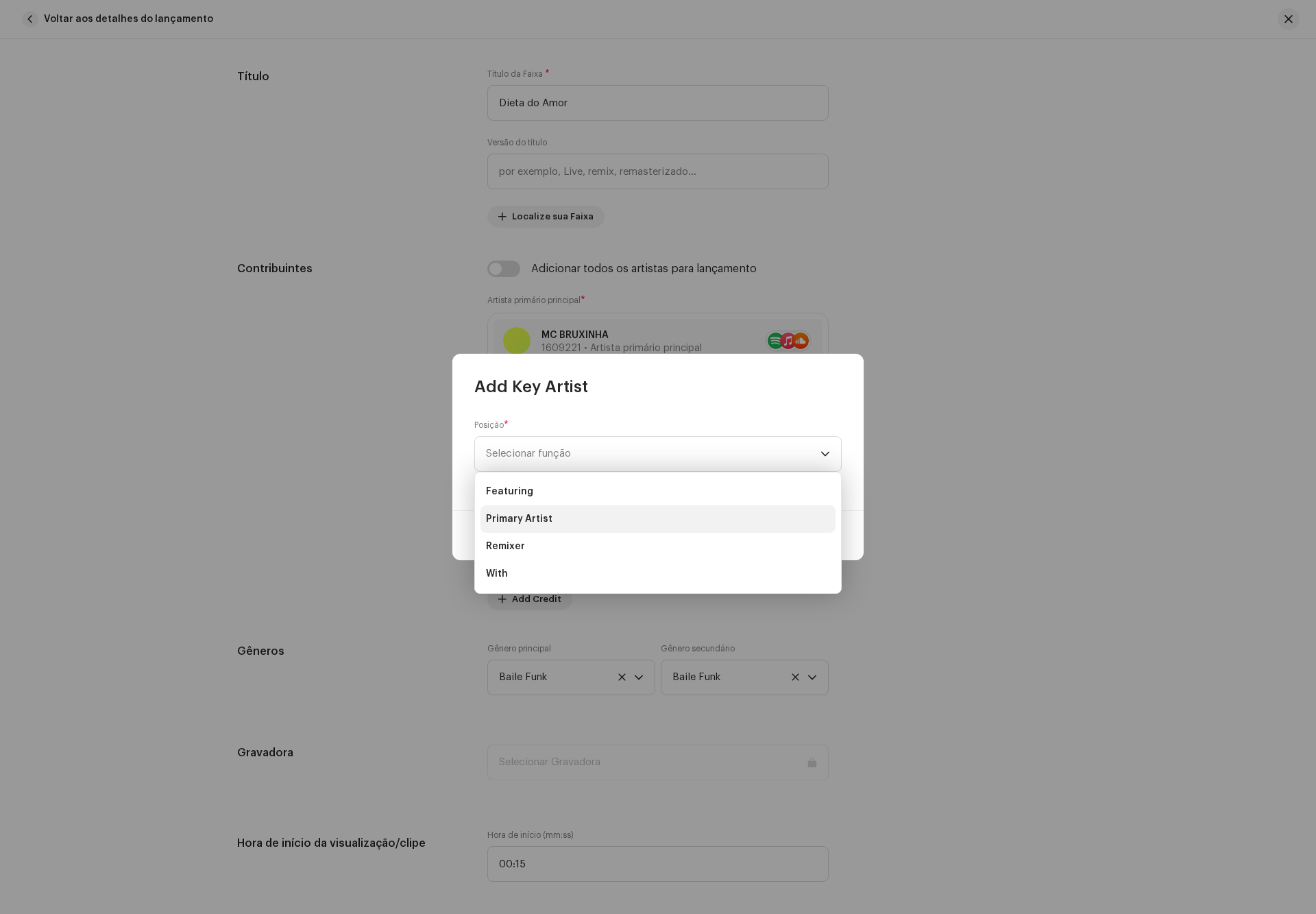
click at [544, 518] on span "Primary Artist" at bounding box center [519, 518] width 66 height 13
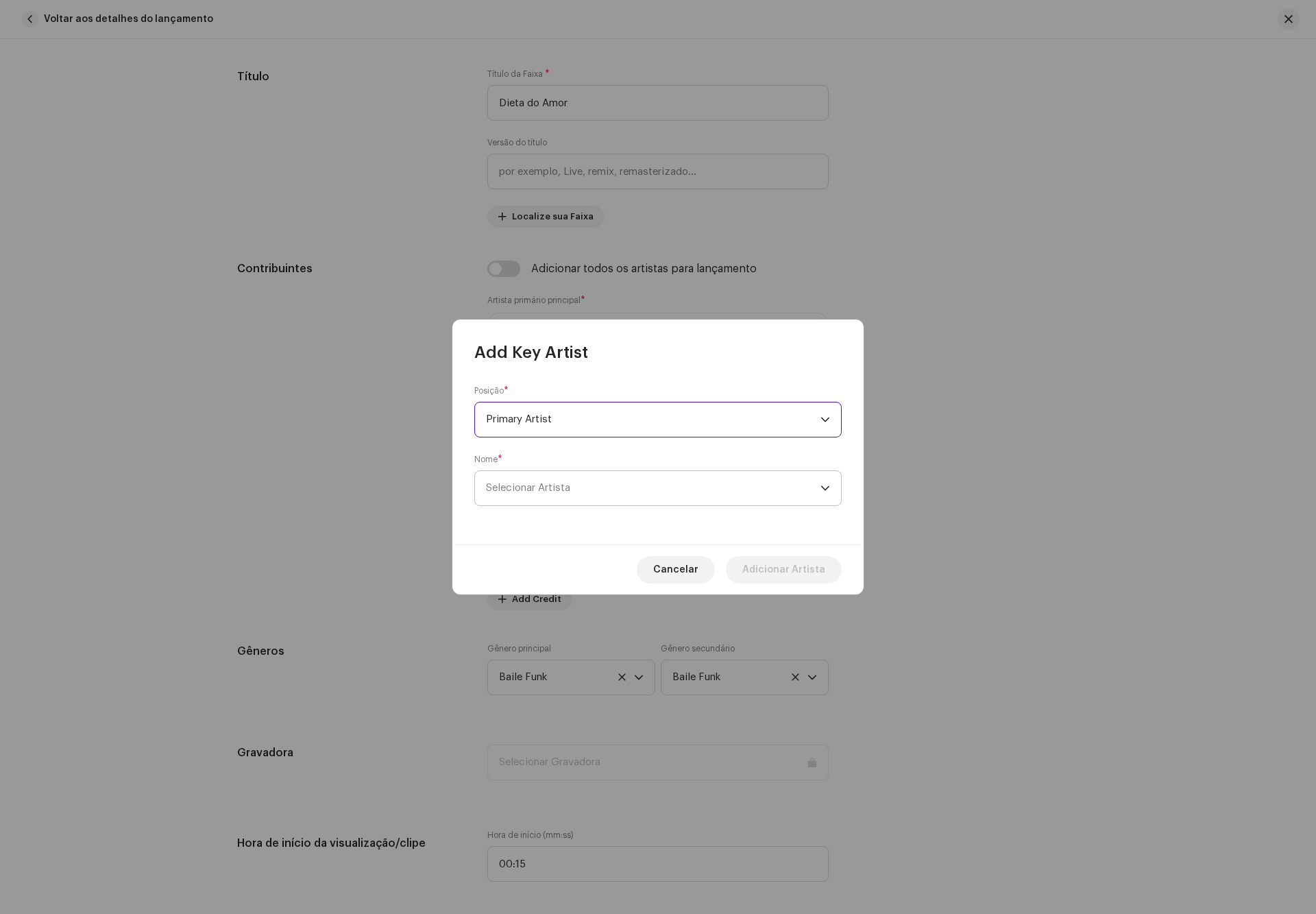
click at [564, 488] on span "Selecionar Artista" at bounding box center [528, 487] width 85 height 10
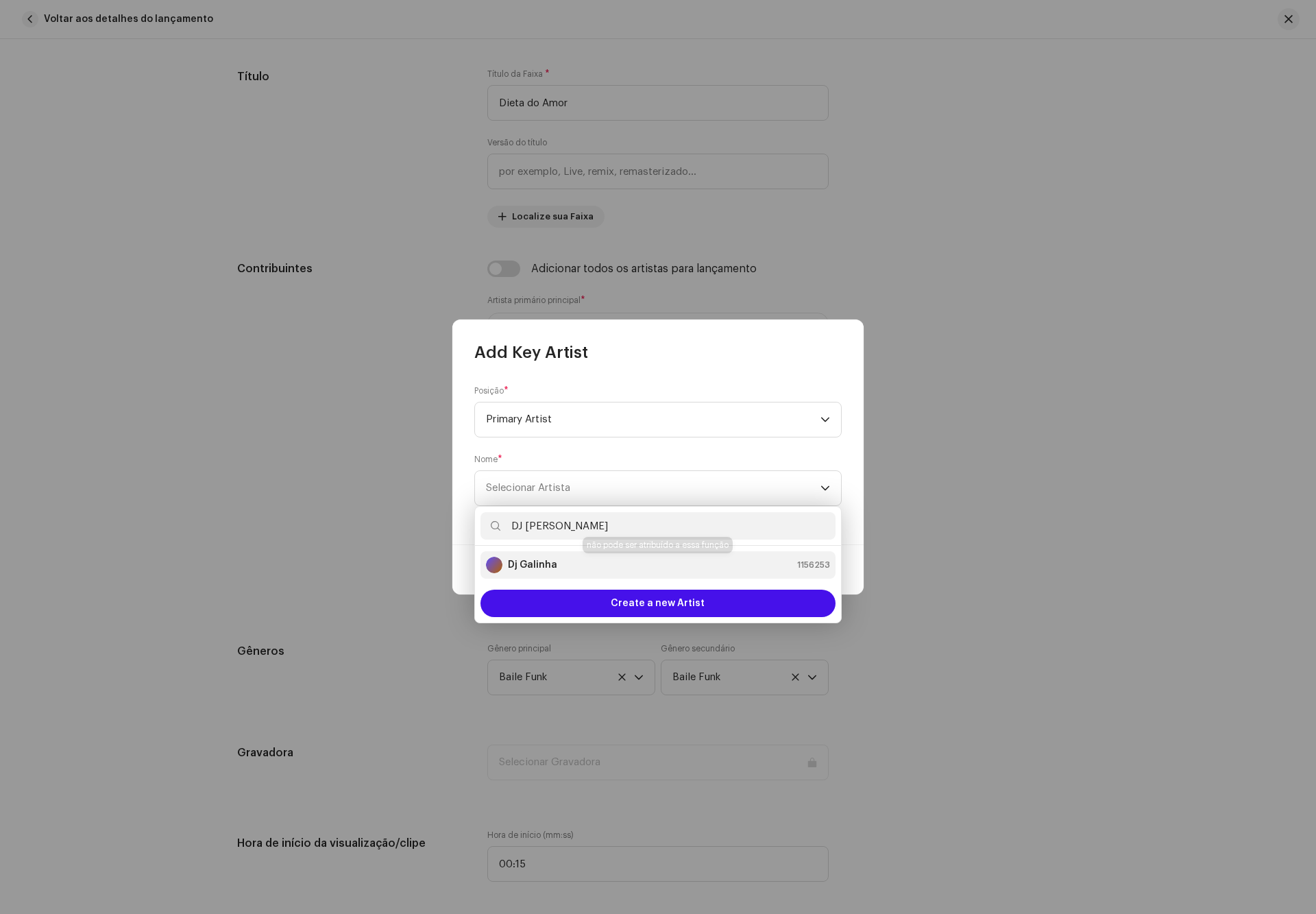
type input "DJ [PERSON_NAME]"
click at [551, 556] on div "Dj Galinha" at bounding box center [521, 564] width 71 height 17
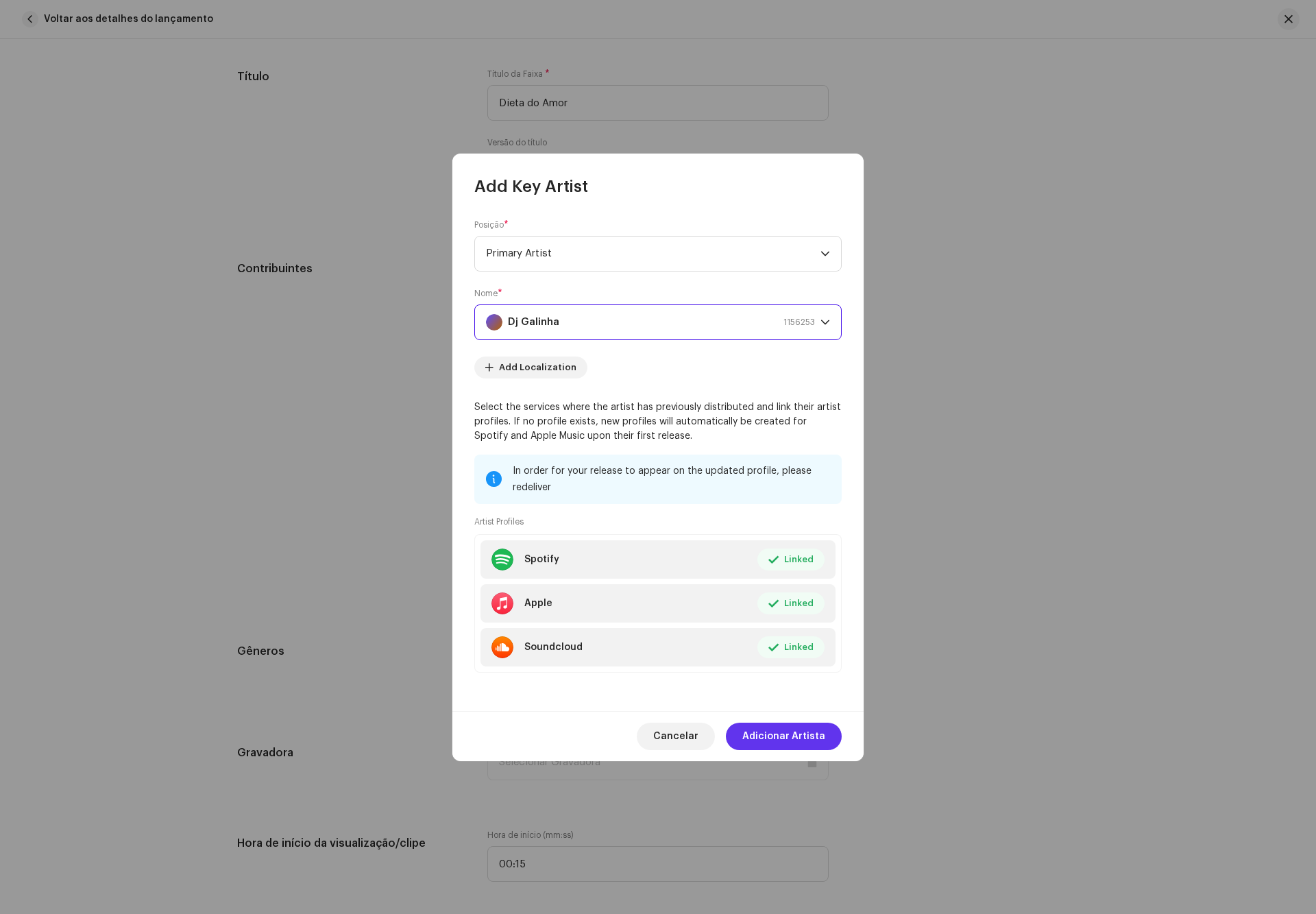
click at [798, 730] on span "Adicionar Artista" at bounding box center [783, 736] width 83 height 28
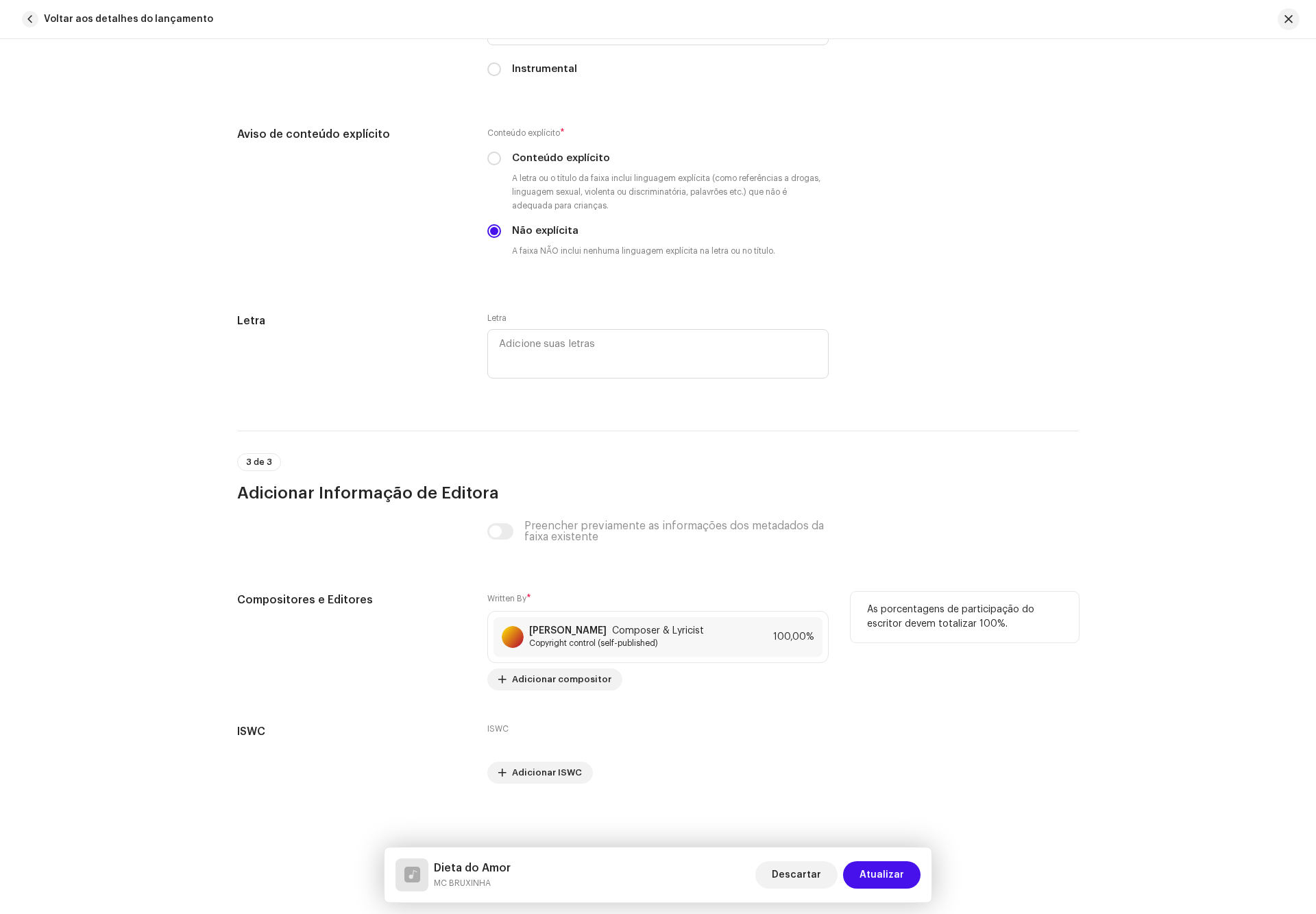
scroll to position [2399, 0]
click at [883, 874] on span "Atualizar" at bounding box center [882, 874] width 44 height 28
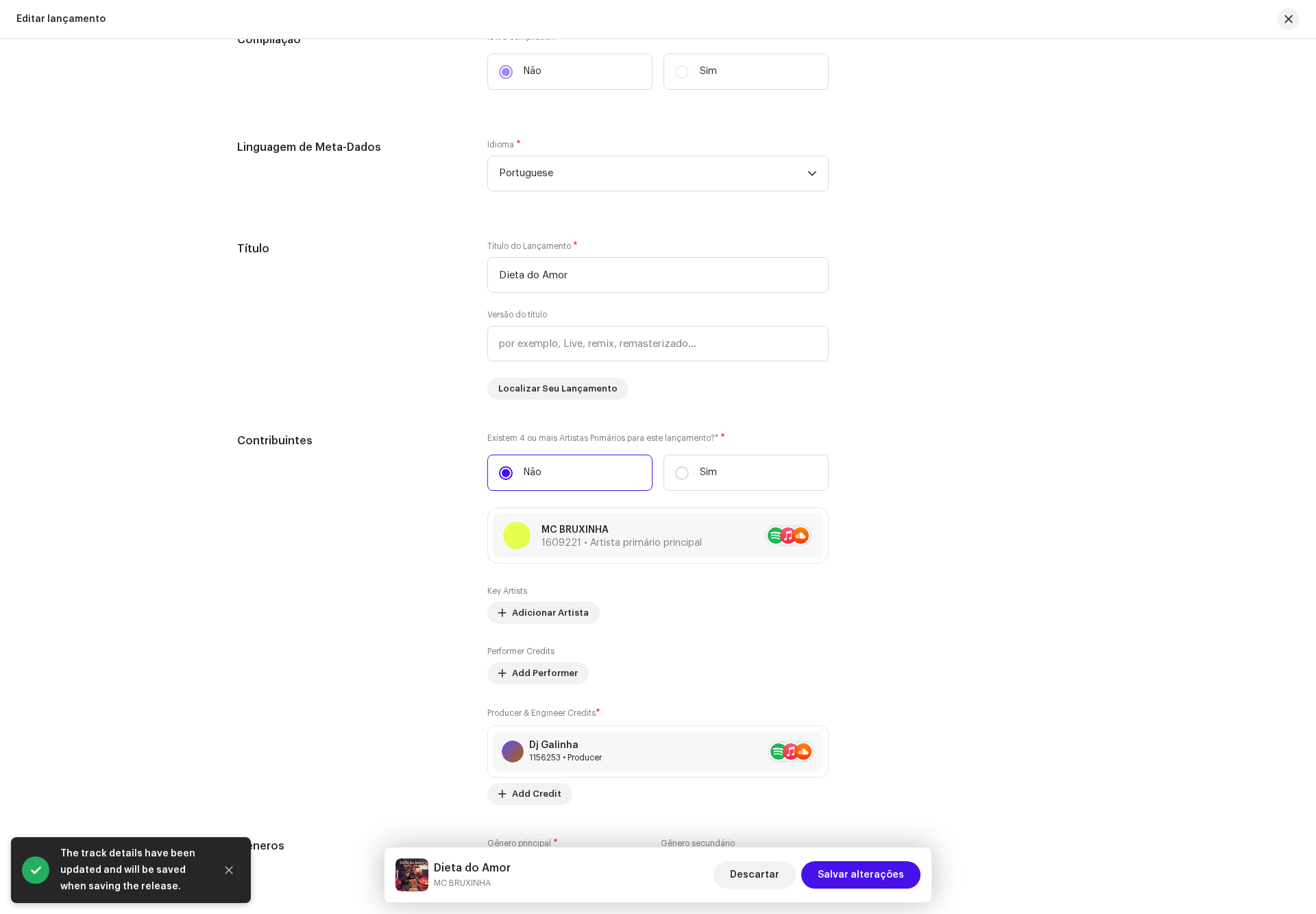
scroll to position [925, 0]
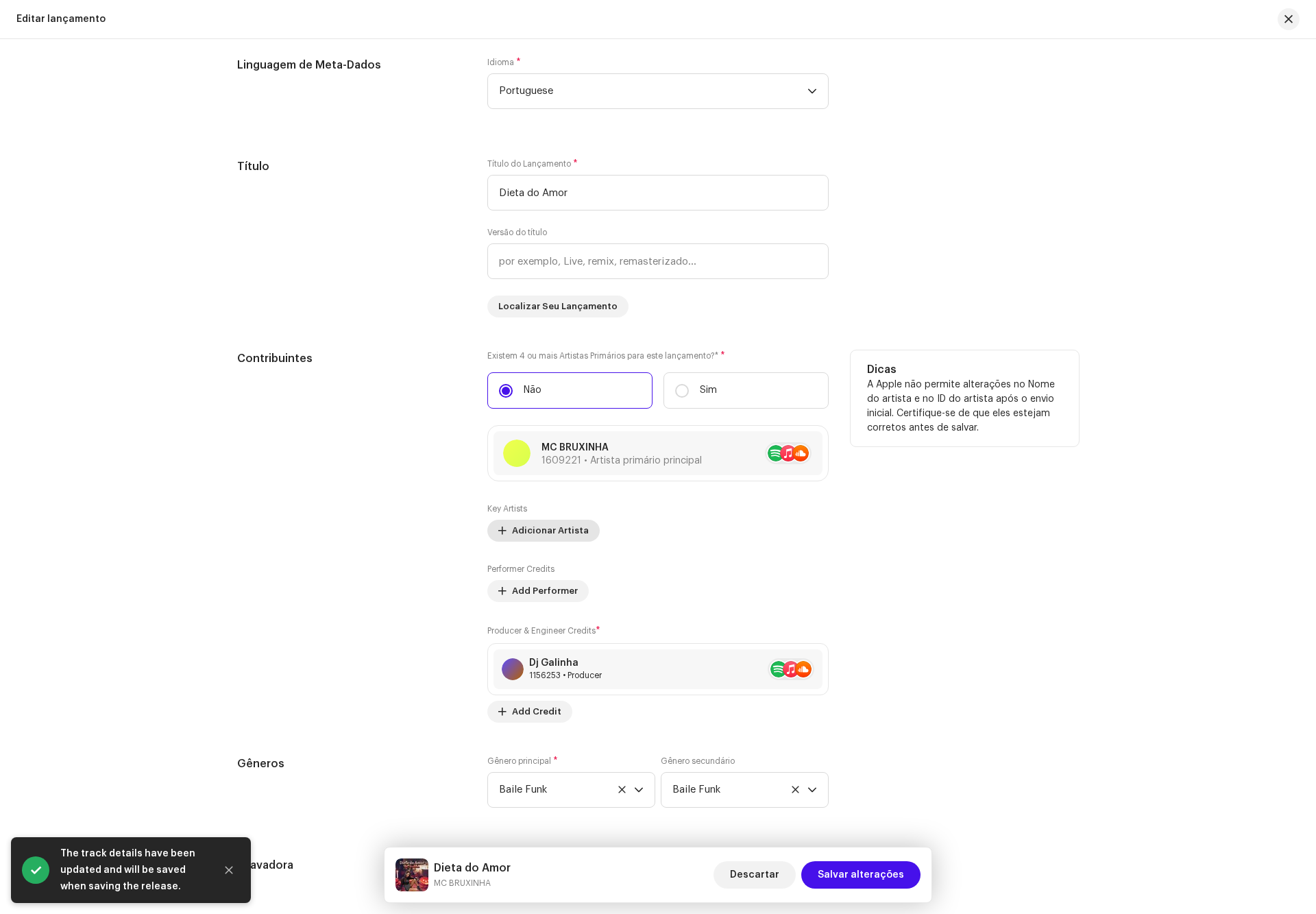
click at [530, 537] on span "Adicionar Artista" at bounding box center [550, 530] width 77 height 28
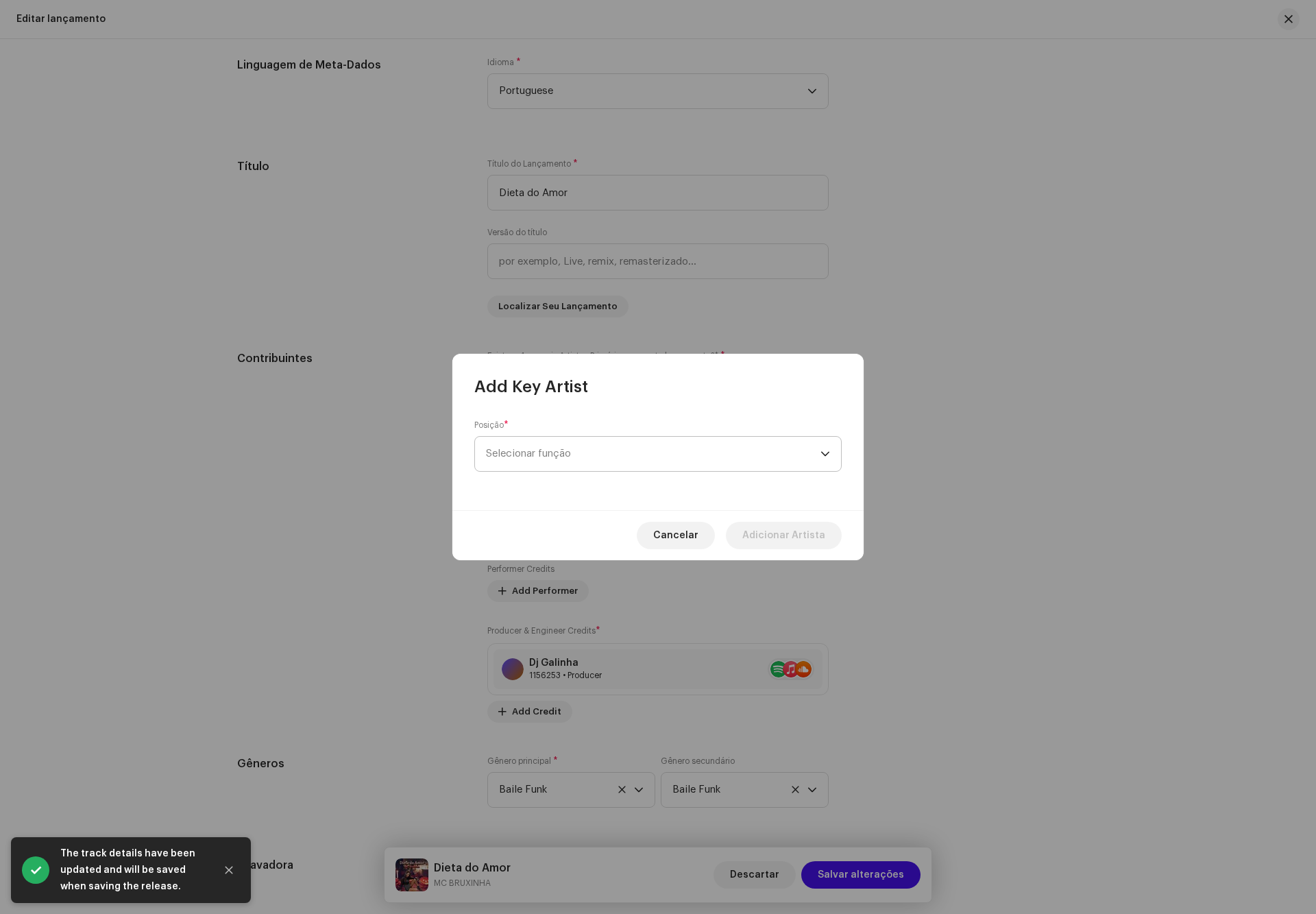
click at [580, 459] on span "Selecionar função" at bounding box center [653, 453] width 335 height 34
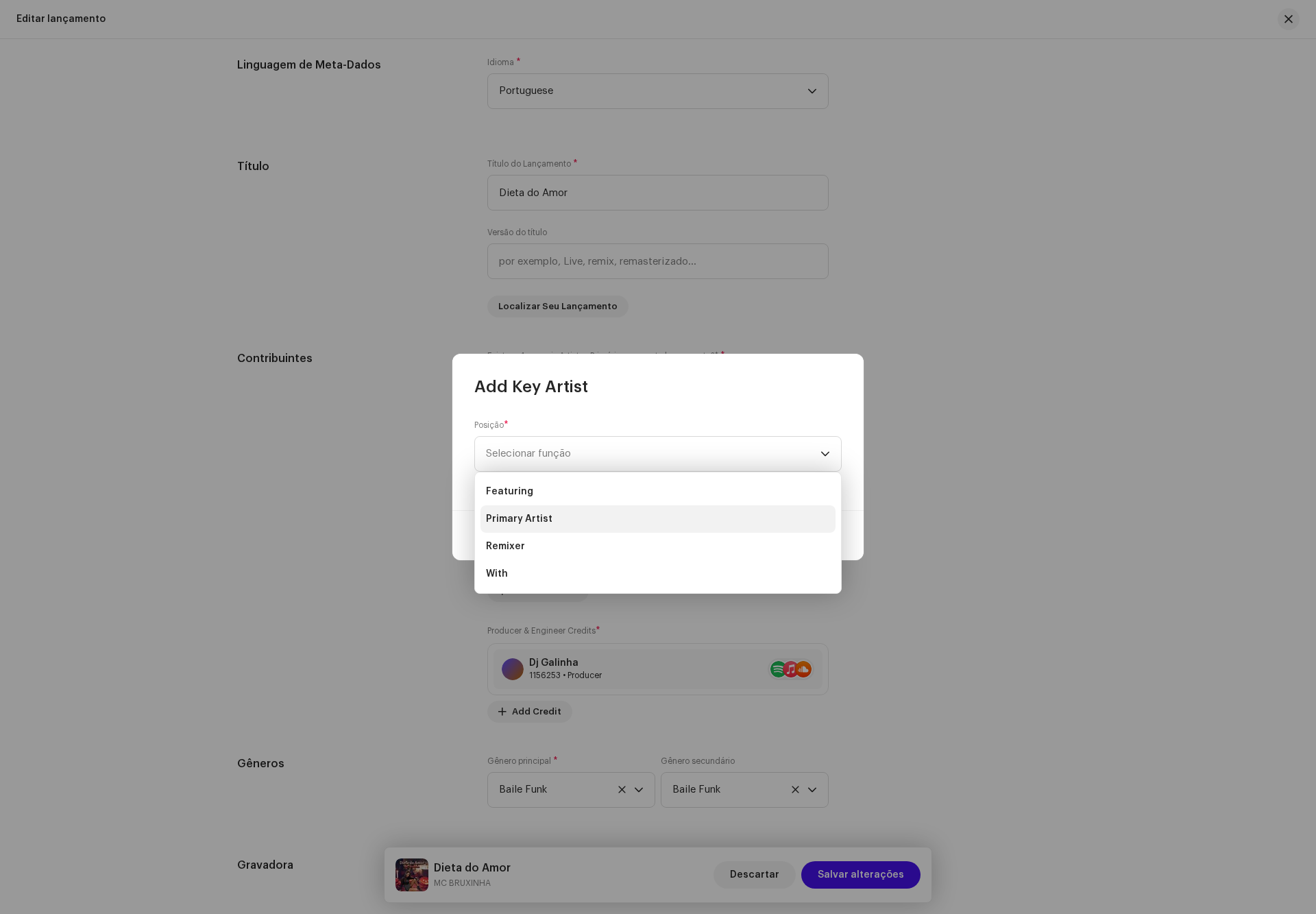
click at [556, 518] on li "Primary Artist" at bounding box center [658, 518] width 355 height 28
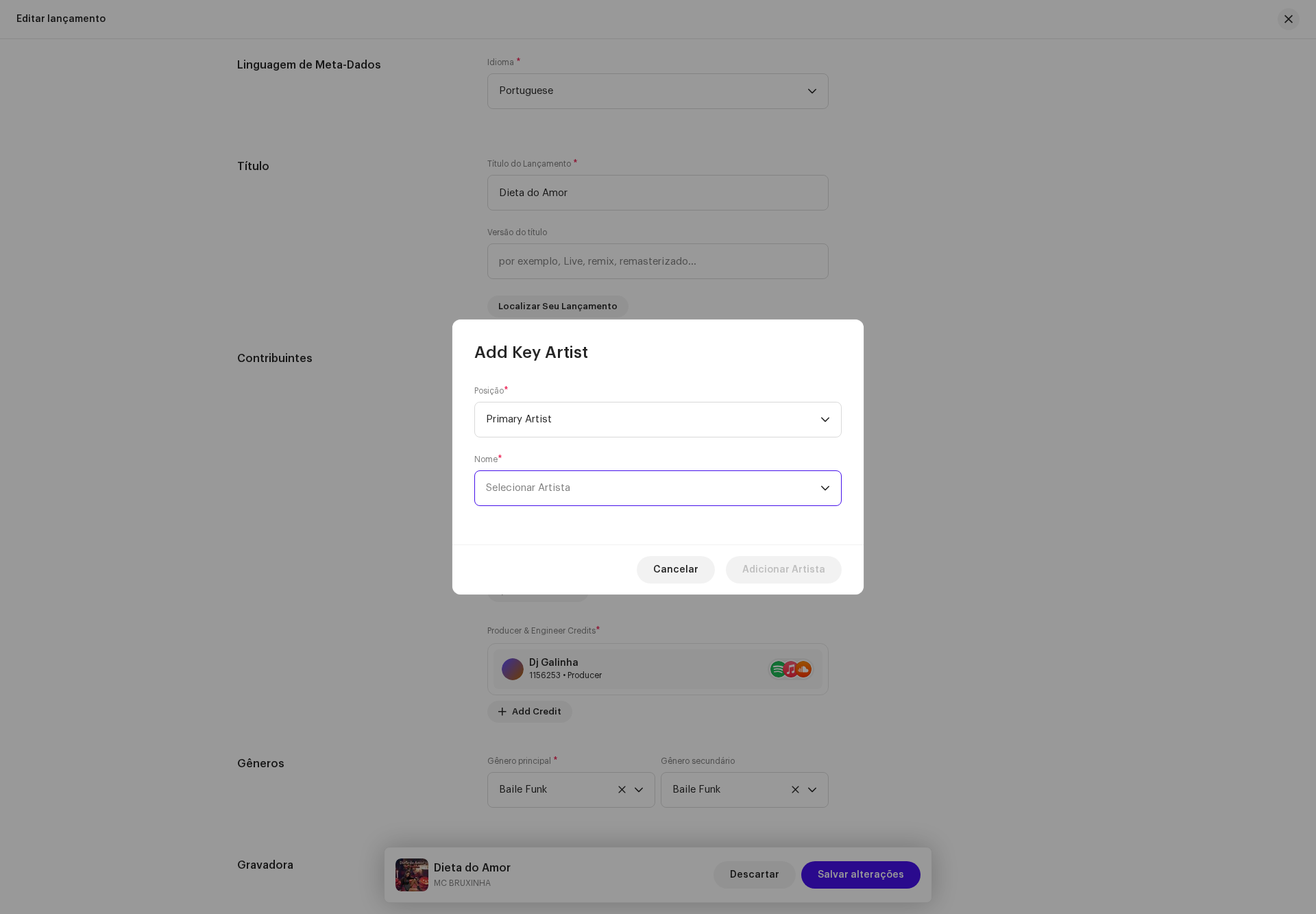
click at [576, 494] on span "Selecionar Artista" at bounding box center [653, 487] width 335 height 34
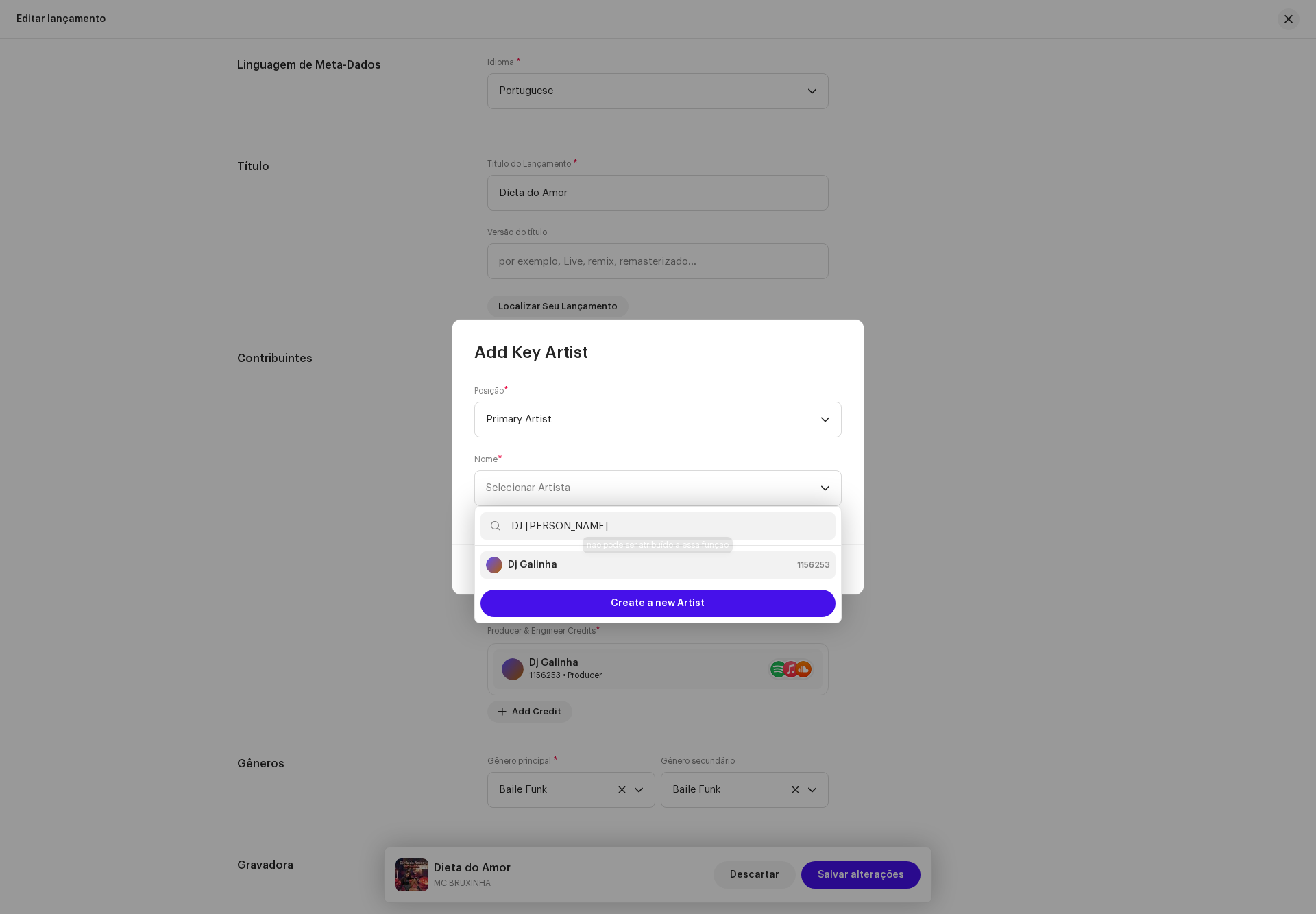
type input "DJ [PERSON_NAME]"
click at [571, 558] on div "Dj Galinha 1156253" at bounding box center [658, 564] width 344 height 17
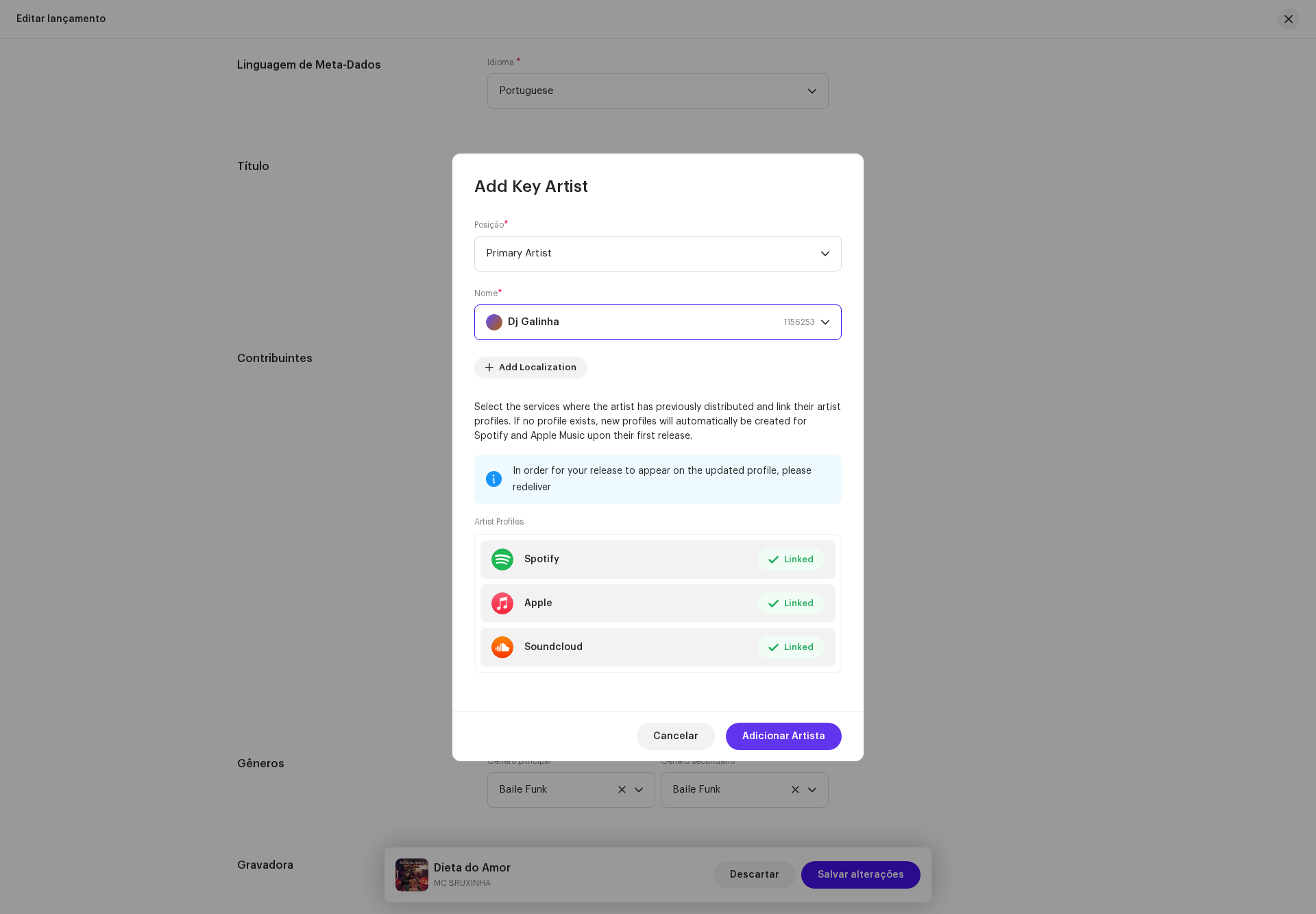
click at [798, 735] on span "Adicionar Artista" at bounding box center [783, 736] width 83 height 28
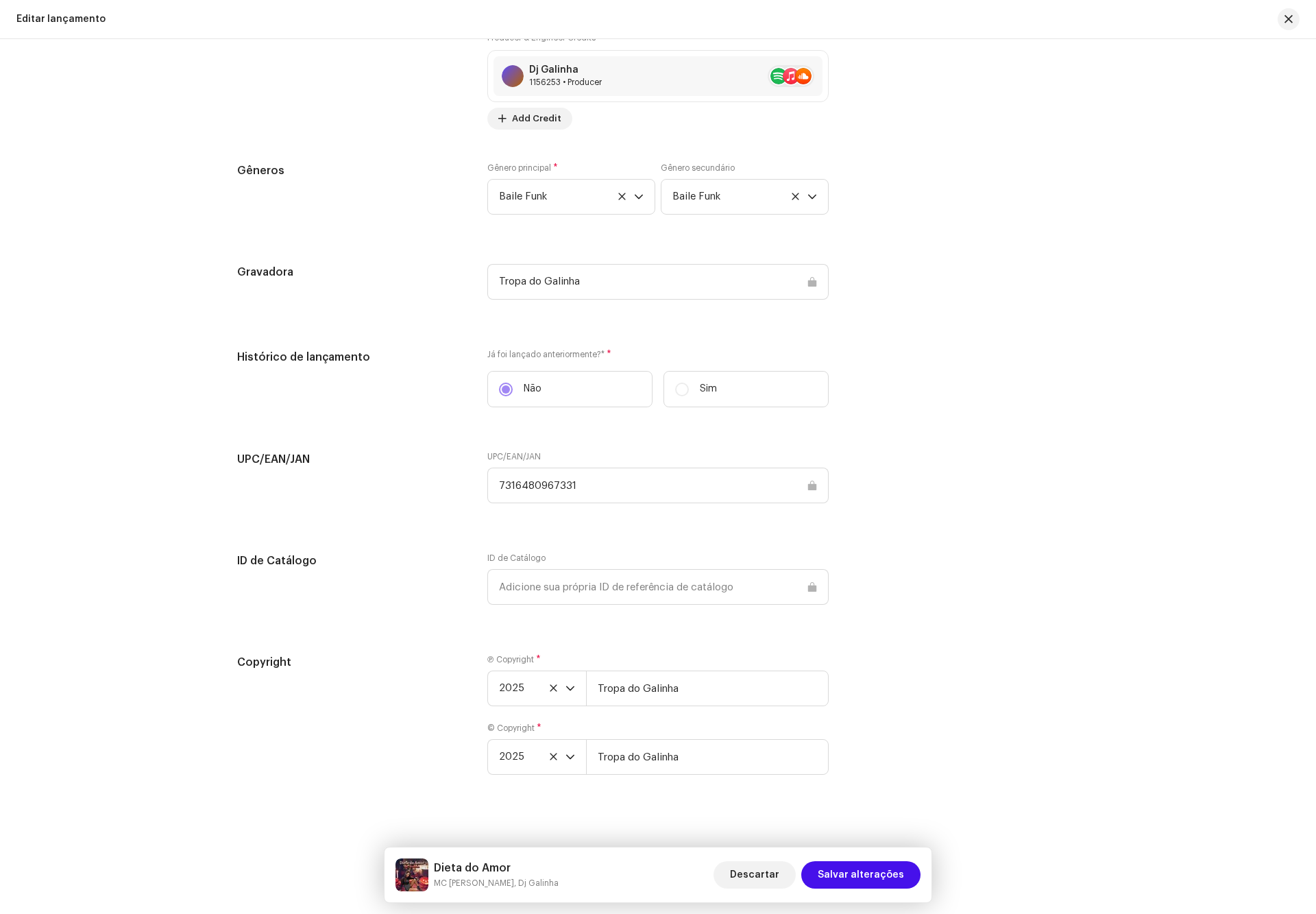
scroll to position [1591, 0]
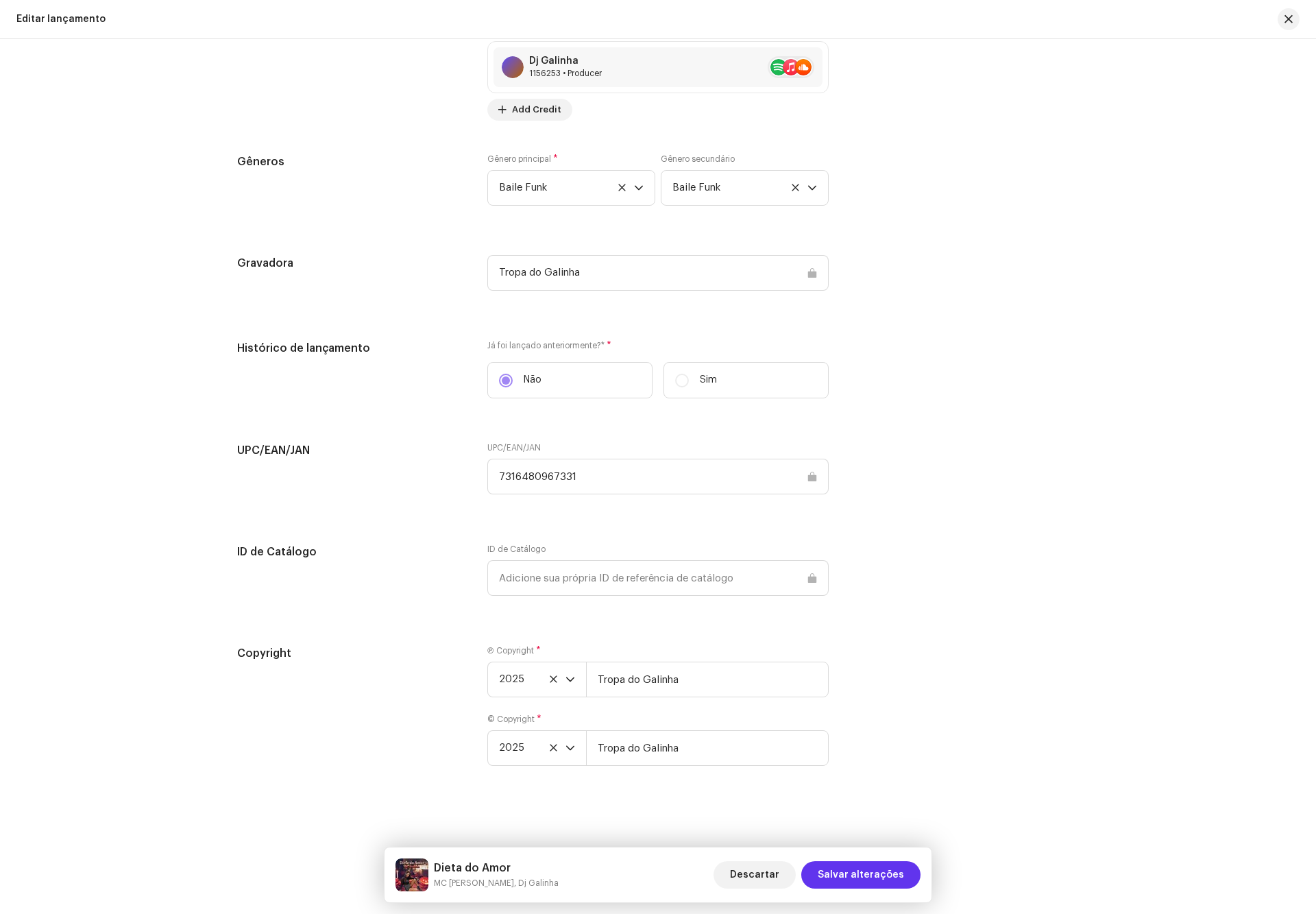
click at [851, 870] on span "Salvar alterações" at bounding box center [860, 874] width 86 height 28
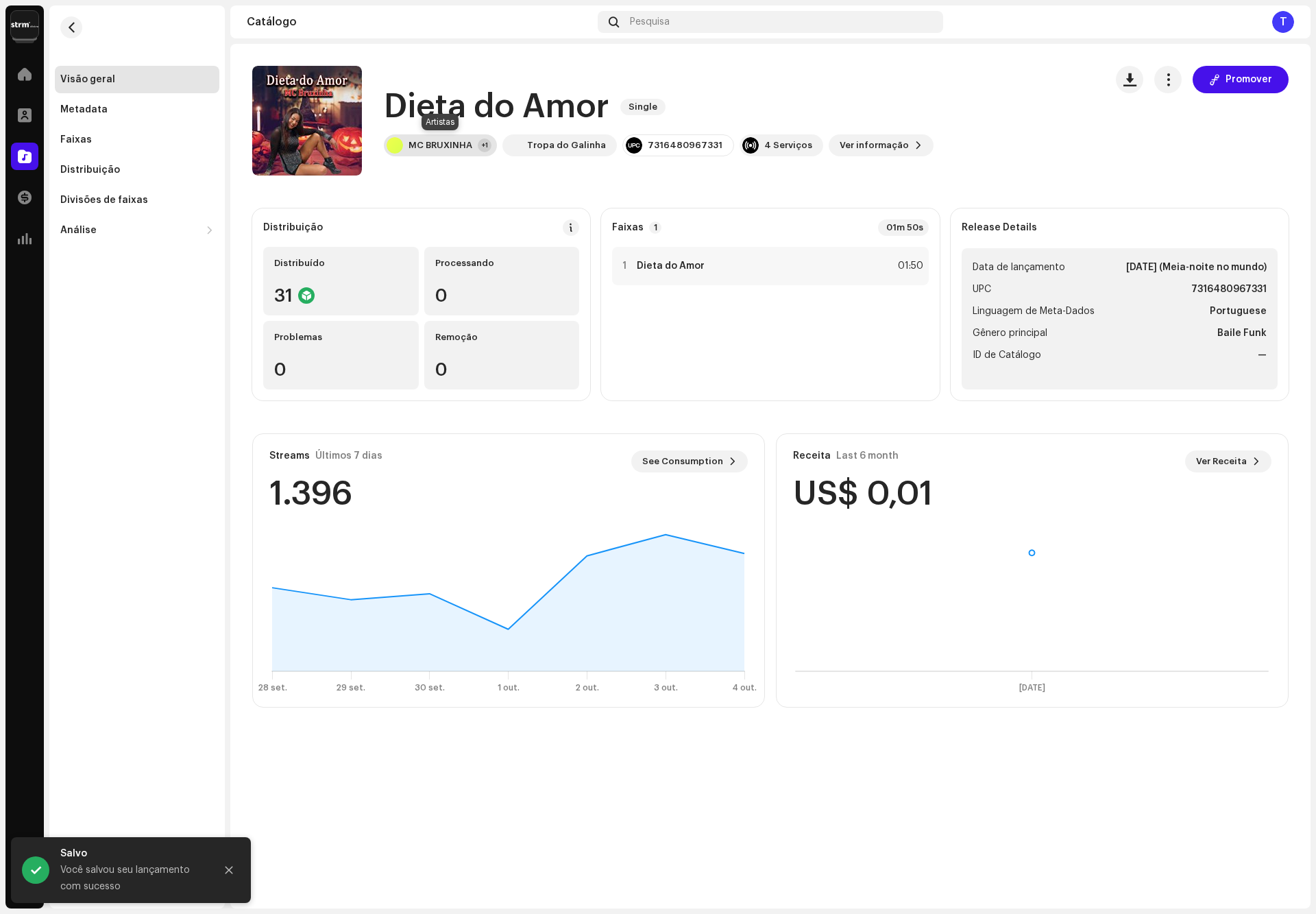
click at [481, 141] on div "+1" at bounding box center [484, 145] width 13 height 13
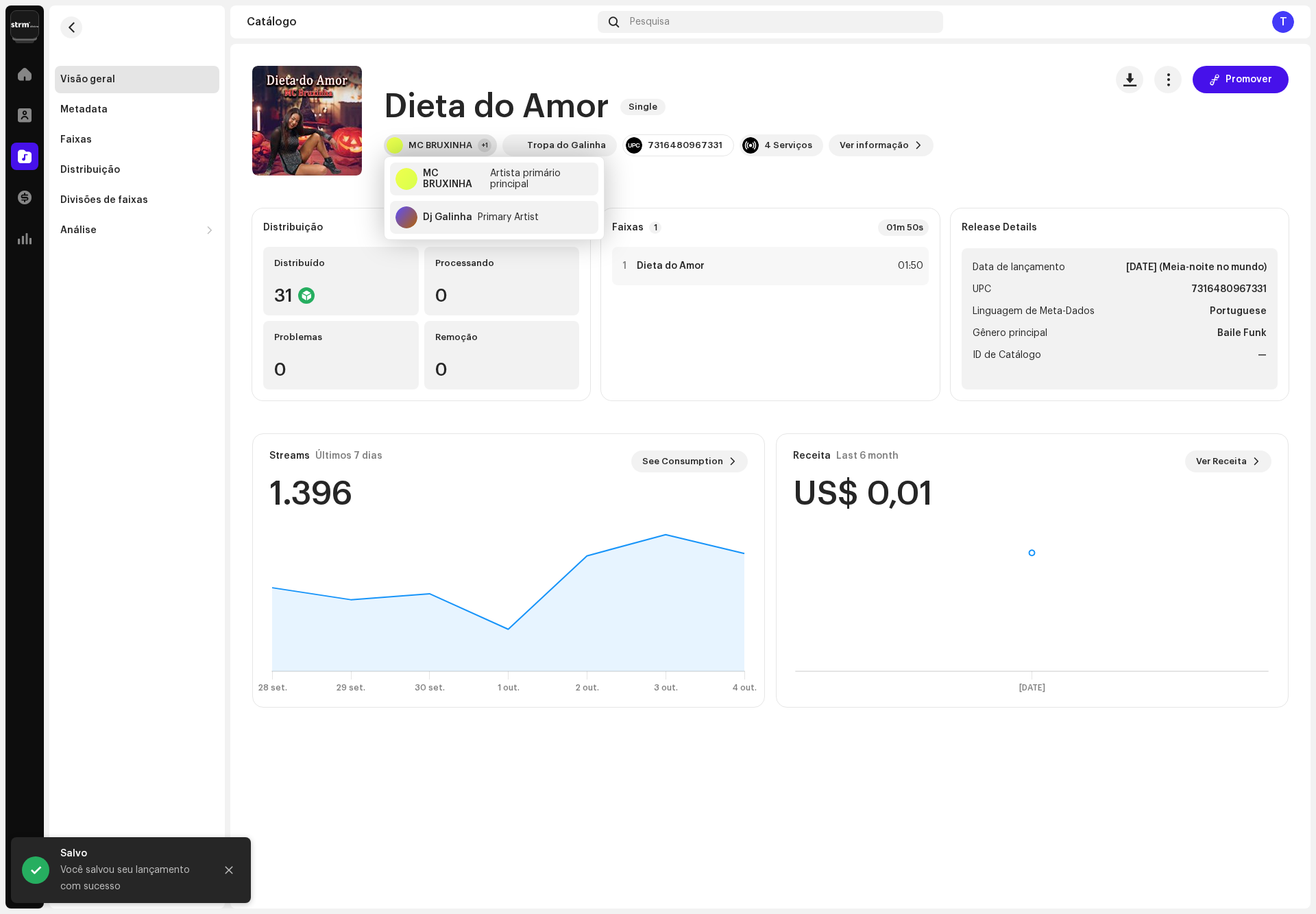
click at [481, 141] on div "+1" at bounding box center [484, 145] width 13 height 13
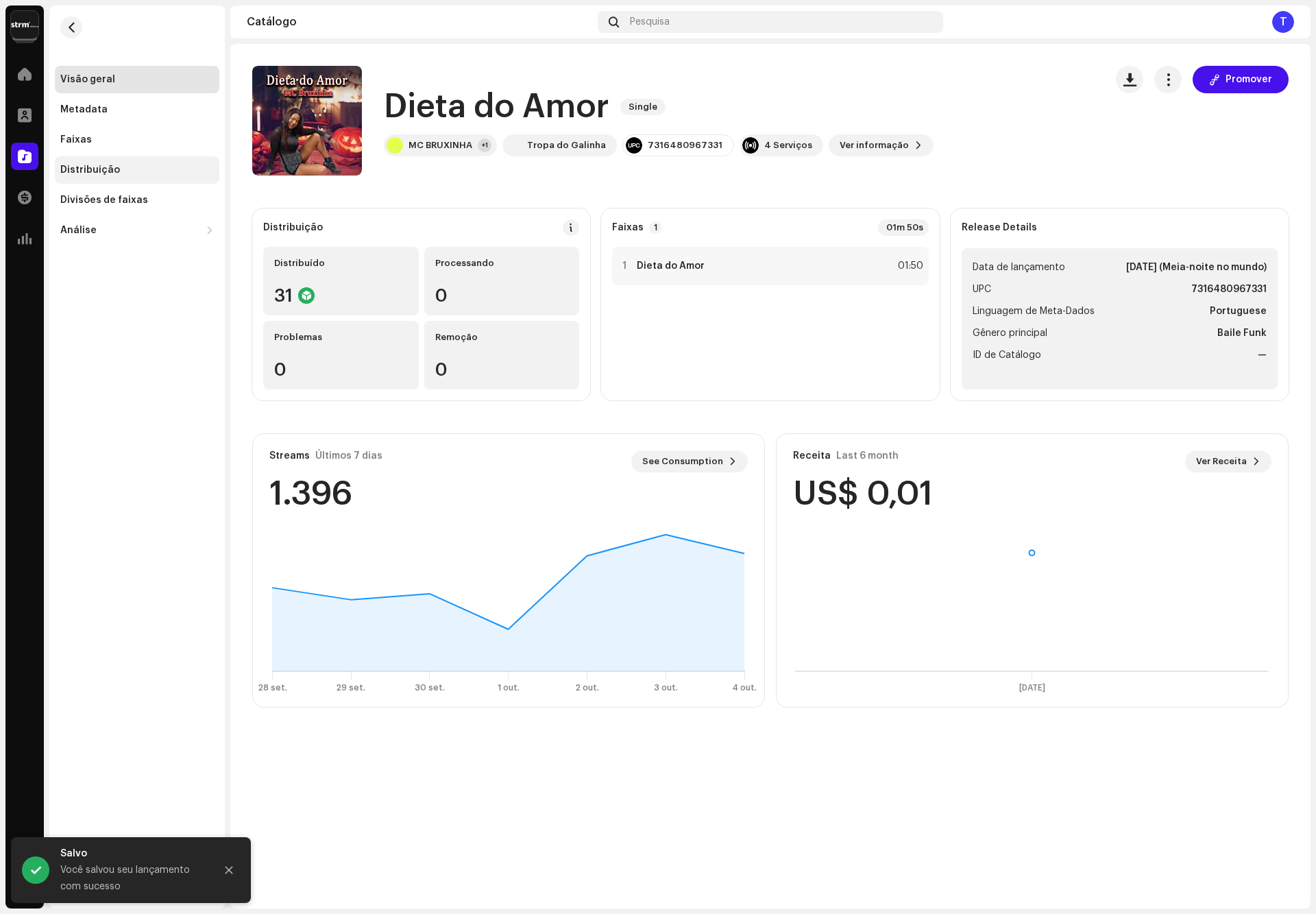
click at [131, 172] on div "Distribuição" at bounding box center [137, 170] width 154 height 11
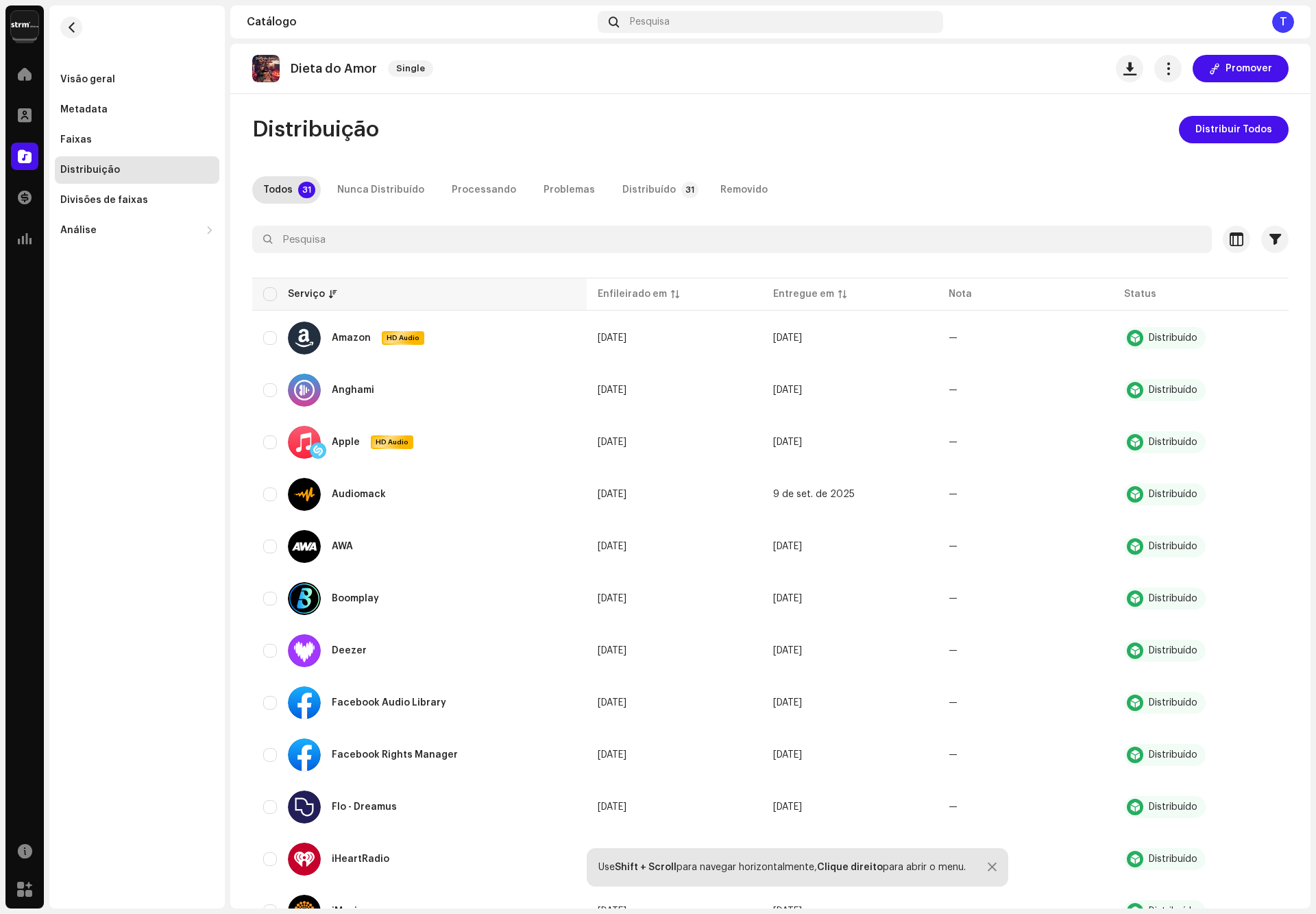
click at [267, 286] on th "Serviço" at bounding box center [419, 294] width 335 height 33
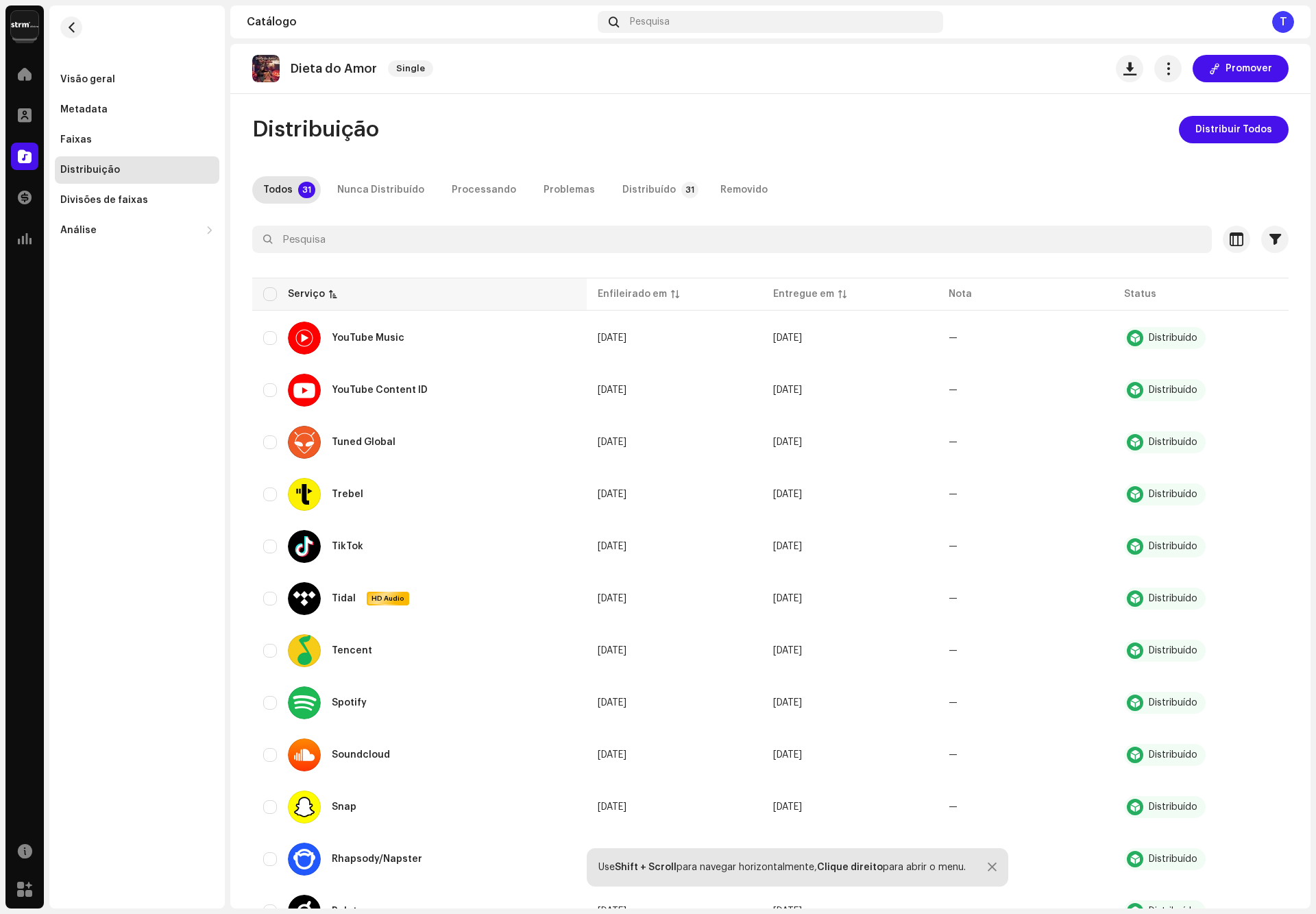
click at [328, 288] on div "Serviço" at bounding box center [313, 294] width 49 height 13
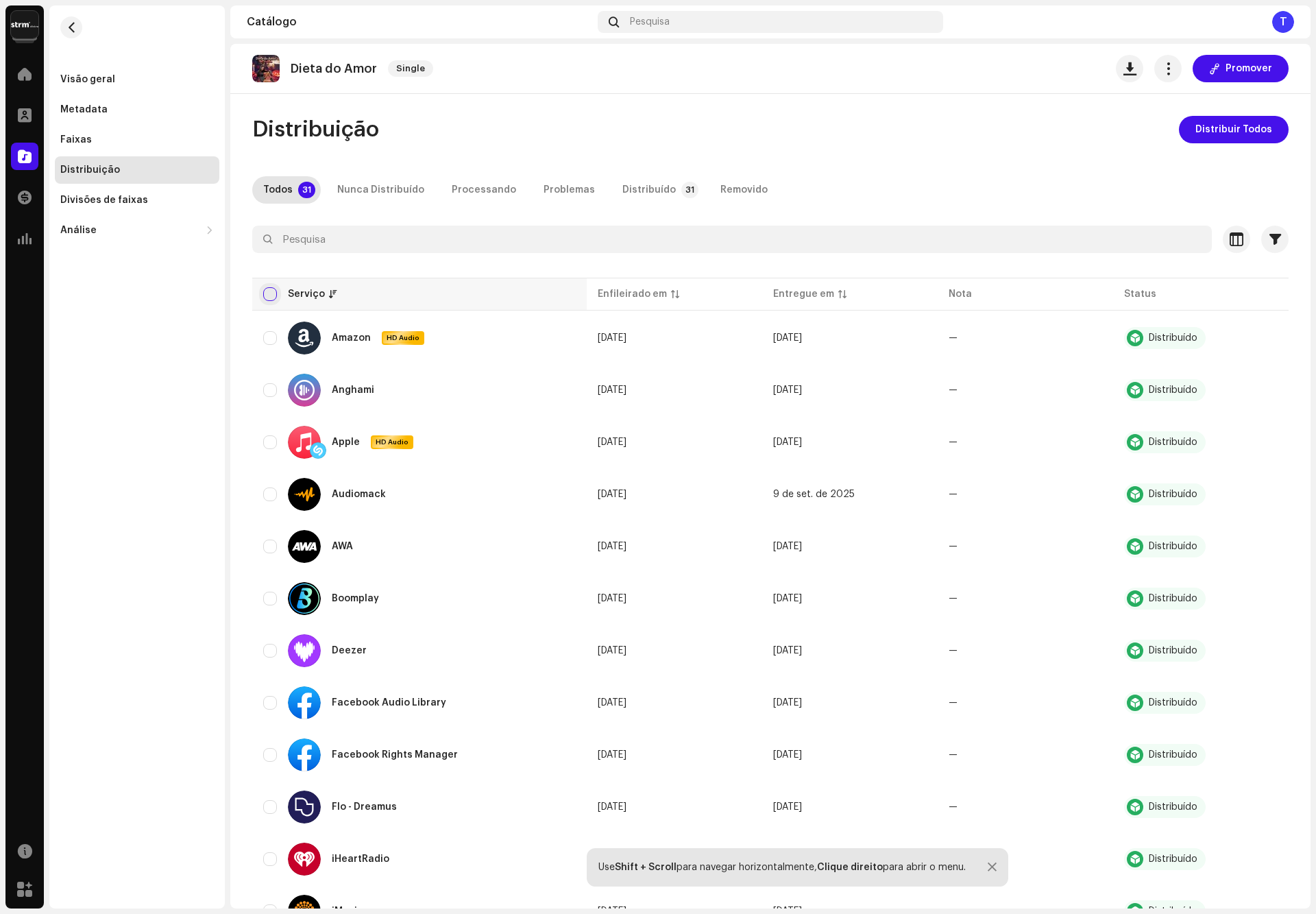
click at [270, 294] on input "checkbox" at bounding box center [270, 294] width 13 height 13
checkbox input "true"
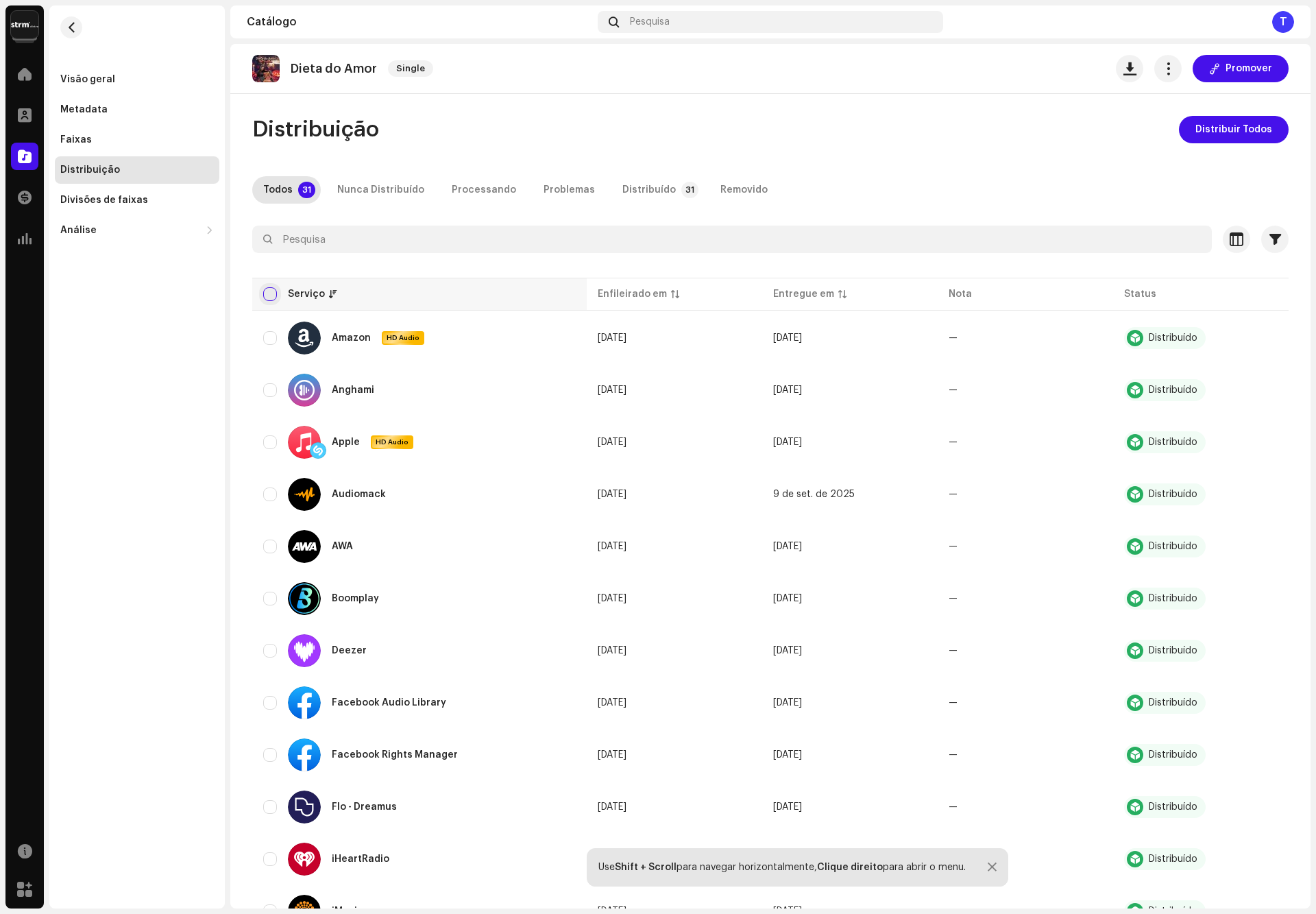
checkbox input "true"
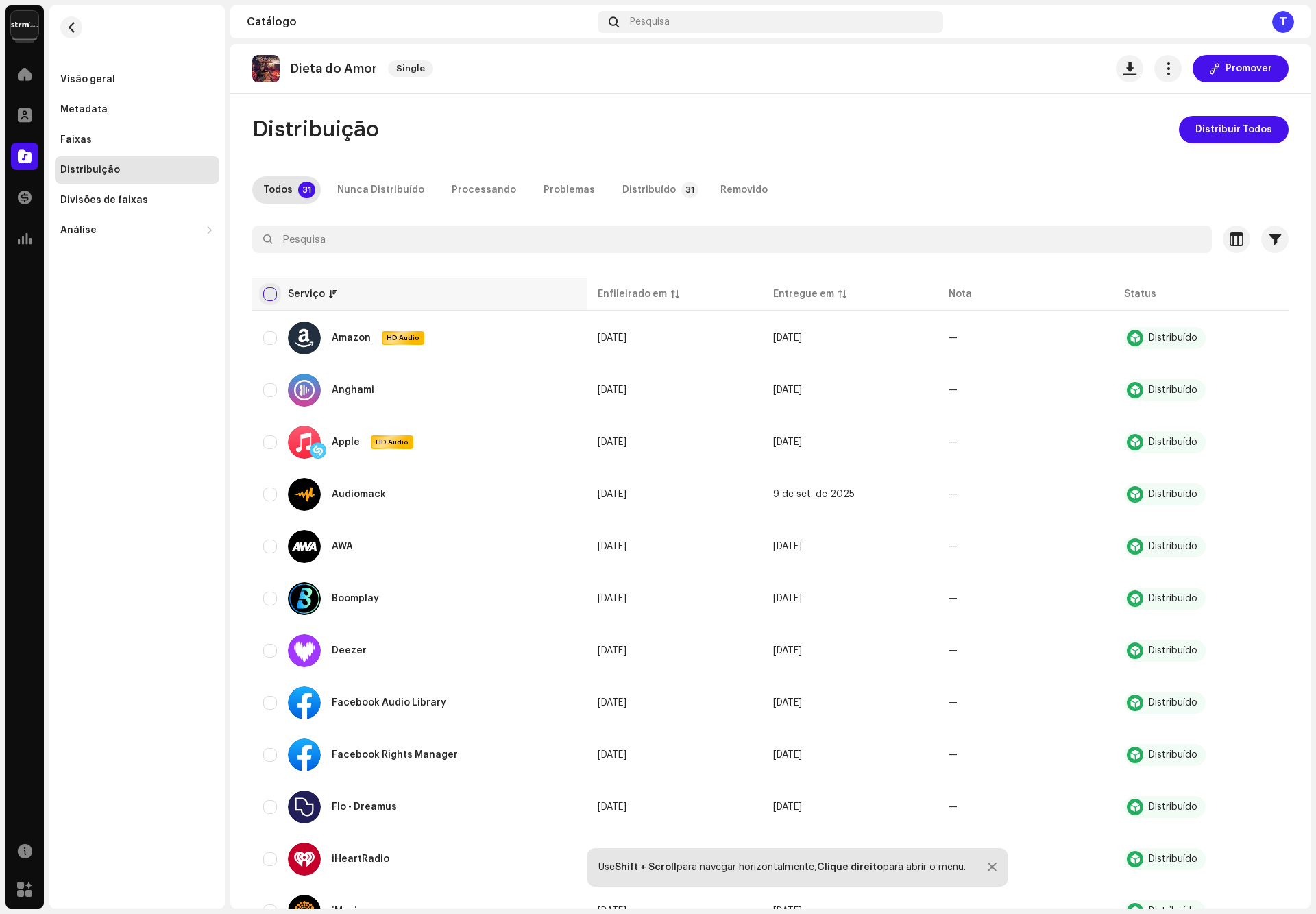
checkbox input "true"
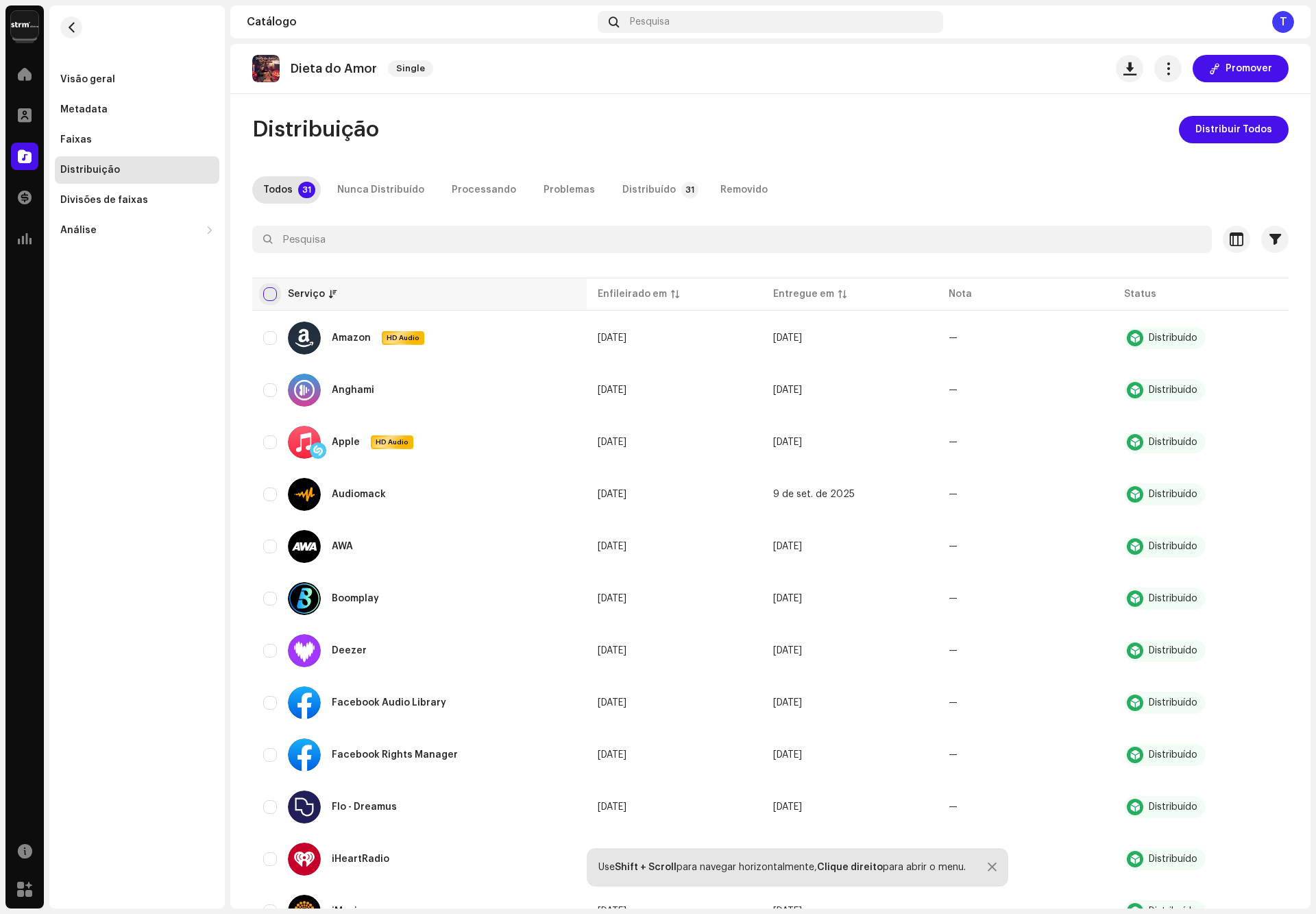
checkbox input "true"
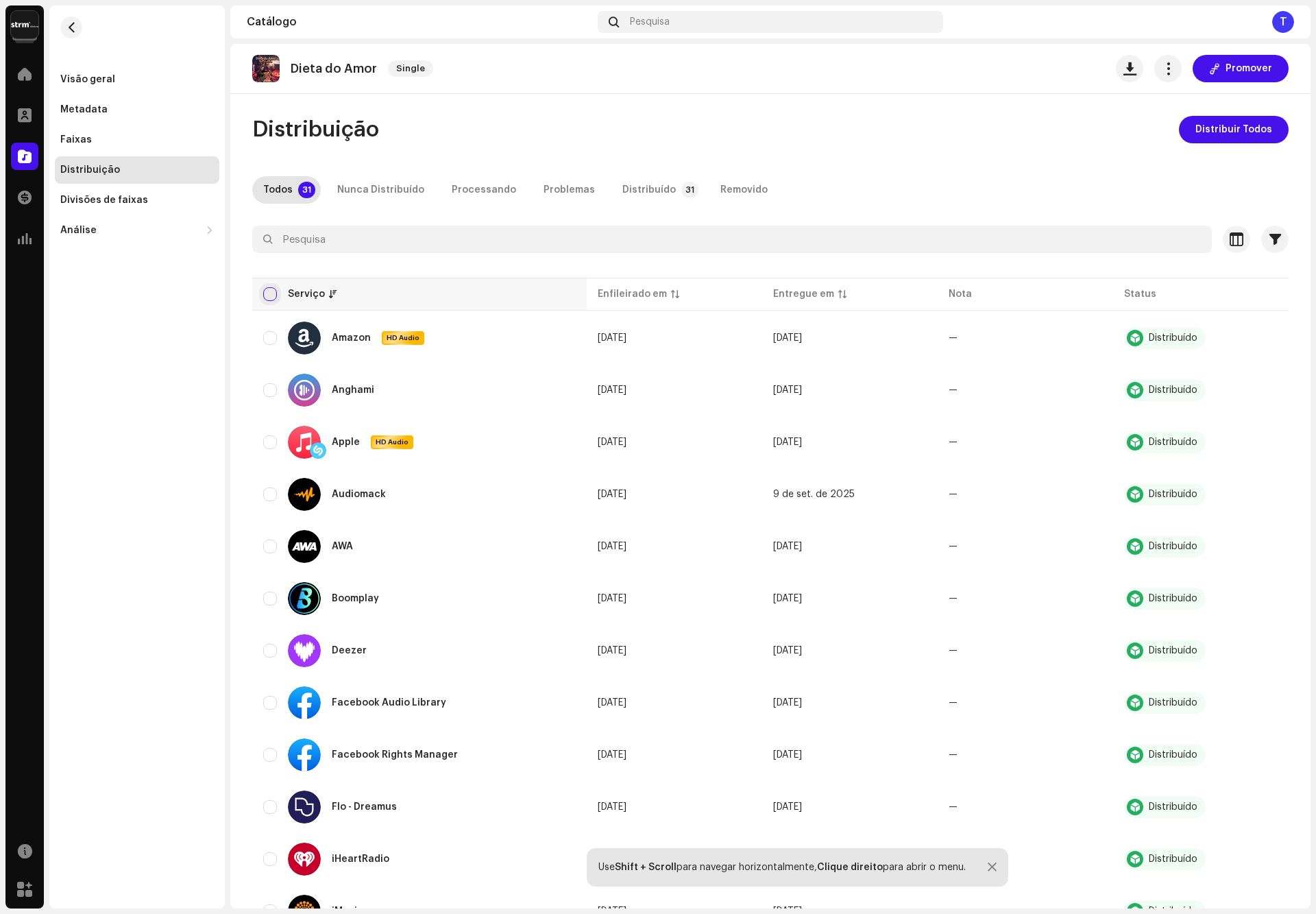
checkbox input "true"
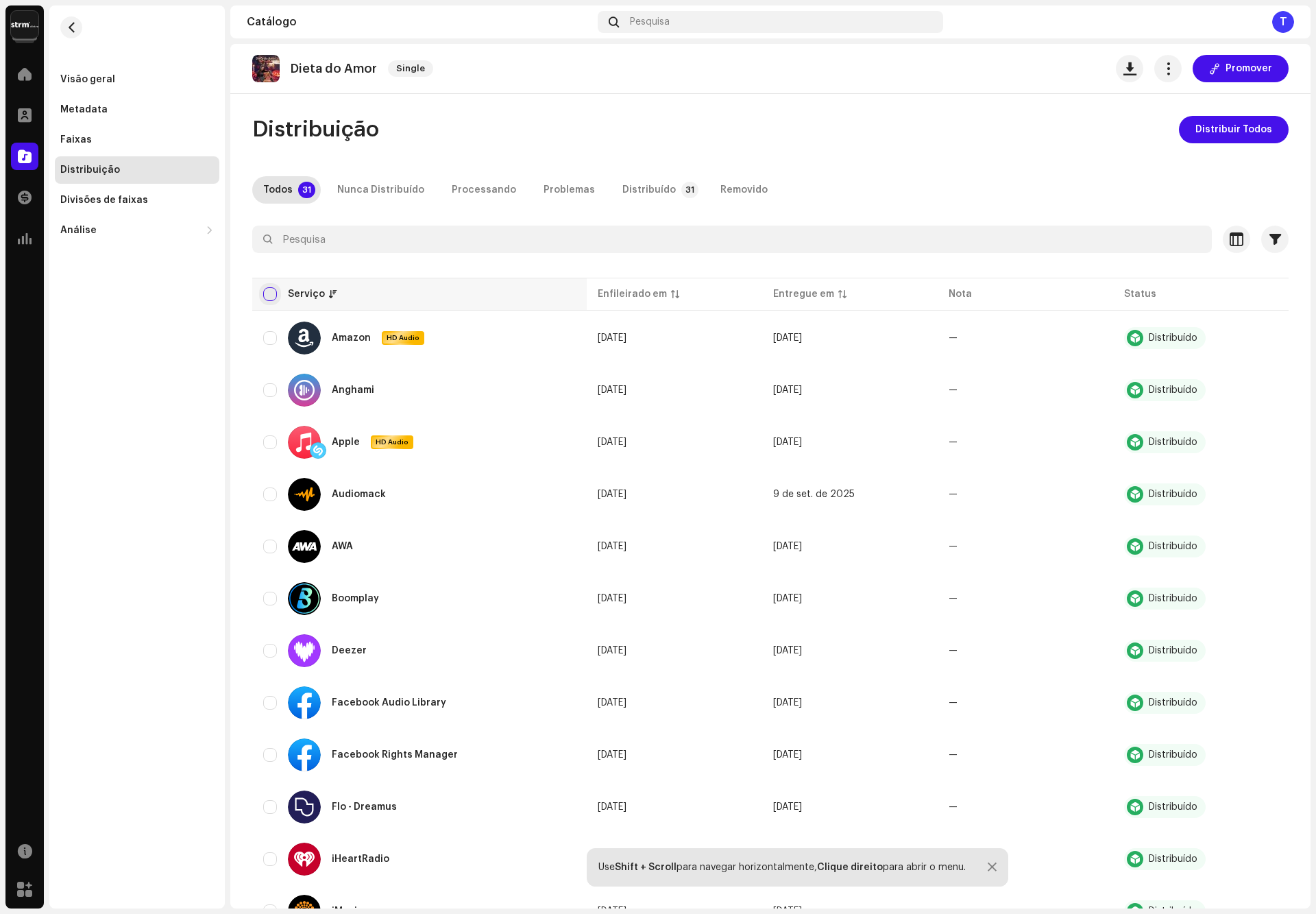
checkbox input "true"
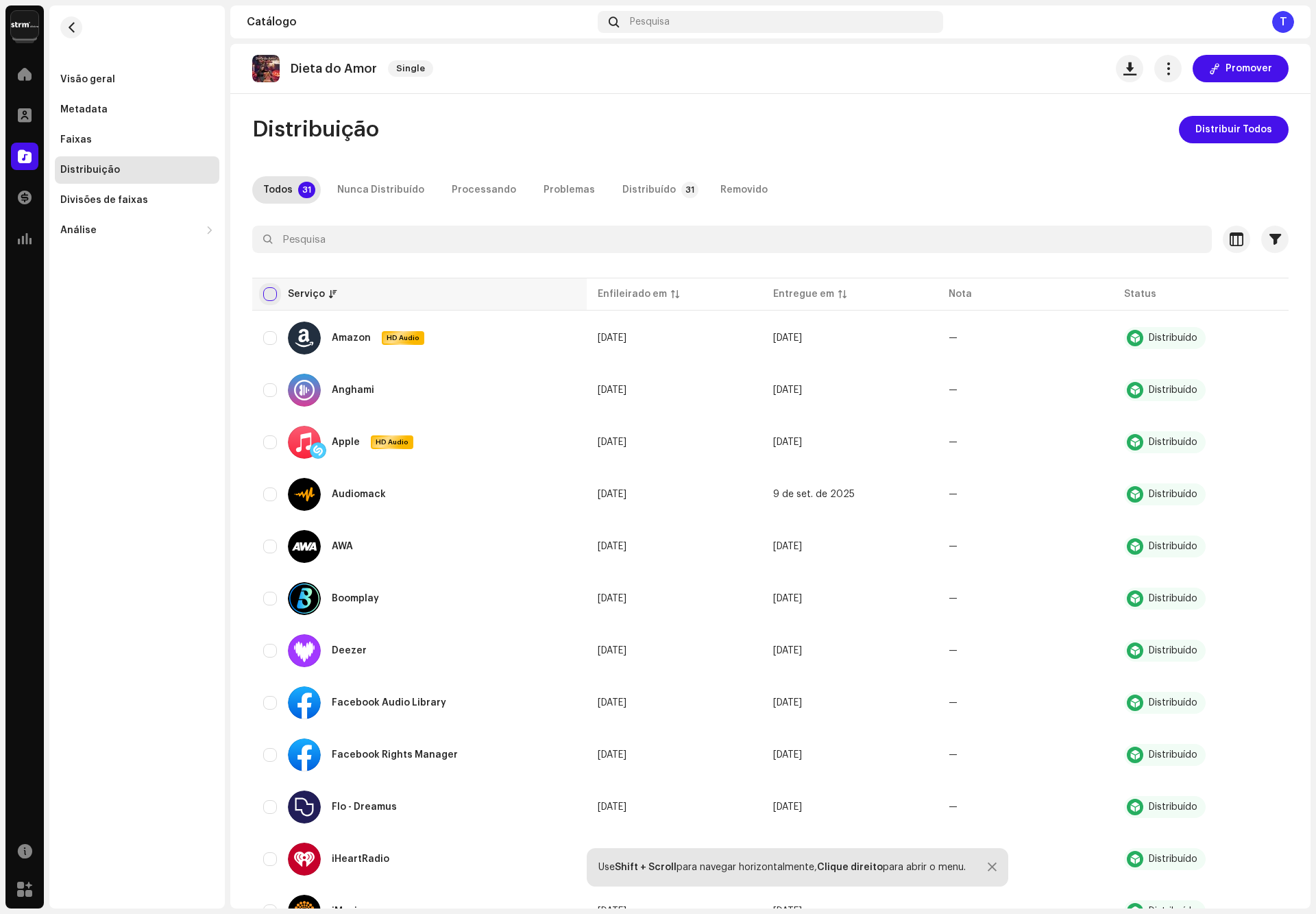
checkbox input "true"
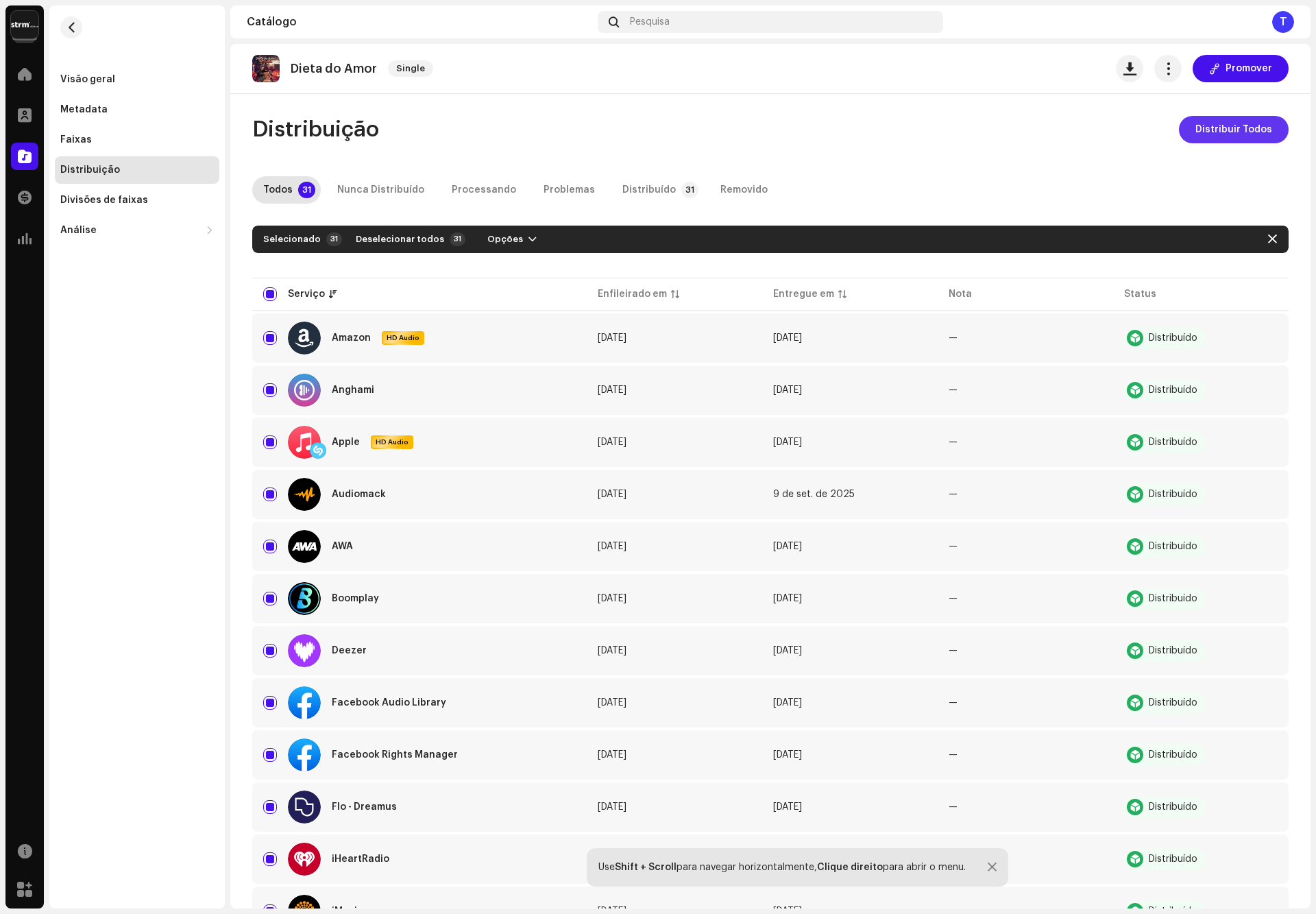
click at [1259, 132] on span "Distribuir Todos" at bounding box center [1234, 129] width 77 height 28
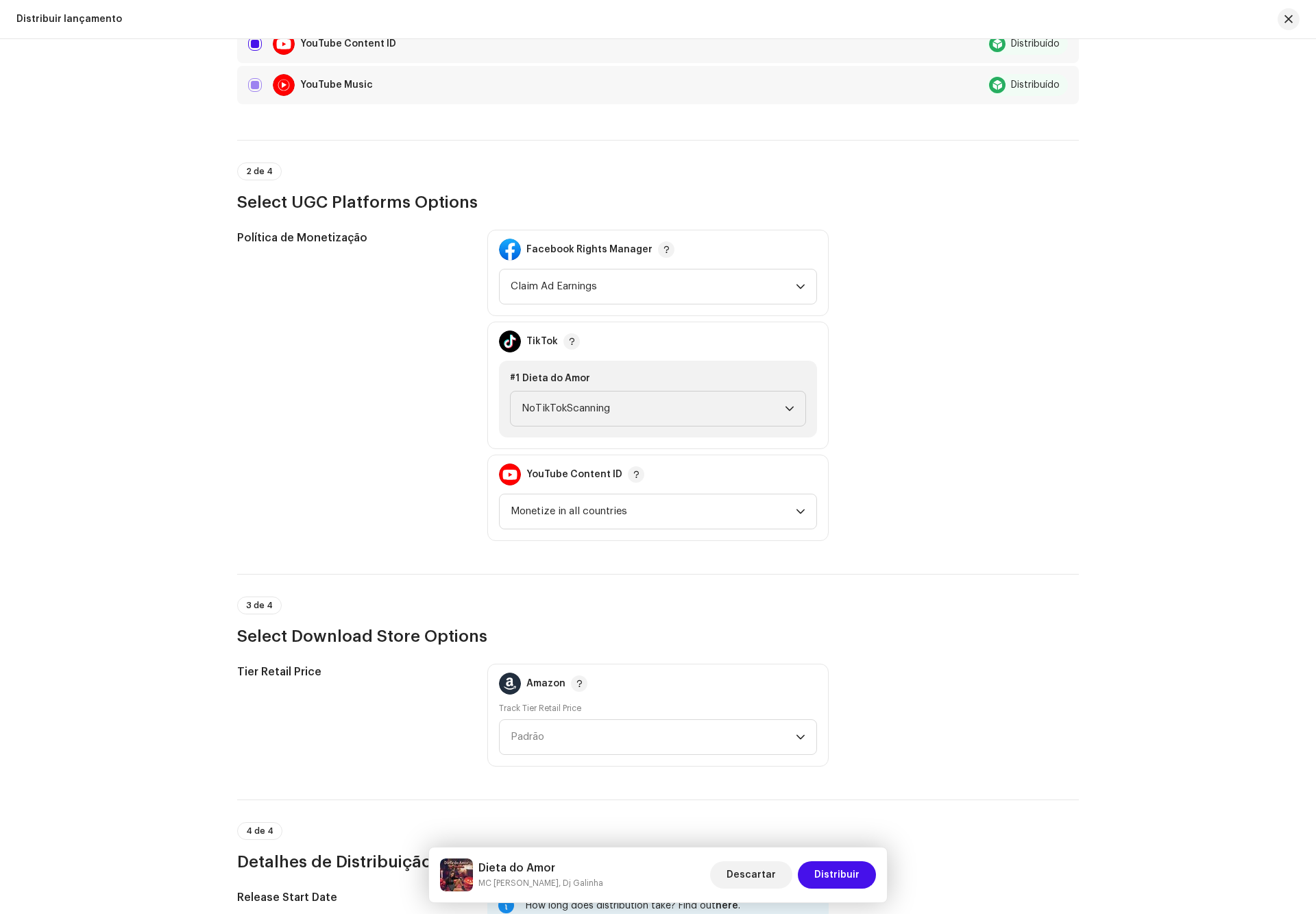
scroll to position [1758, 0]
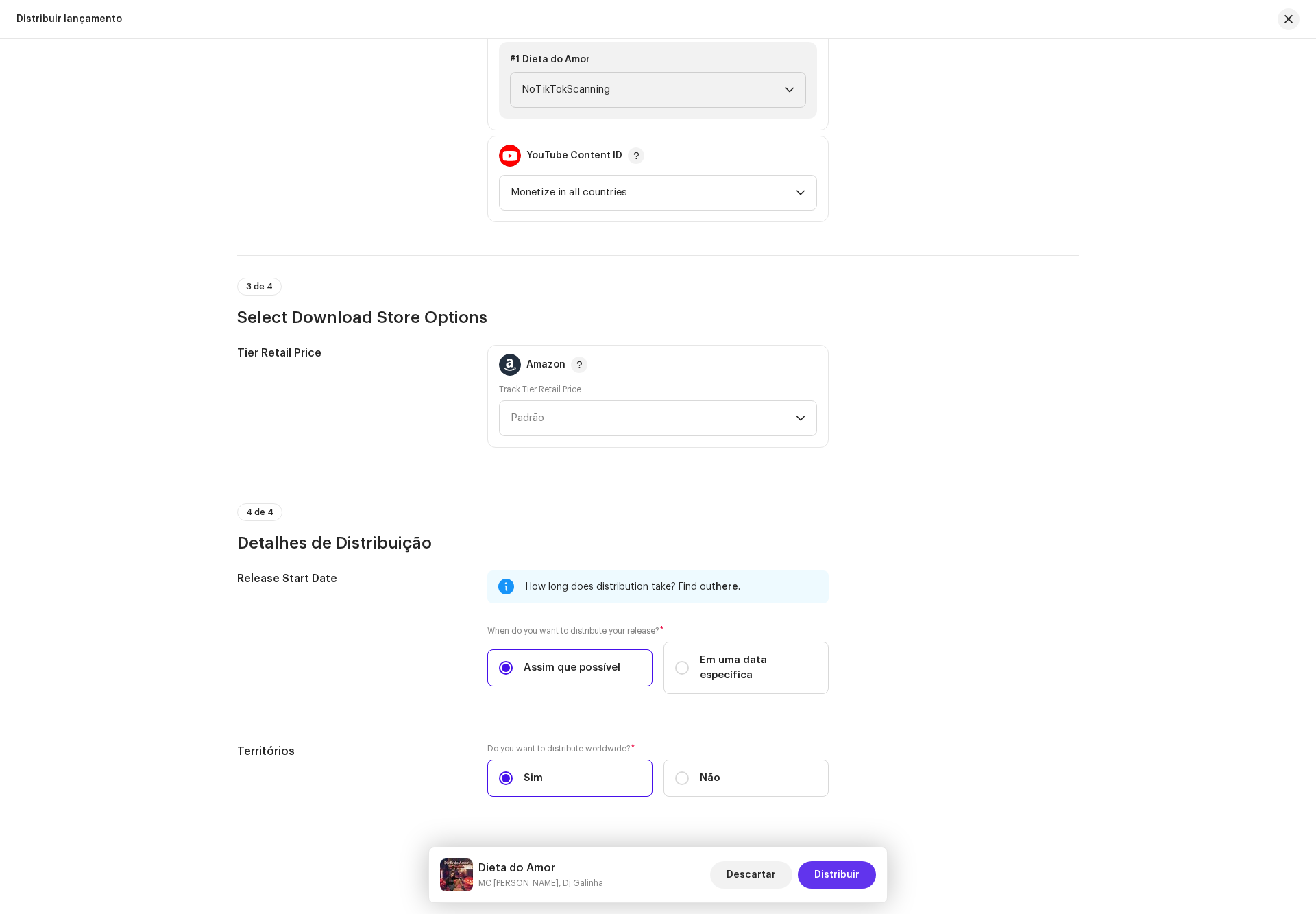
click at [829, 872] on span "Distribuir" at bounding box center [836, 874] width 45 height 28
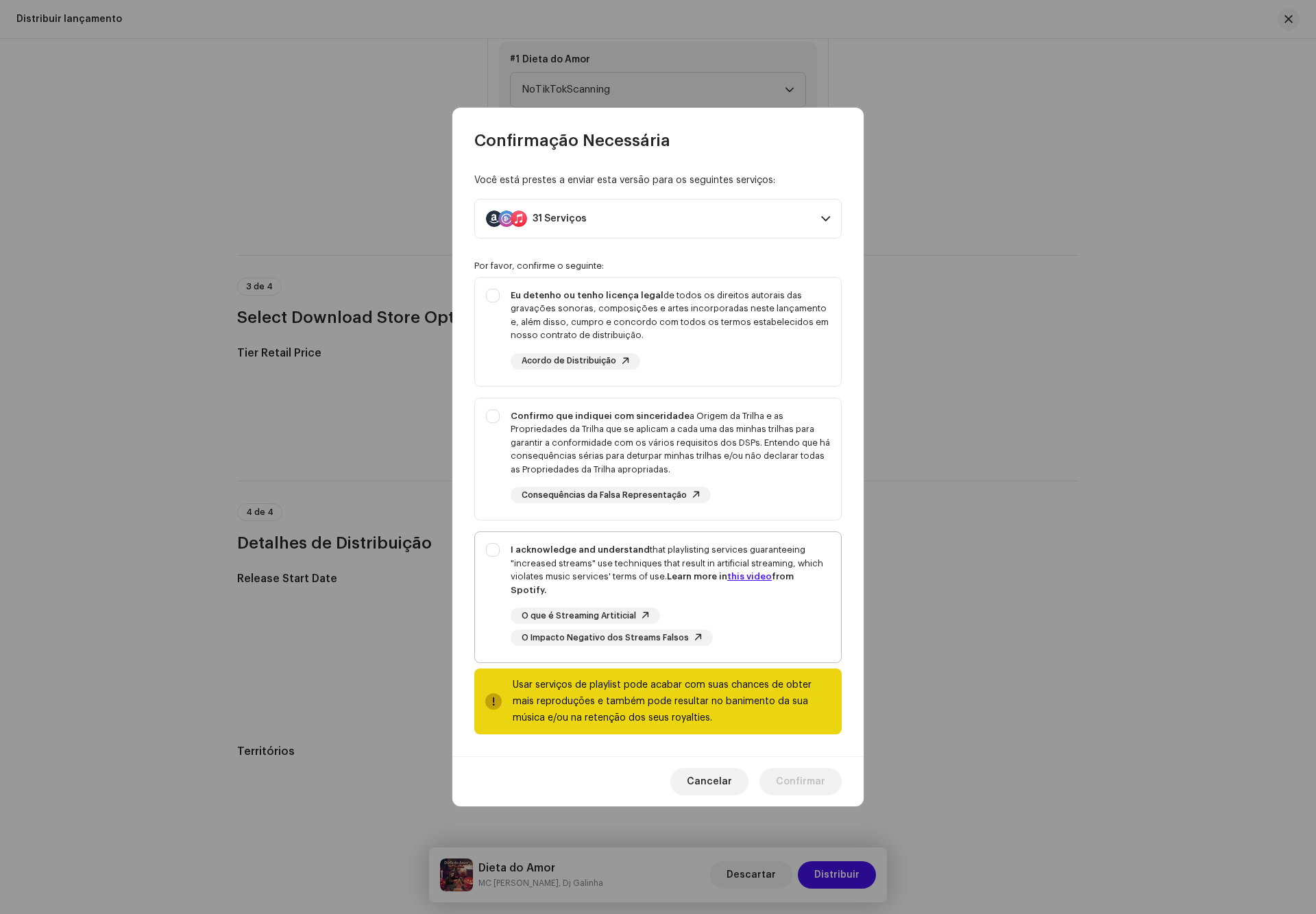
click at [568, 584] on div "I acknowledge and understand that playlisting services guaranteeing "increased …" at bounding box center [670, 570] width 320 height 54
checkbox input "true"
click at [601, 440] on div "Confirmo que indiquei com sinceridade a Origem da Trilha e as Propriedades da T…" at bounding box center [670, 442] width 320 height 67
checkbox input "true"
click at [642, 327] on div "Eu detenho ou tenho licença legal de todos os direitos autorais das gravações s…" at bounding box center [670, 316] width 320 height 54
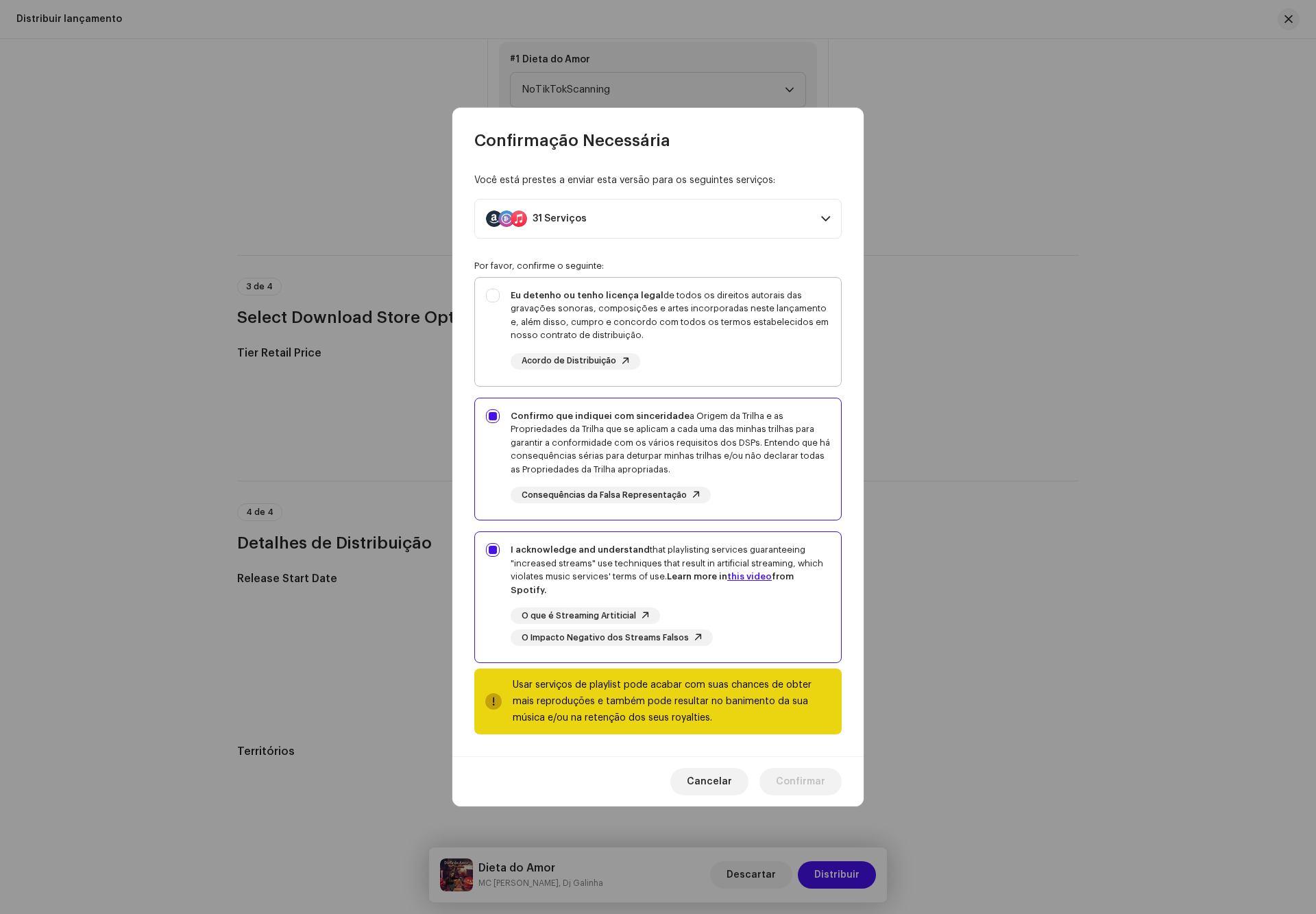
checkbox input "true"
click at [804, 781] on span "Confirmar" at bounding box center [801, 781] width 49 height 28
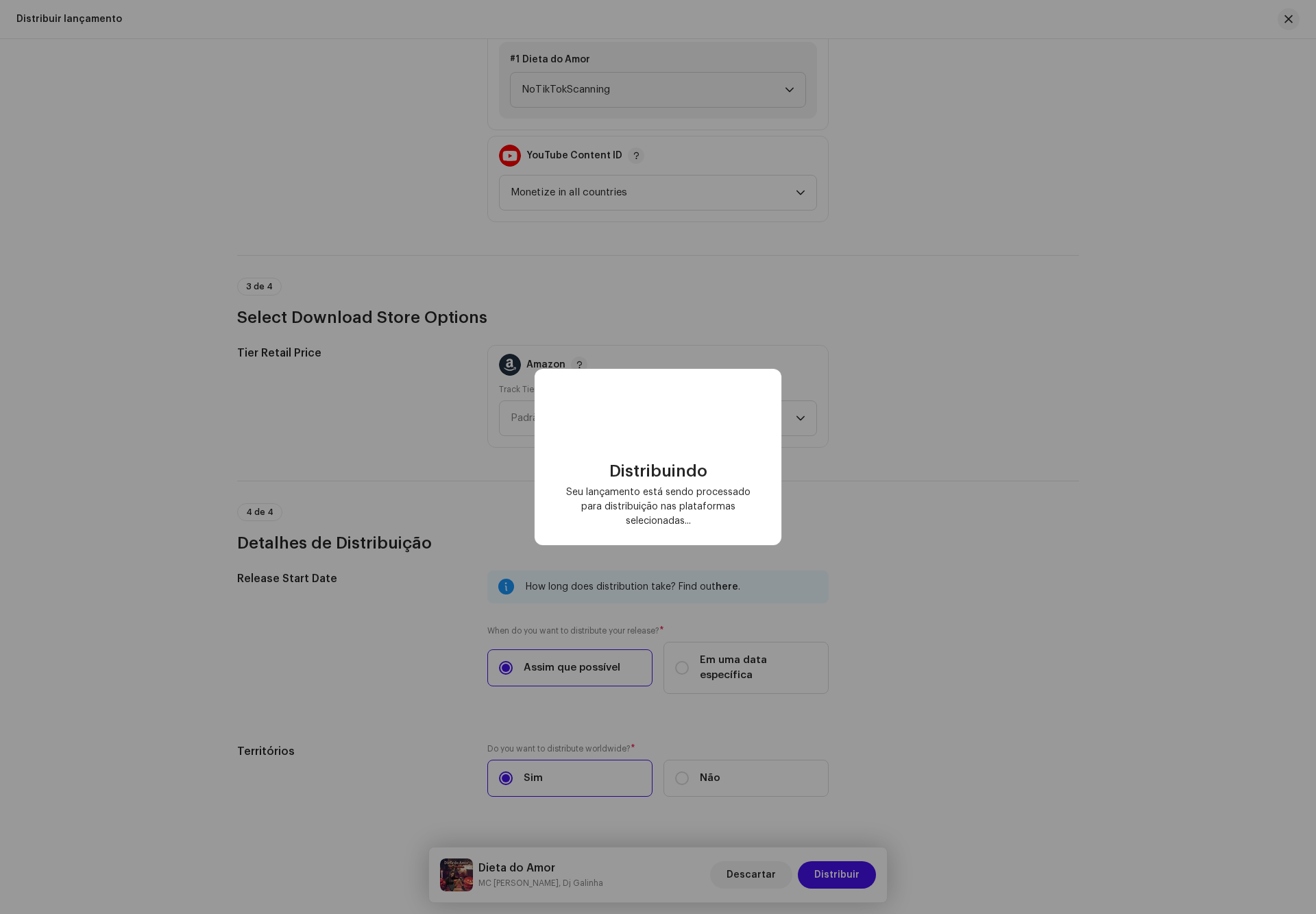
checkbox input "false"
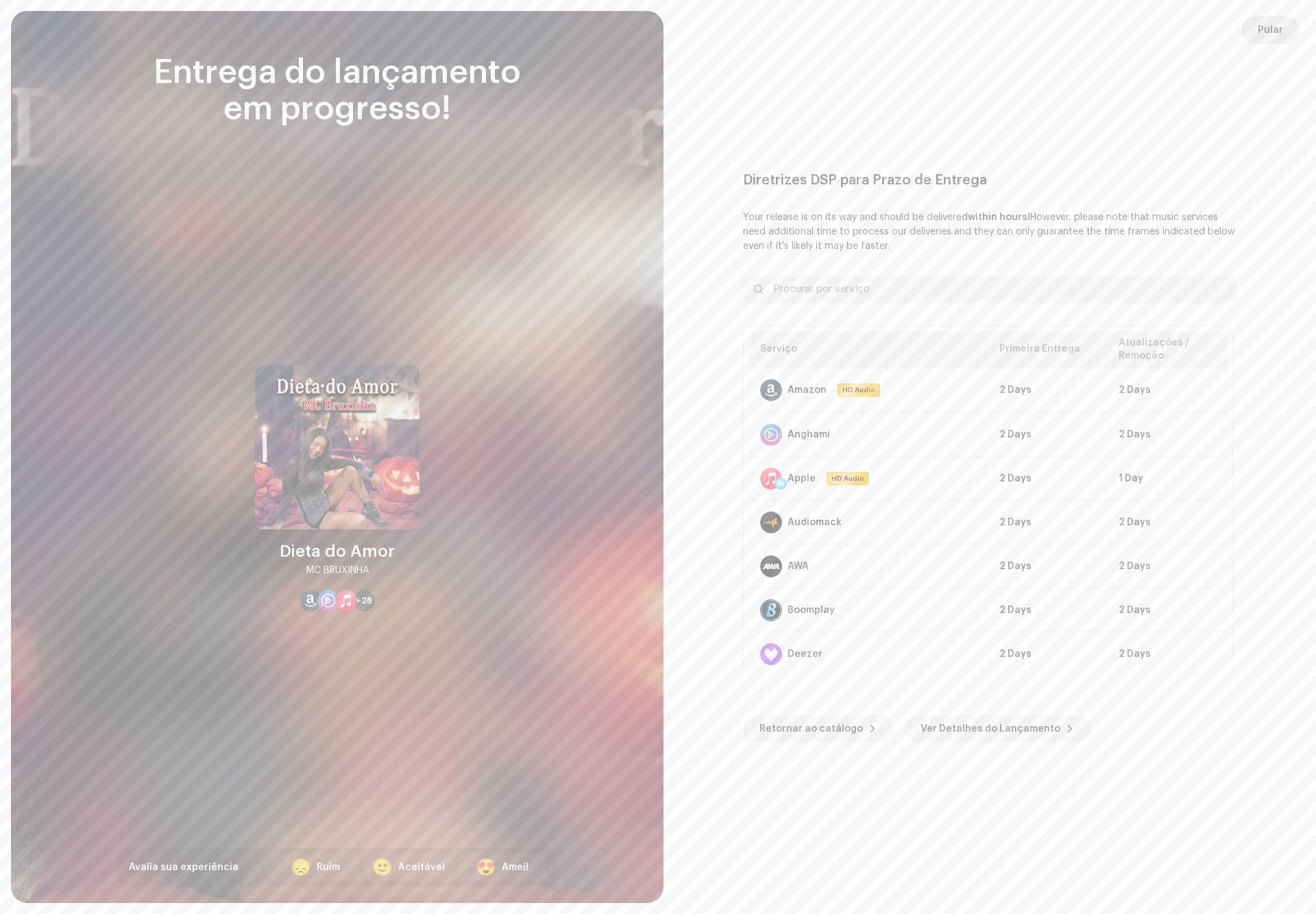
click at [1263, 29] on span "Pular" at bounding box center [1270, 30] width 25 height 28
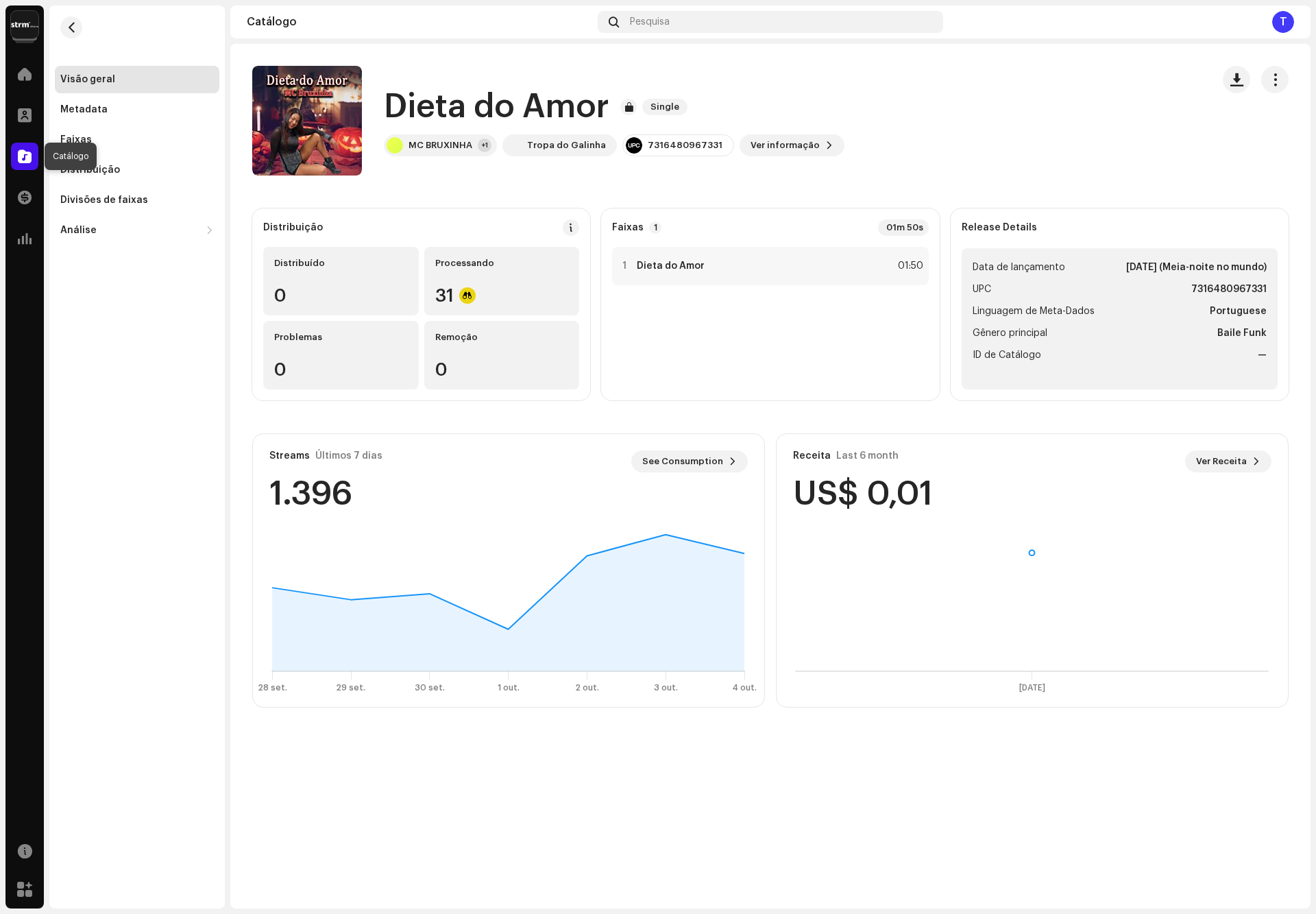
click at [32, 159] on div at bounding box center [25, 156] width 28 height 28
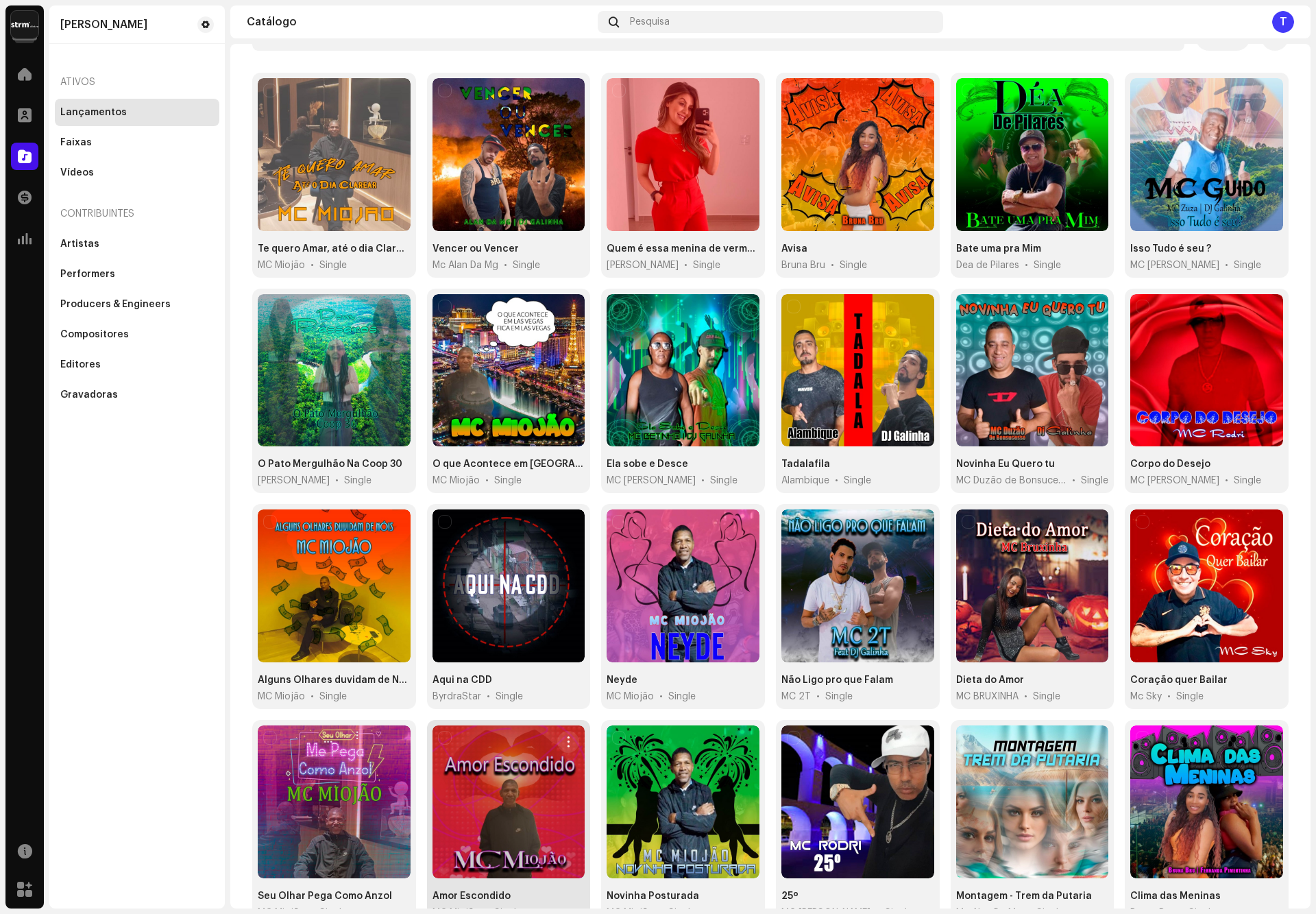
scroll to position [156, 0]
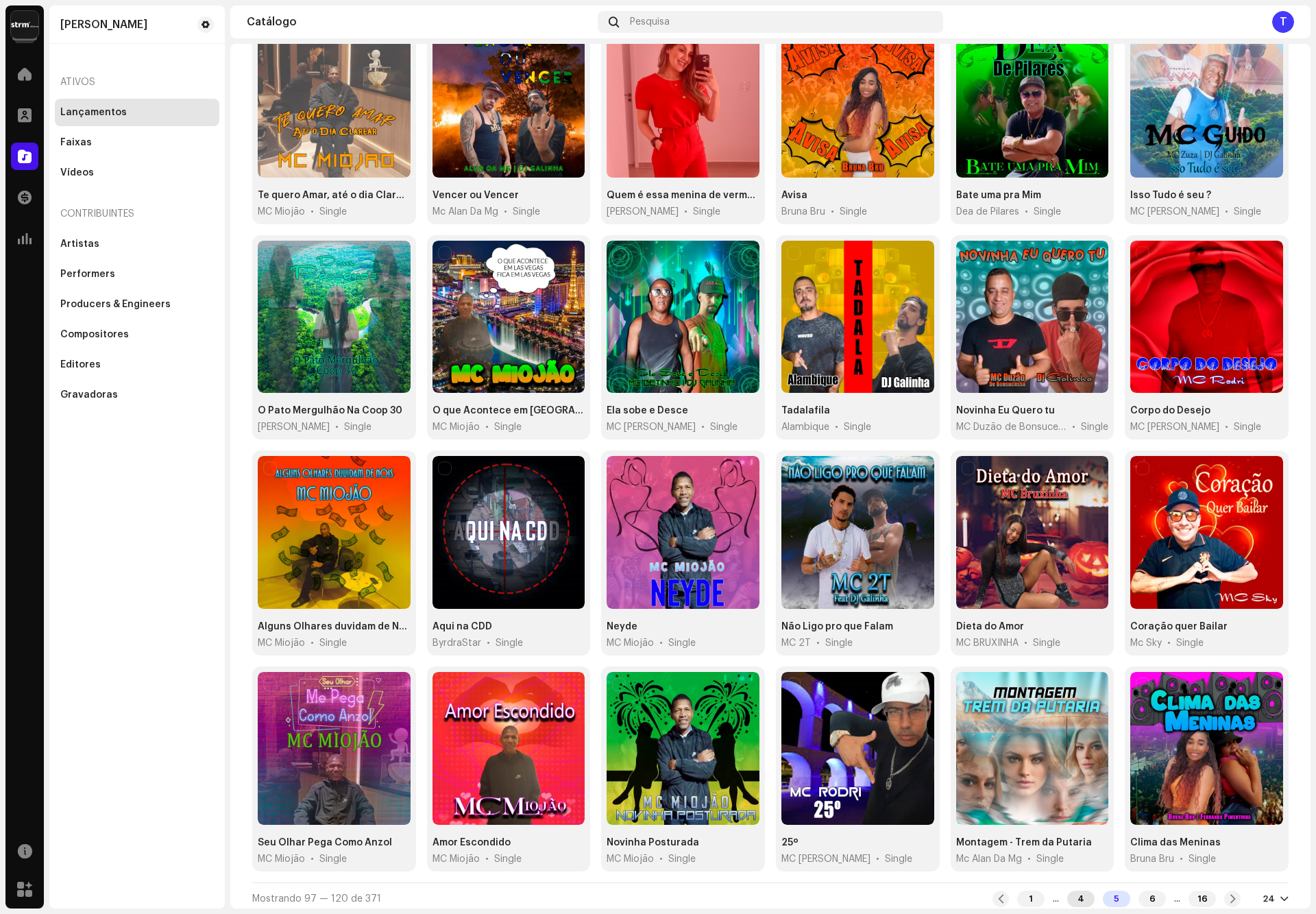
click at [1072, 894] on div "4" at bounding box center [1081, 898] width 28 height 17
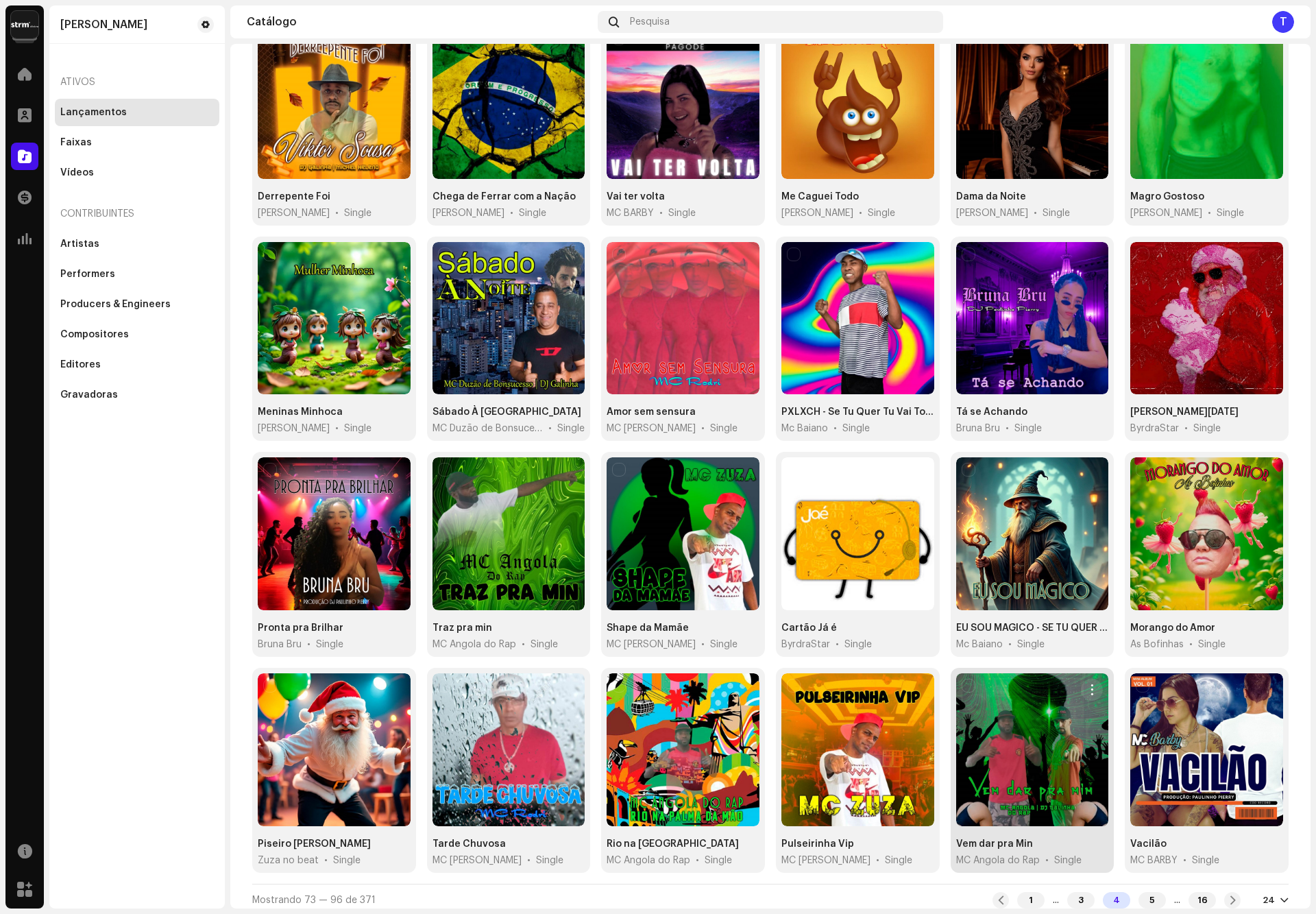
scroll to position [156, 0]
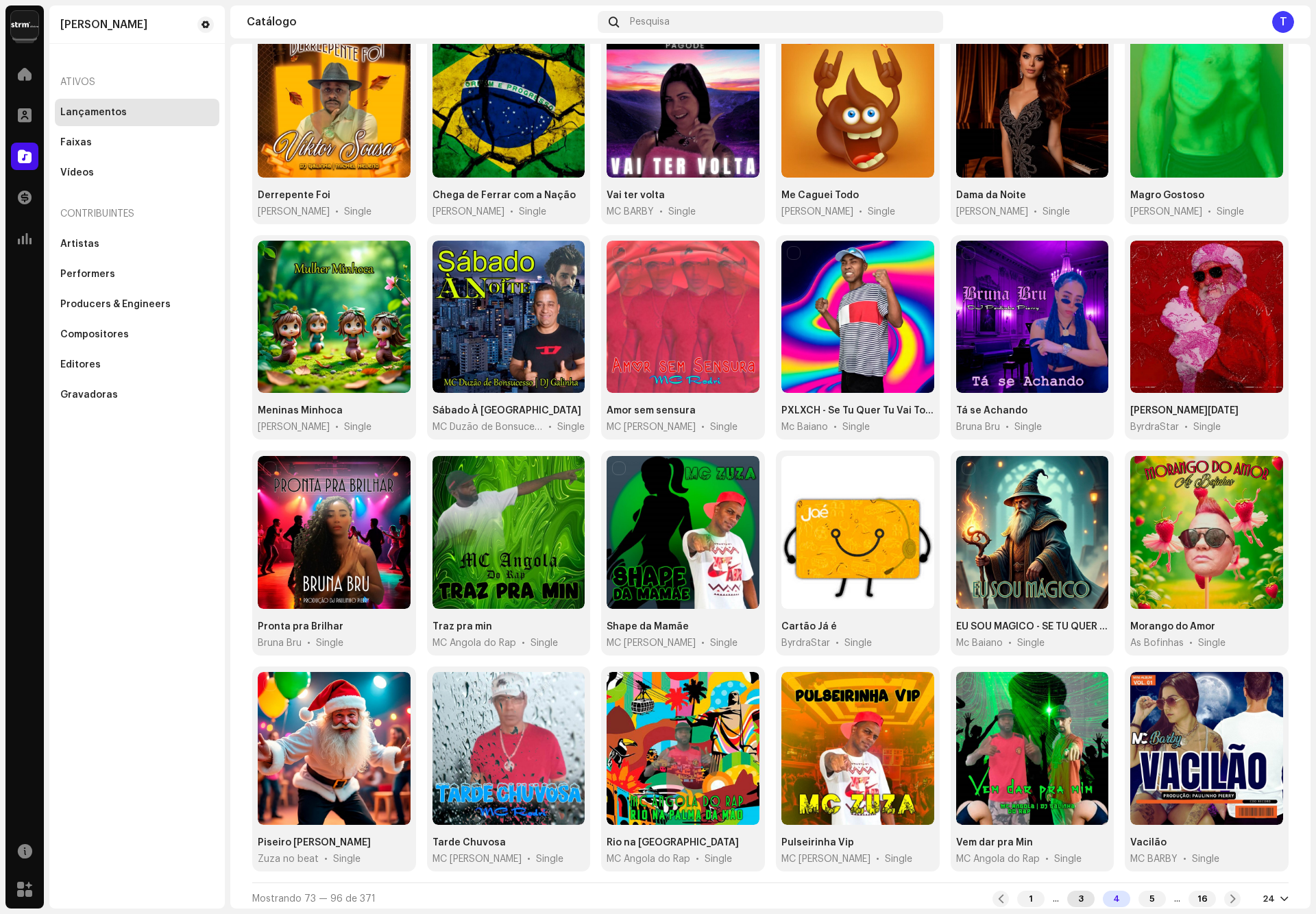
click at [1068, 897] on div "3" at bounding box center [1081, 898] width 28 height 17
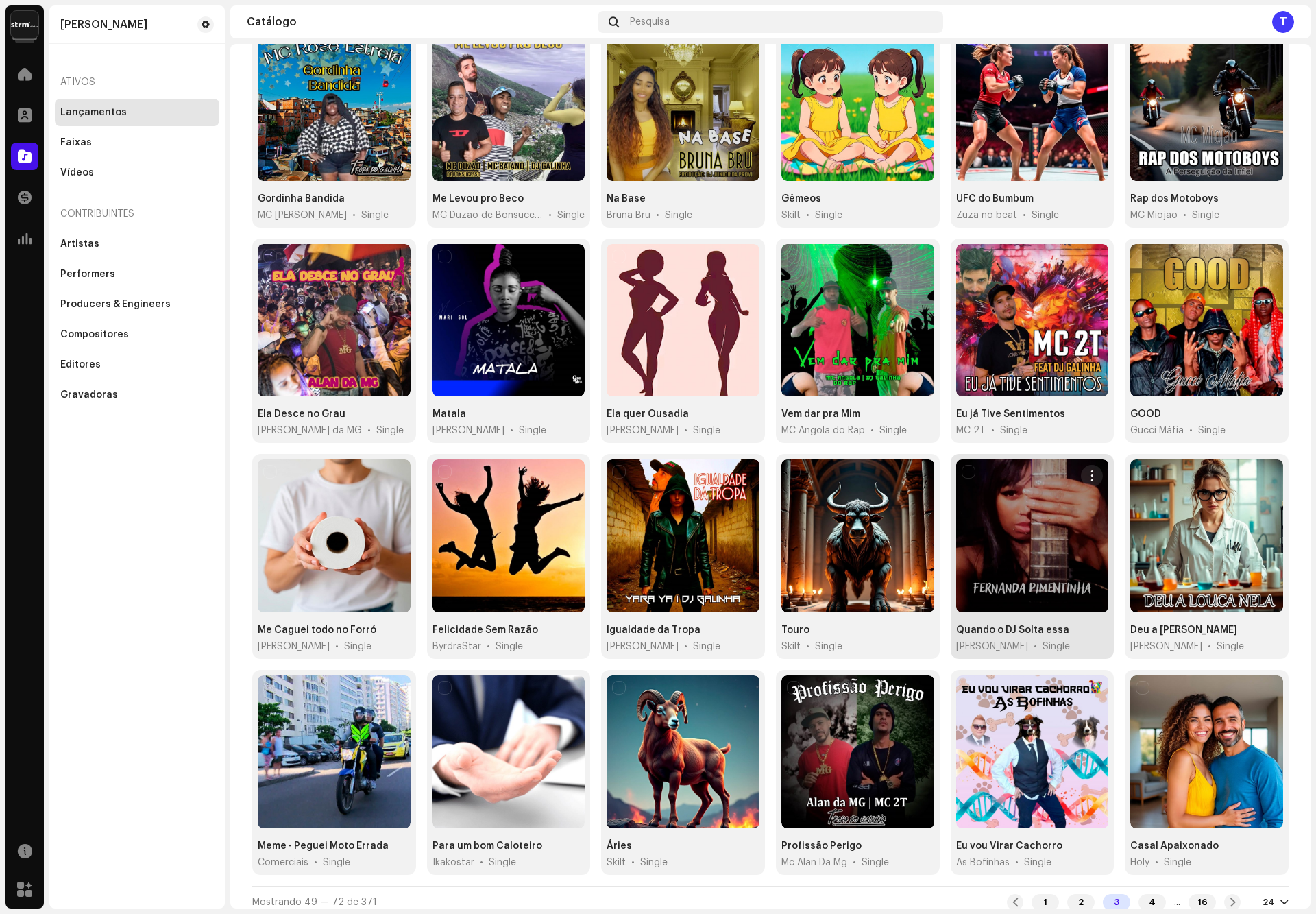
scroll to position [156, 0]
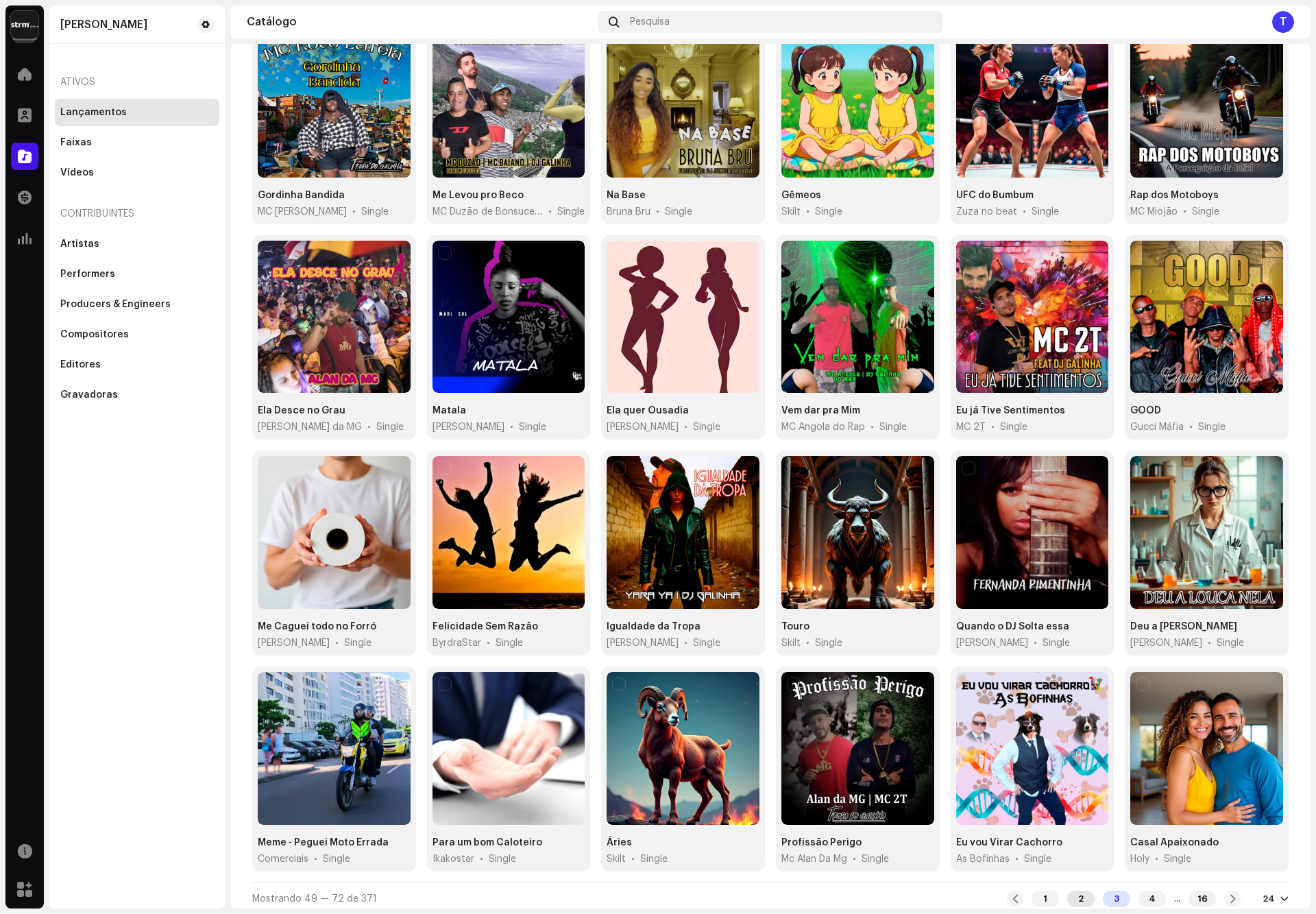
click at [1068, 895] on div "2" at bounding box center [1081, 898] width 28 height 17
